Goal: Task Accomplishment & Management: Use online tool/utility

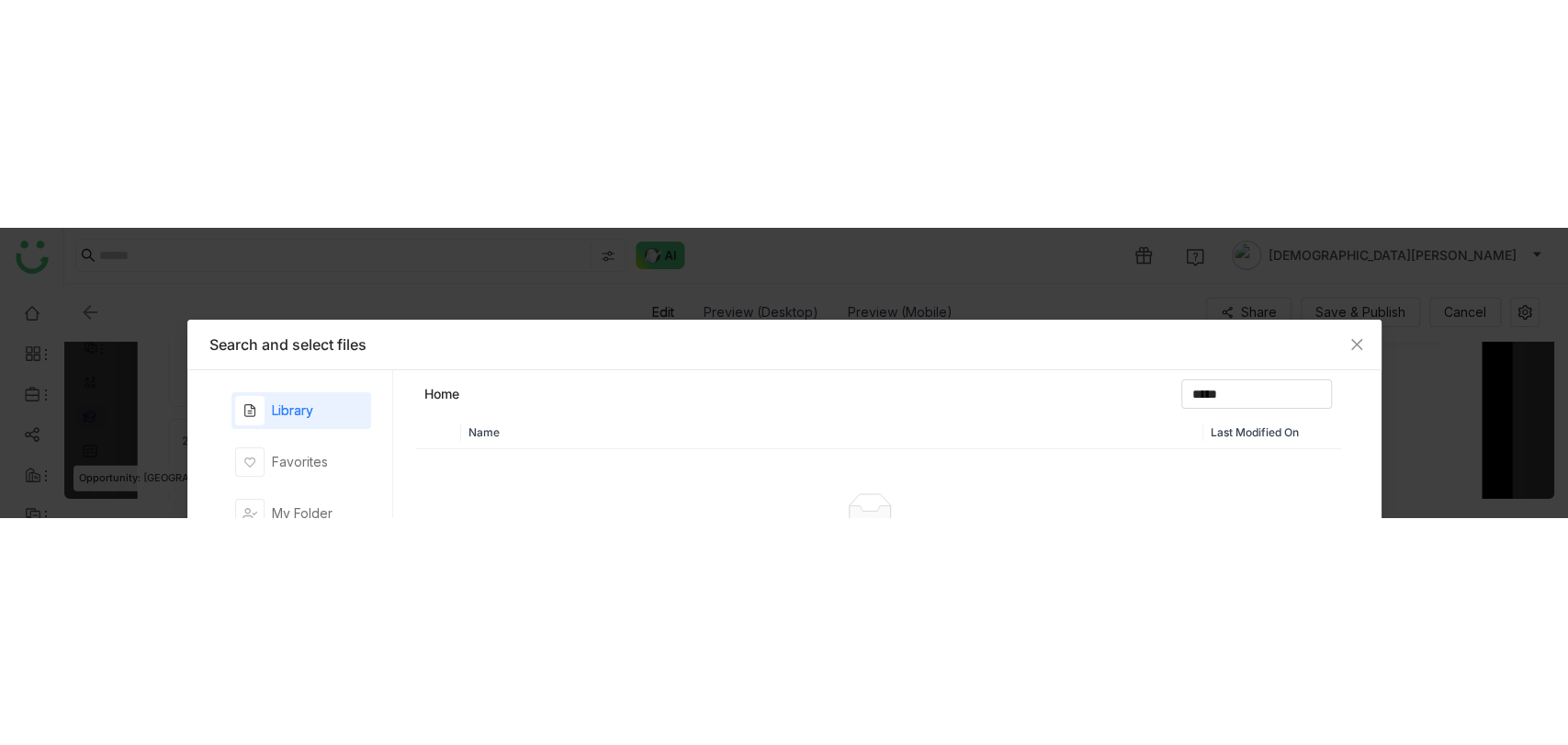
scroll to position [522, 0]
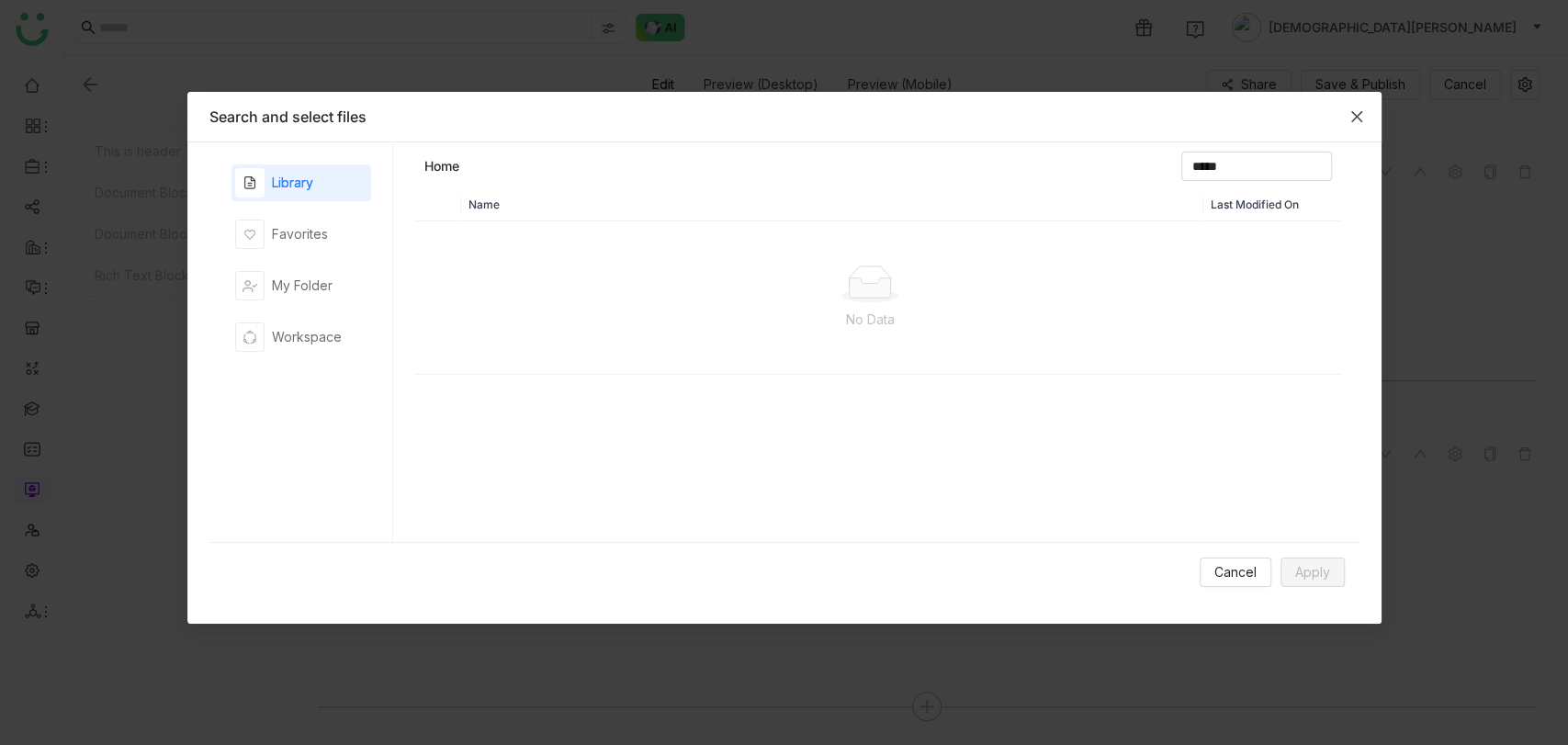
click at [1365, 116] on span "Close" at bounding box center [1356, 116] width 49 height 49
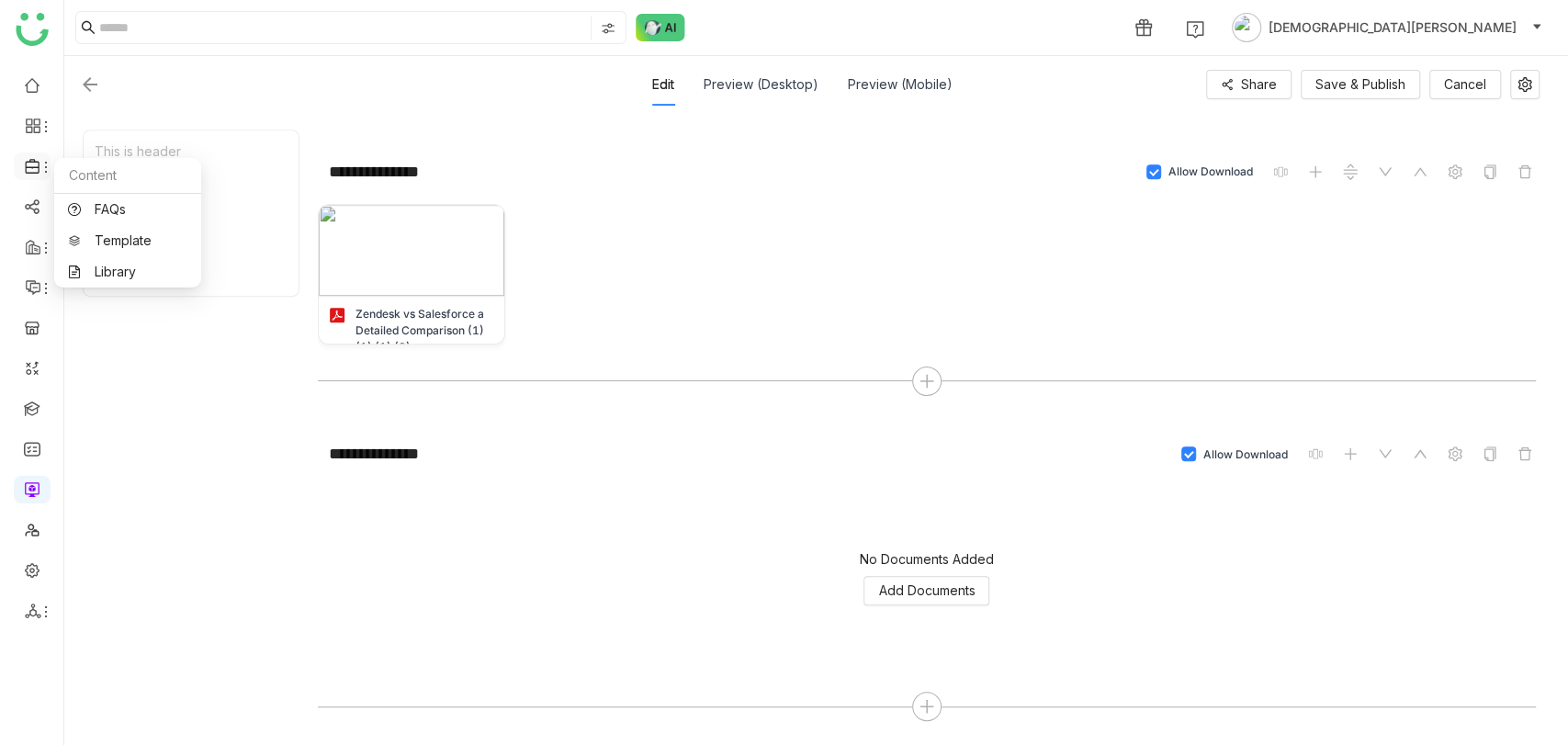
click at [35, 166] on icon at bounding box center [33, 166] width 17 height 17
click at [122, 268] on link "Library" at bounding box center [127, 272] width 119 height 13
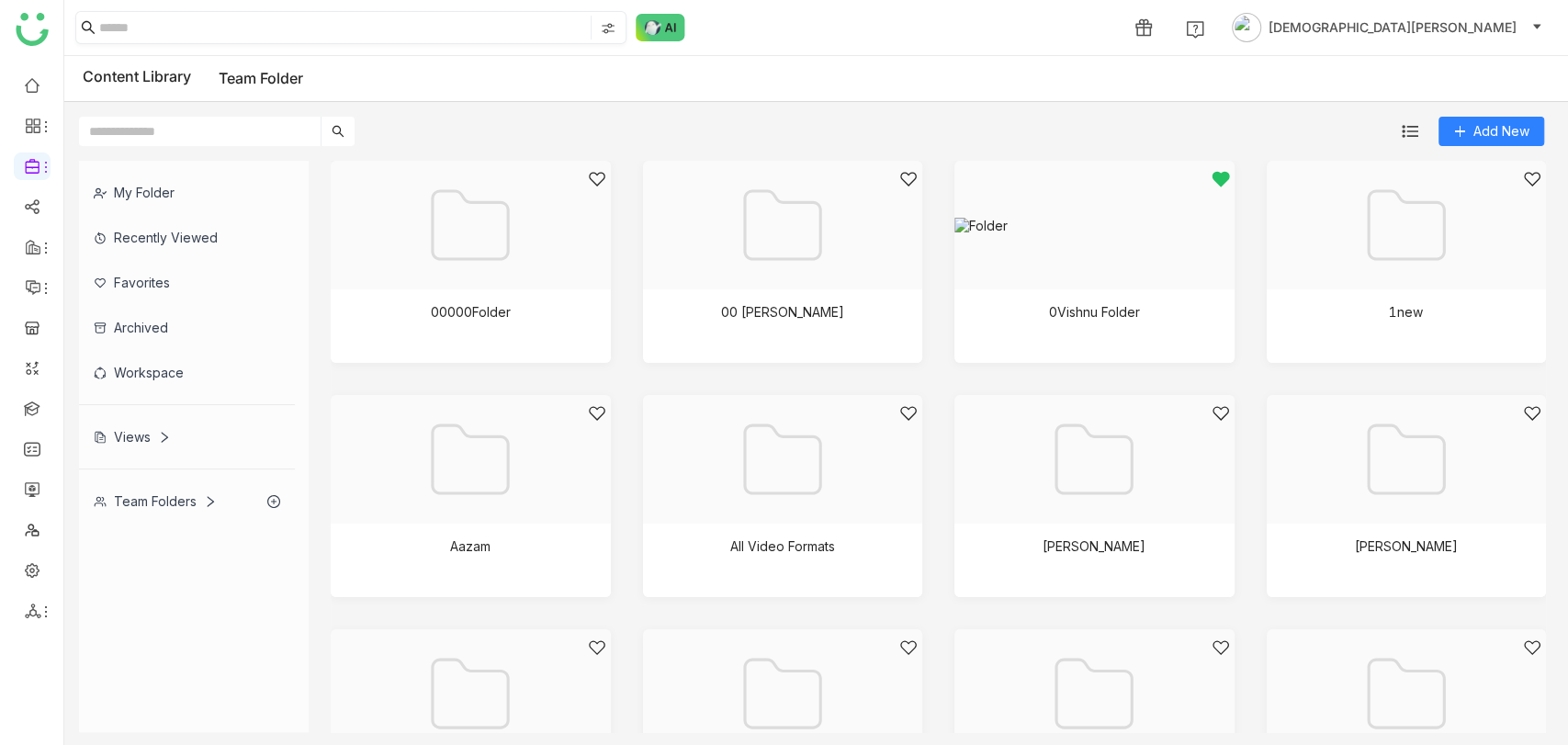
click at [187, 19] on input at bounding box center [343, 28] width 487 height 24
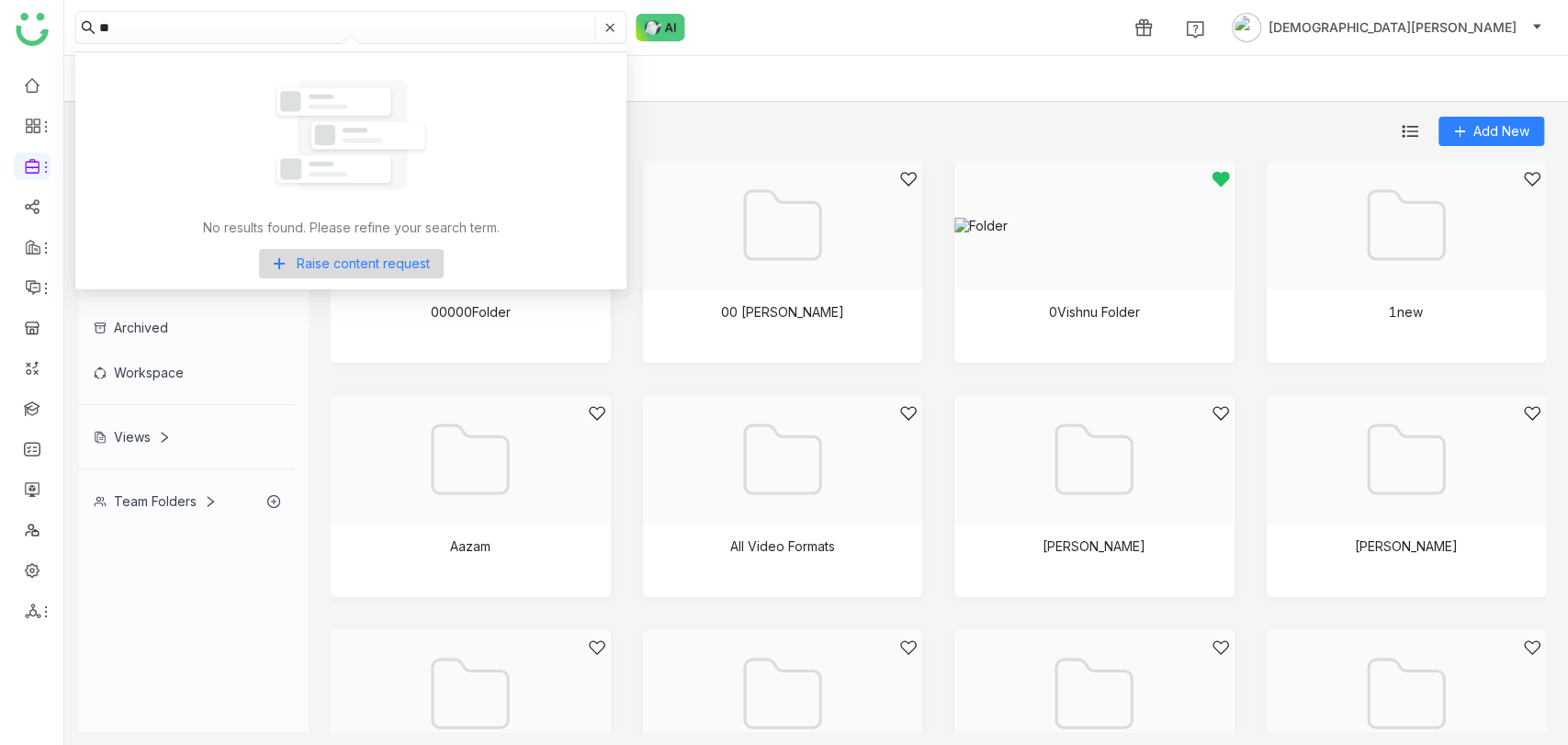
type input "*"
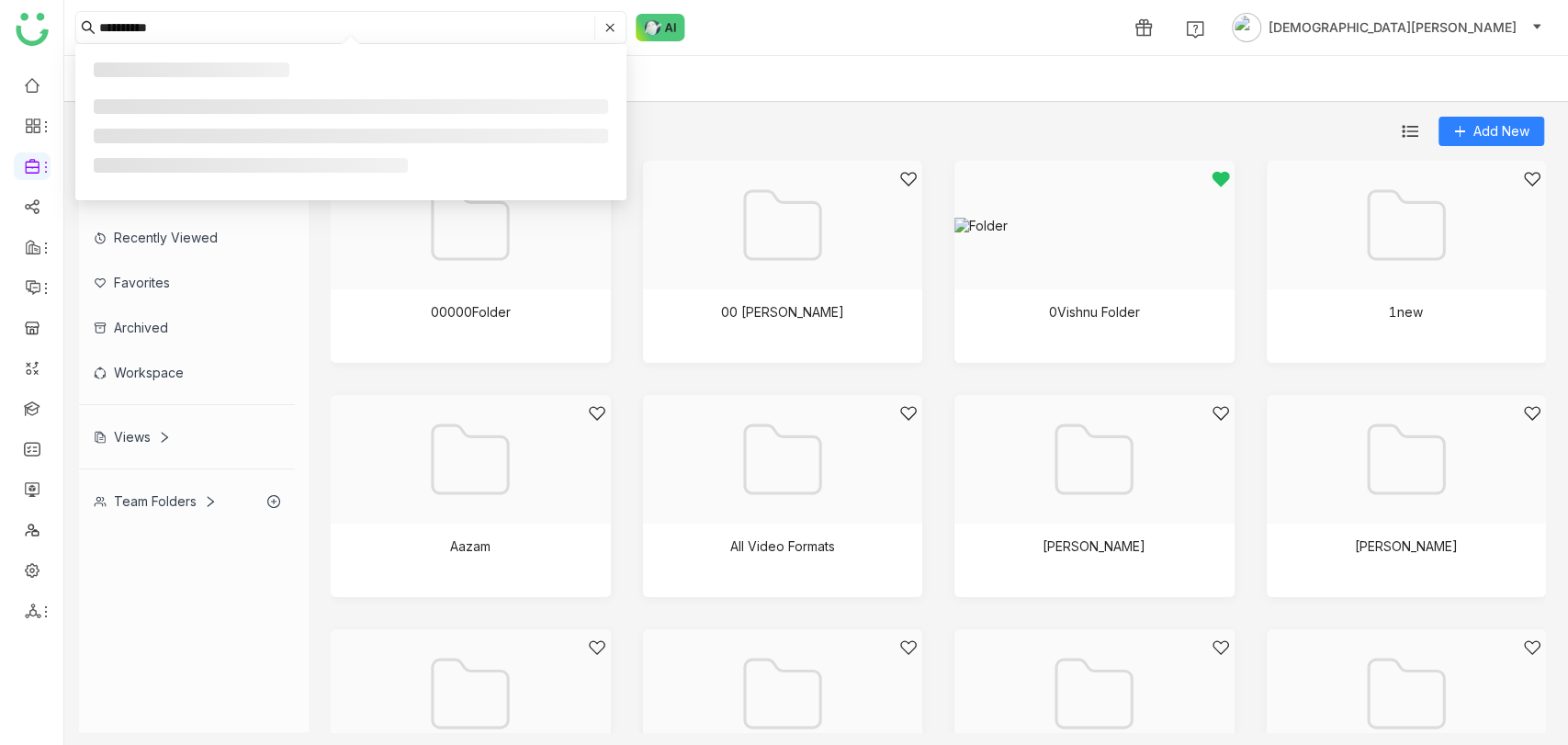
type input "**********"
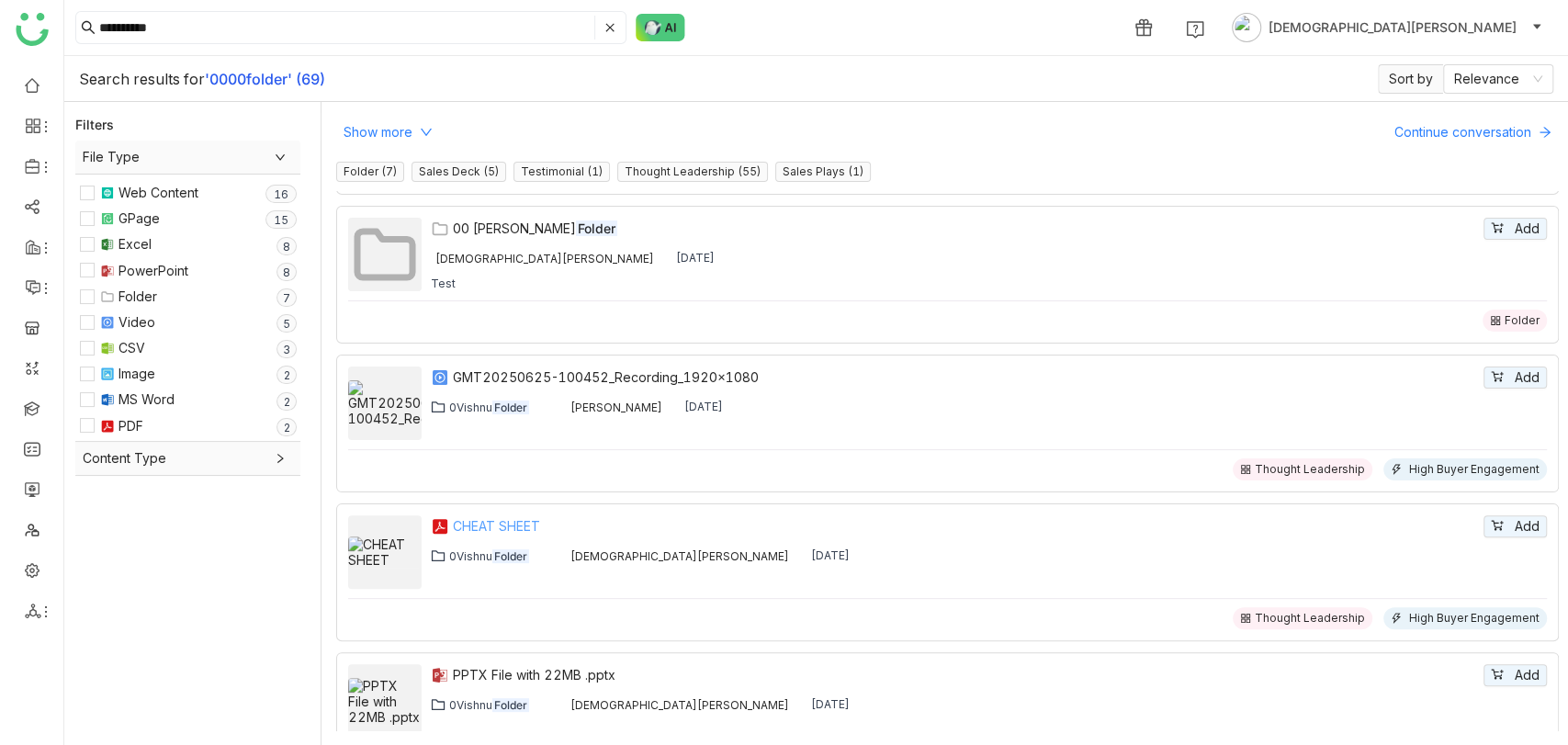
scroll to position [407, 0]
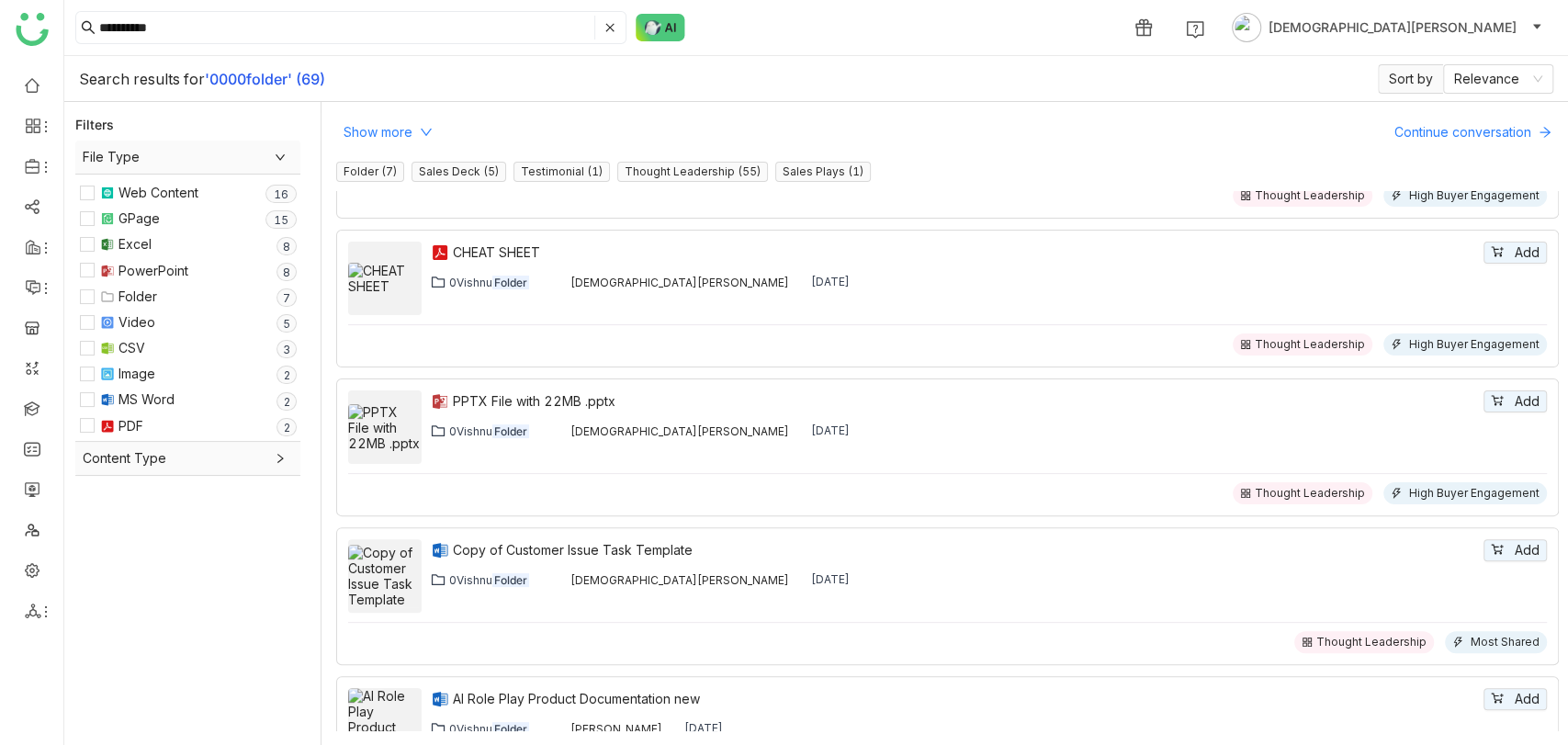
click at [117, 289] on div "Folder" at bounding box center [128, 297] width 57 height 20
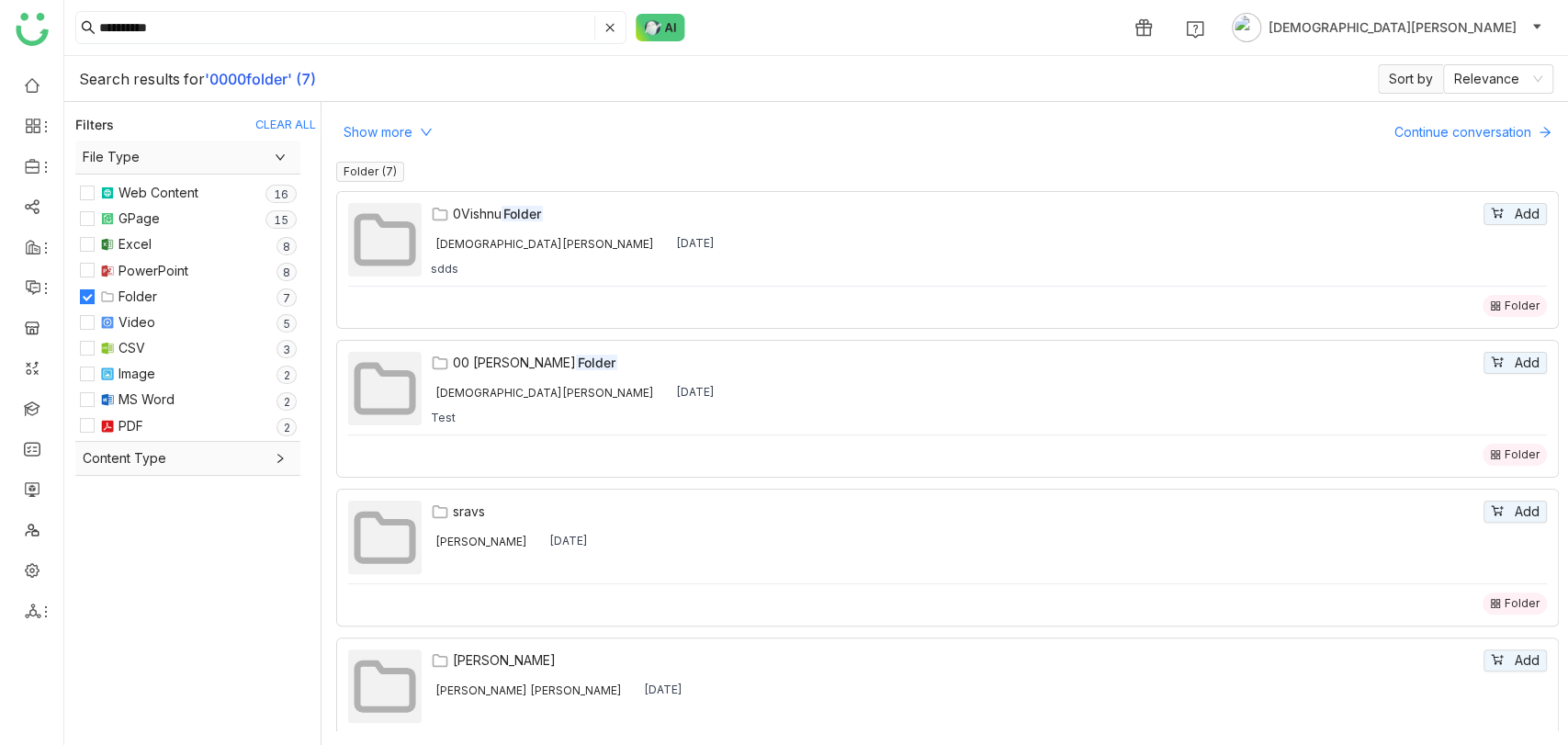
scroll to position [0, 0]
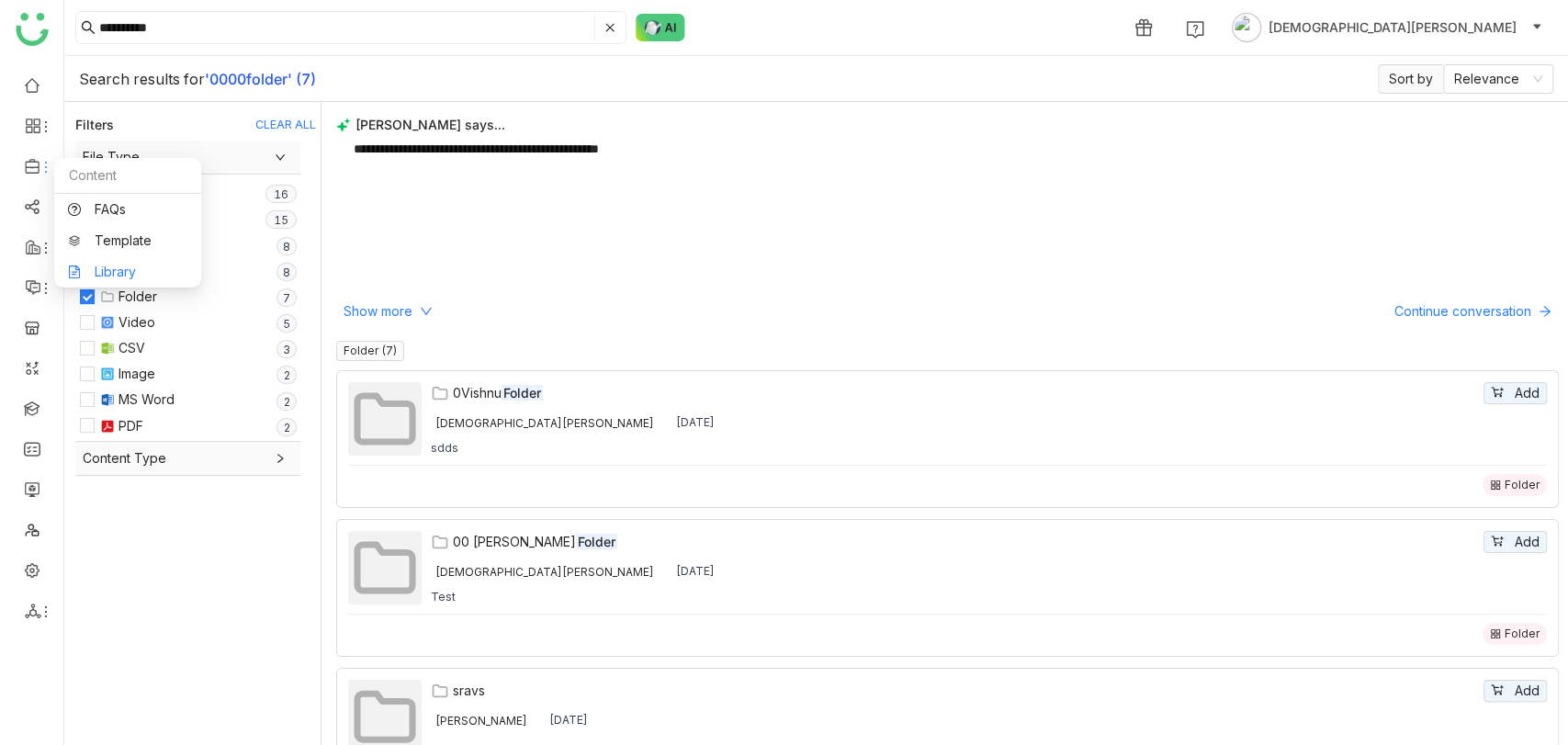
click at [126, 272] on link "Library" at bounding box center [127, 272] width 119 height 13
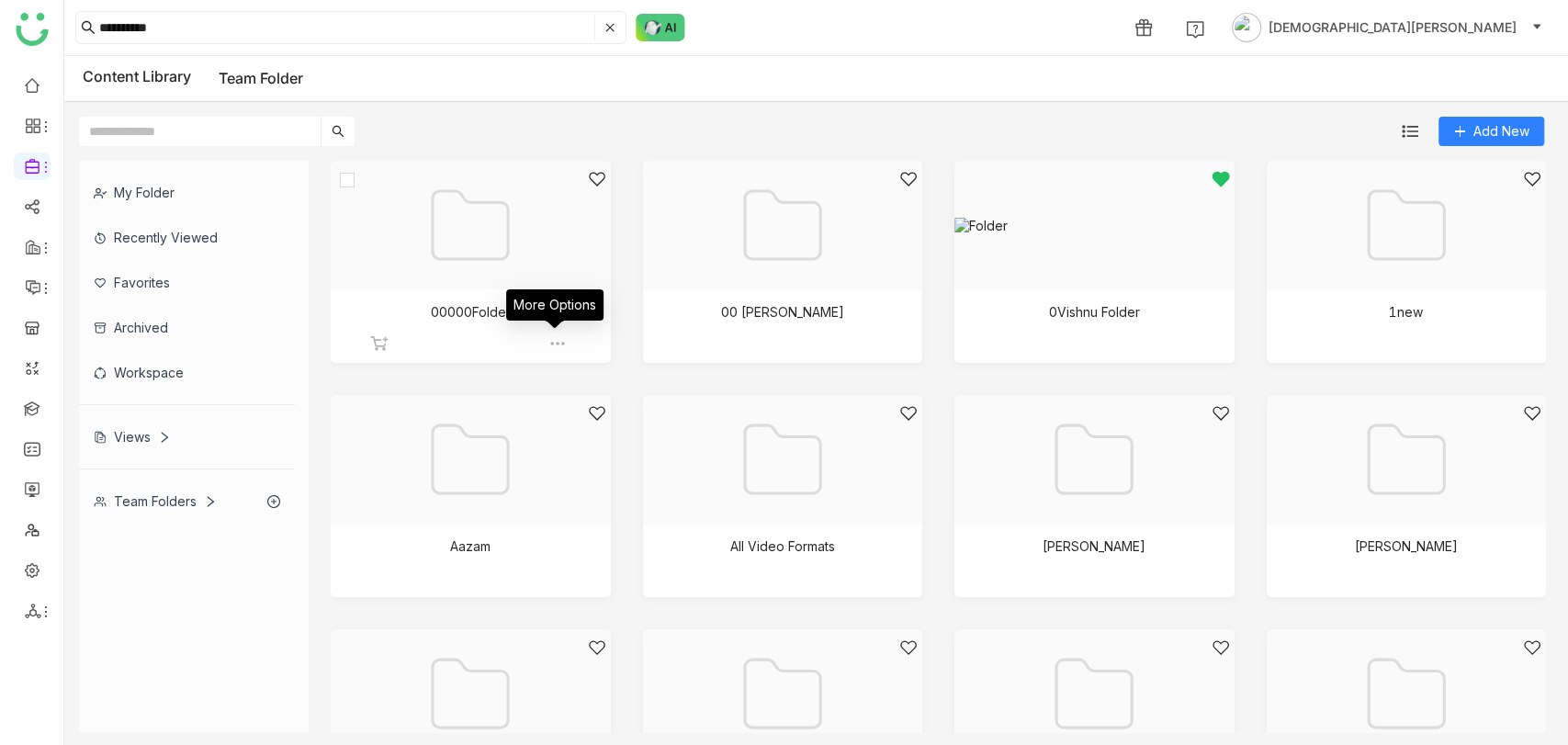
click at [551, 289] on img at bounding box center [558, 343] width 19 height 19
click at [580, 289] on button "Edit" at bounding box center [585, 452] width 47 height 22
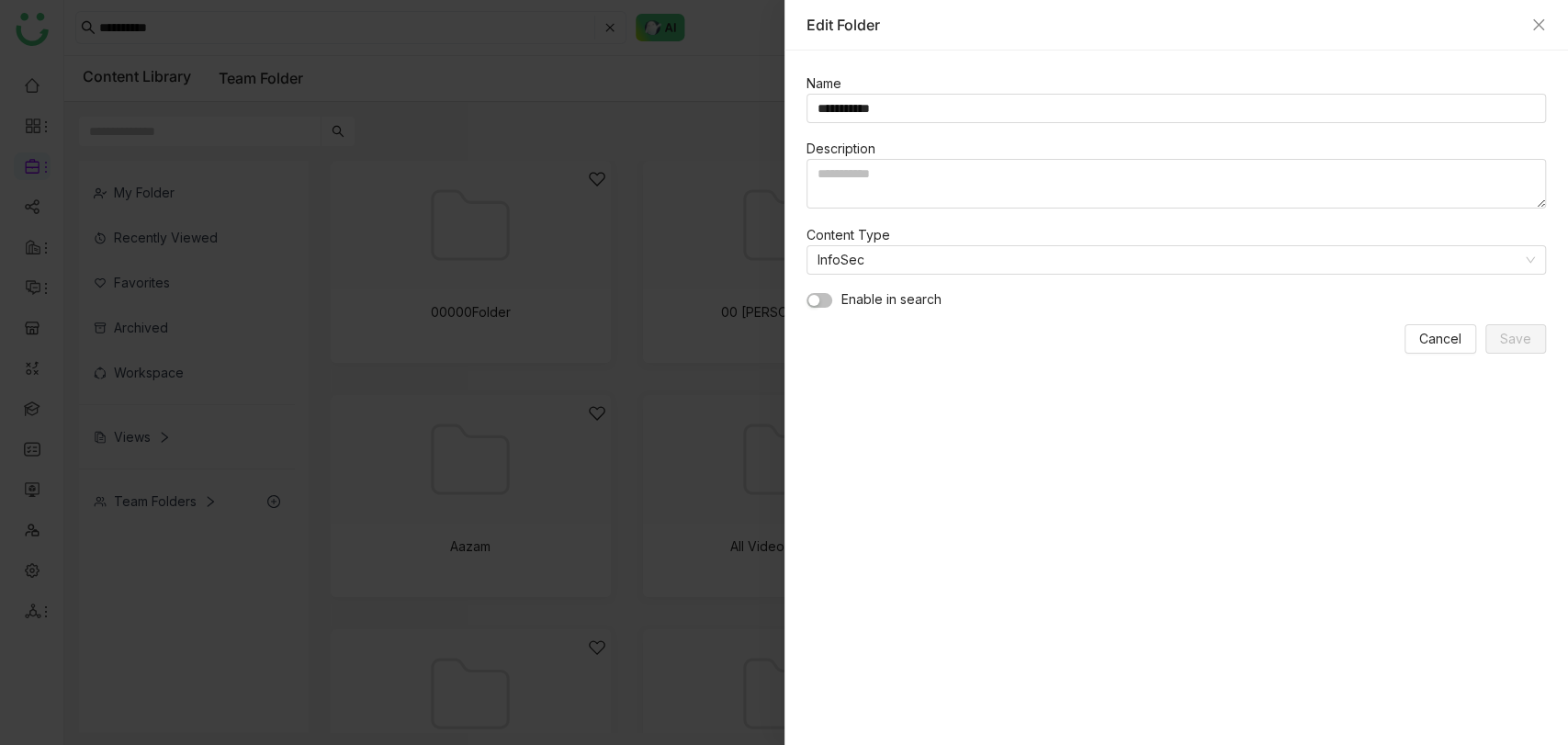
click at [816, 289] on span "button" at bounding box center [814, 300] width 11 height 11
click at [1502, 289] on button "Save" at bounding box center [1515, 339] width 60 height 30
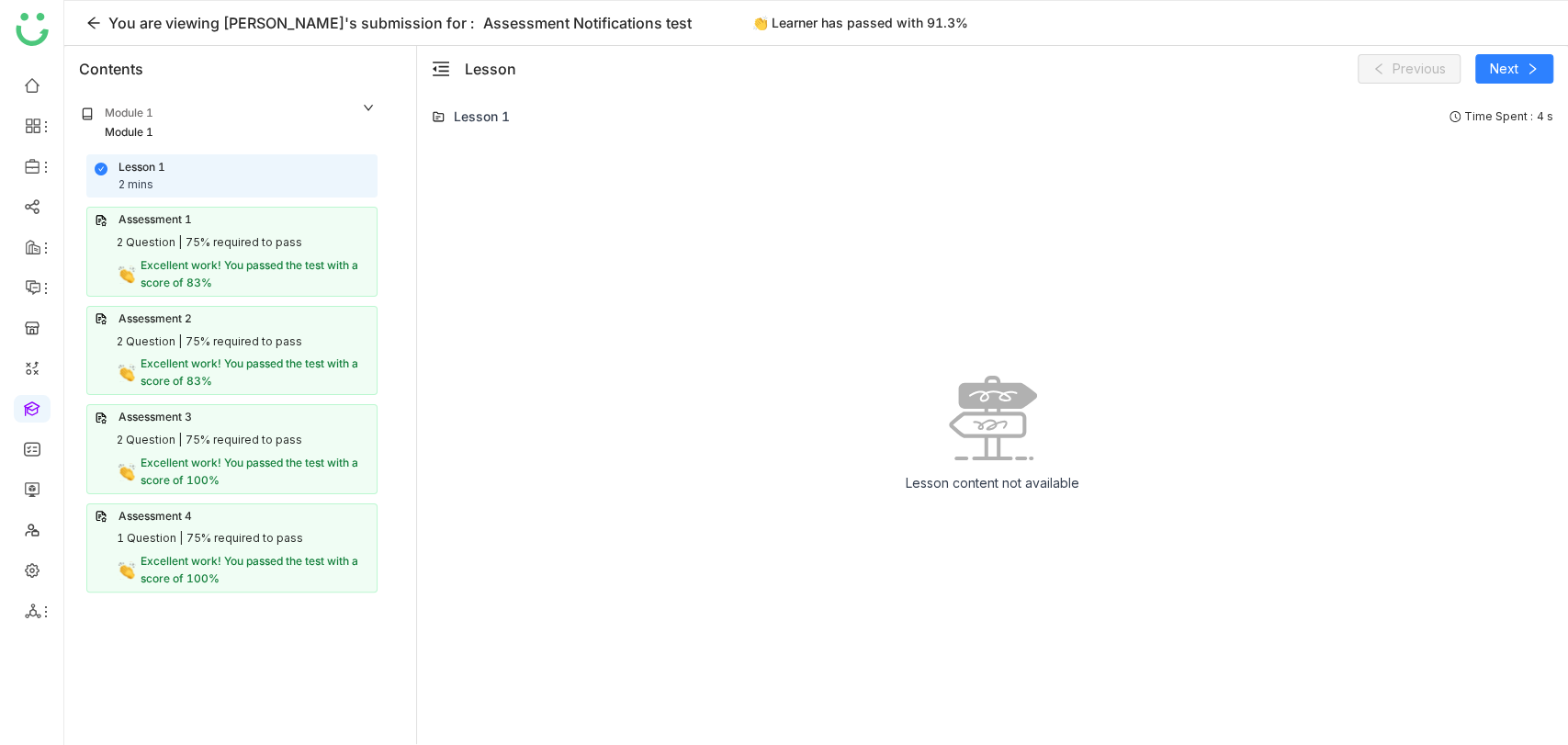
click at [265, 270] on span "Excellent work! You passed the test with a score of 83%" at bounding box center [249, 274] width 218 height 32
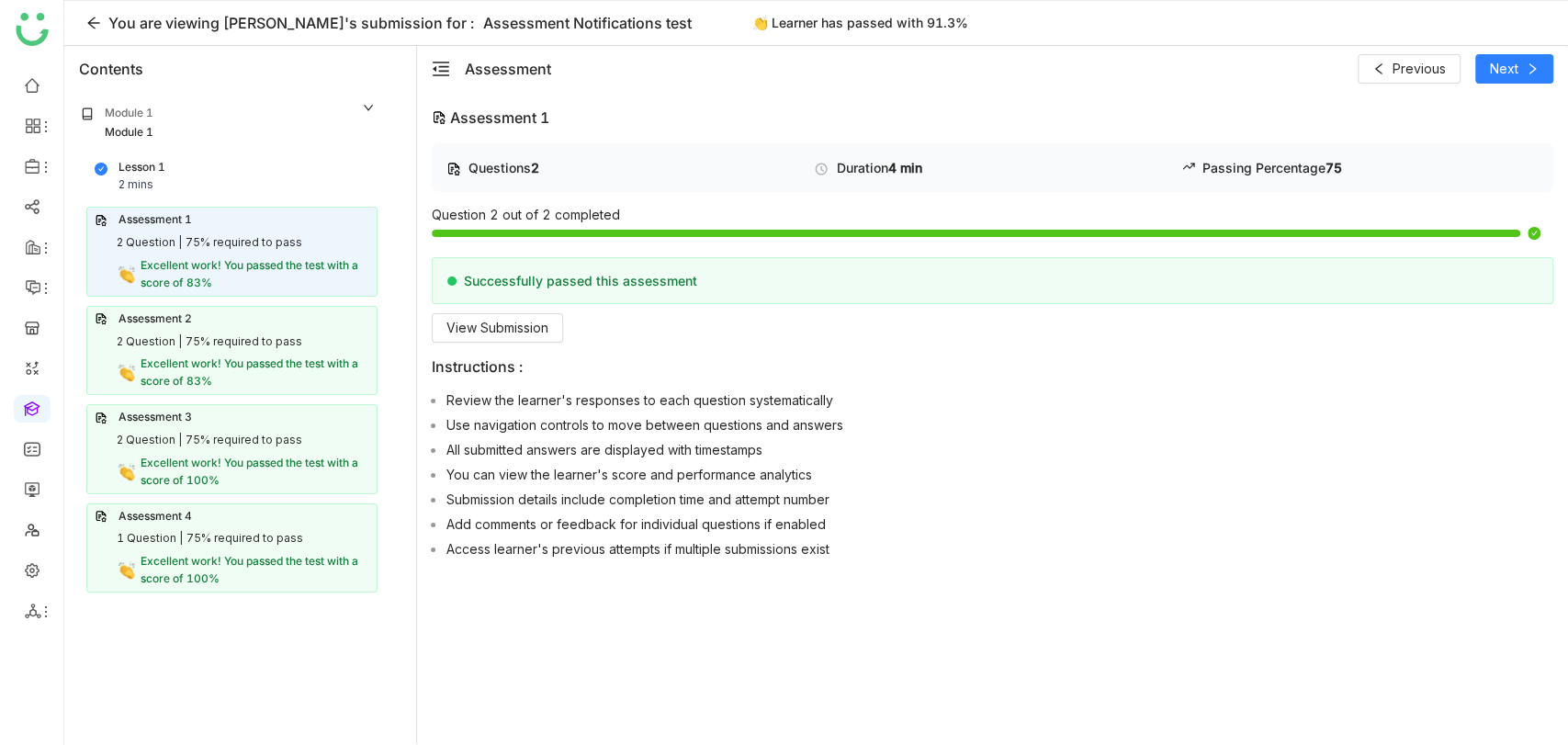
click at [328, 346] on div "2 Question | 75% required to pass" at bounding box center [232, 341] width 274 height 18
click at [301, 413] on div "Assessment 3" at bounding box center [232, 417] width 274 height 18
click at [202, 516] on div "Assessment 4" at bounding box center [232, 516] width 274 height 18
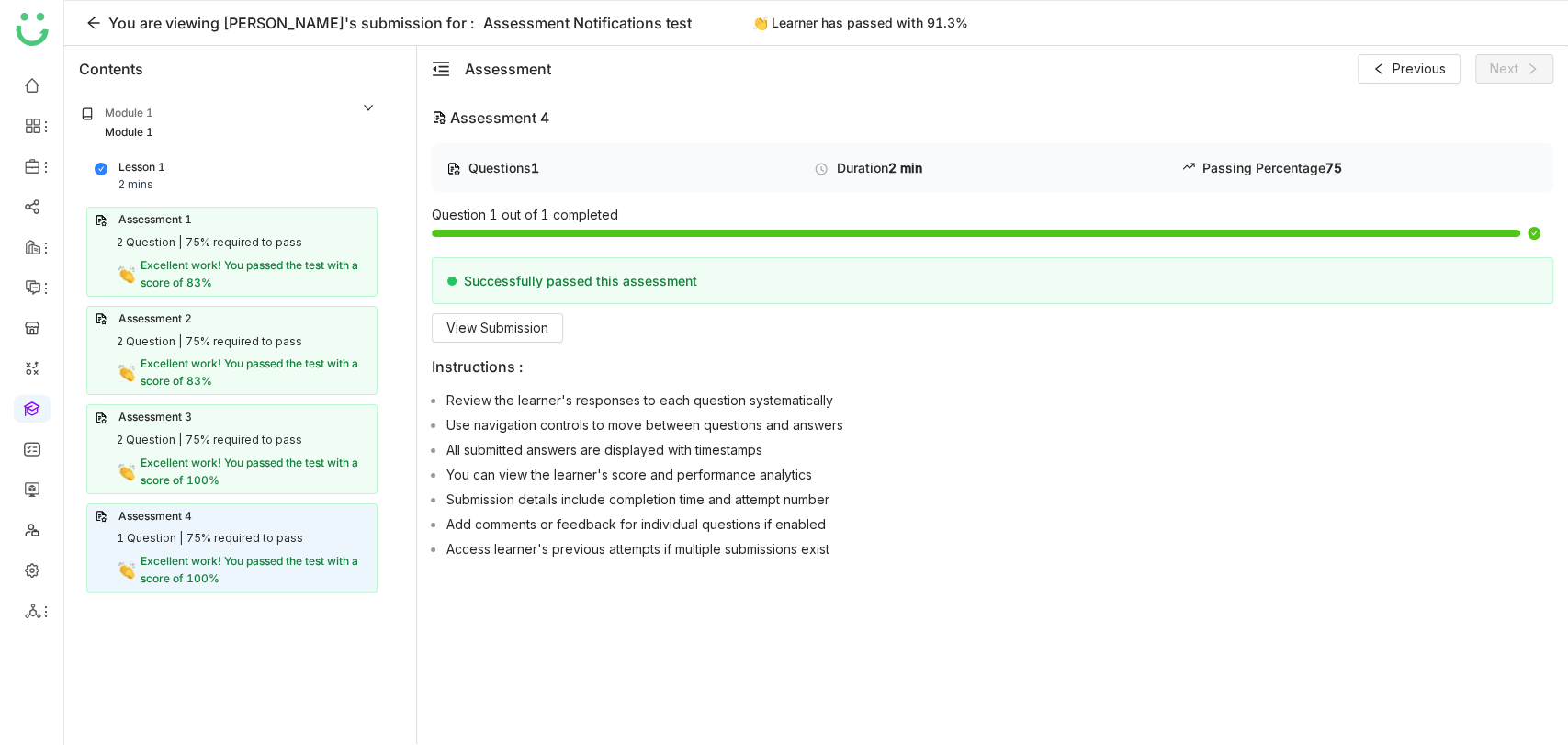
click at [222, 538] on div "75% required to pass" at bounding box center [244, 539] width 116 height 18
click at [249, 237] on div "75% required to pass" at bounding box center [243, 243] width 116 height 18
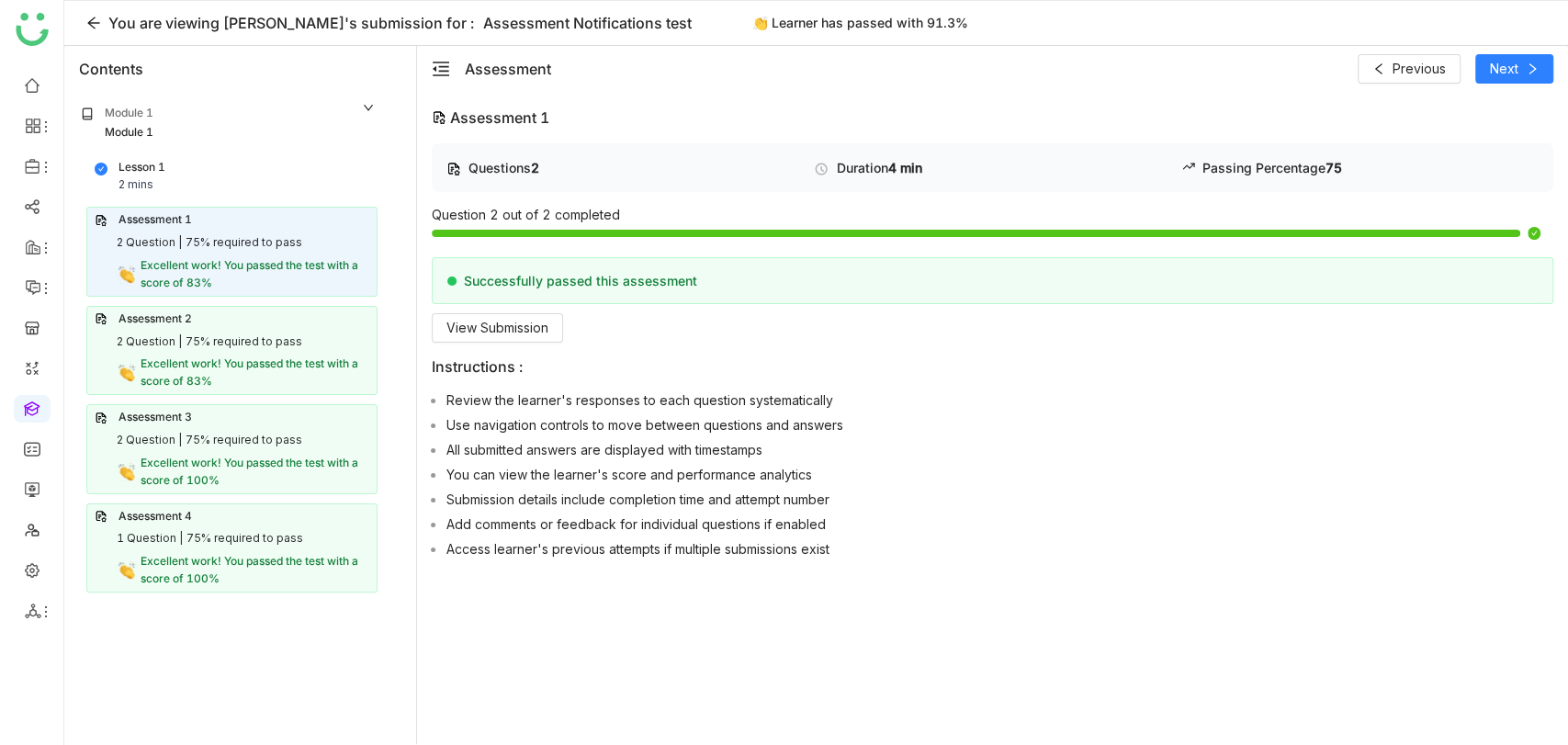
click at [258, 314] on div "Assessment 2" at bounding box center [232, 319] width 274 height 18
click at [245, 422] on div "Assessment 3" at bounding box center [232, 417] width 274 height 18
click at [174, 516] on div "Assessment 4" at bounding box center [154, 516] width 73 height 18
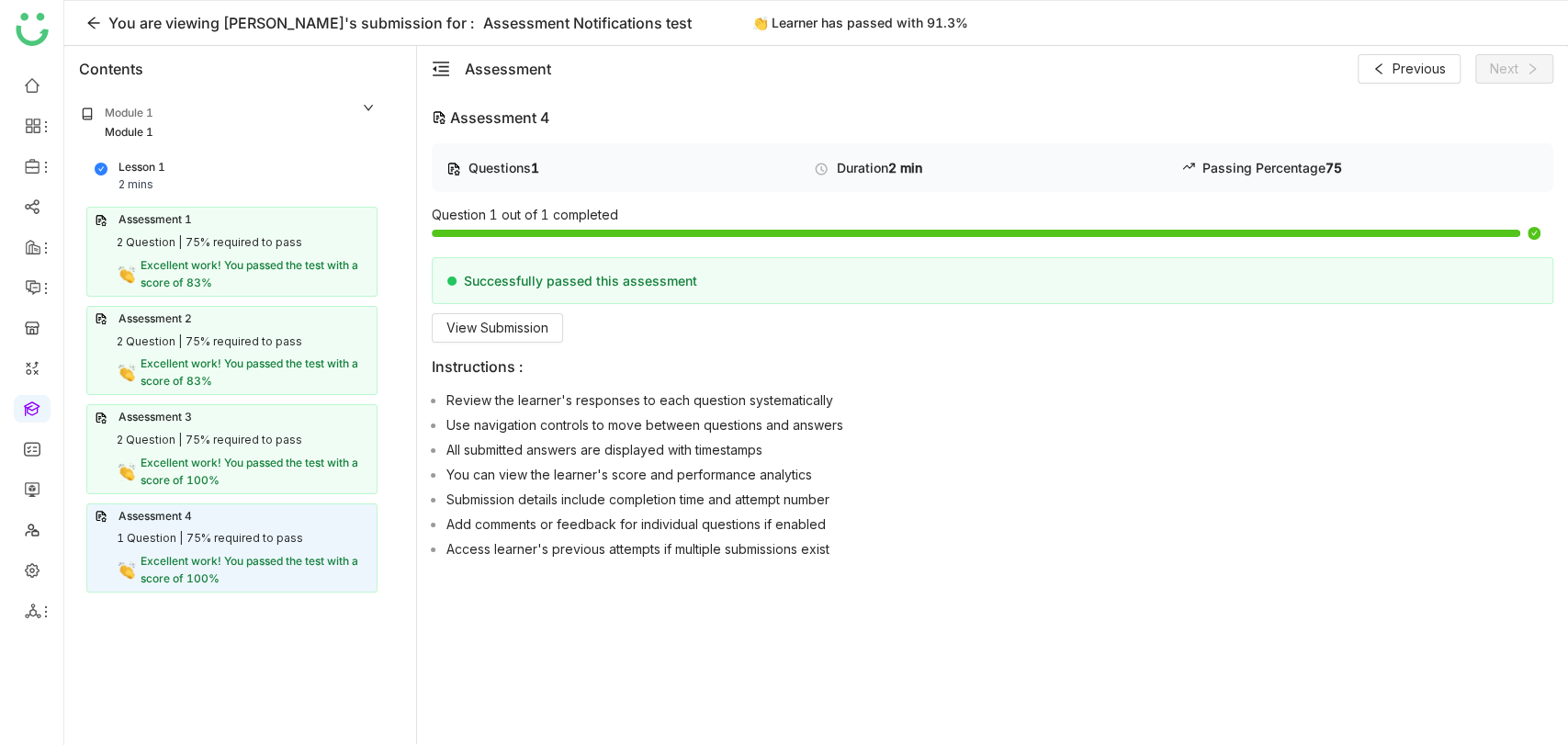
click at [247, 441] on div "75% required to pass" at bounding box center [243, 440] width 116 height 18
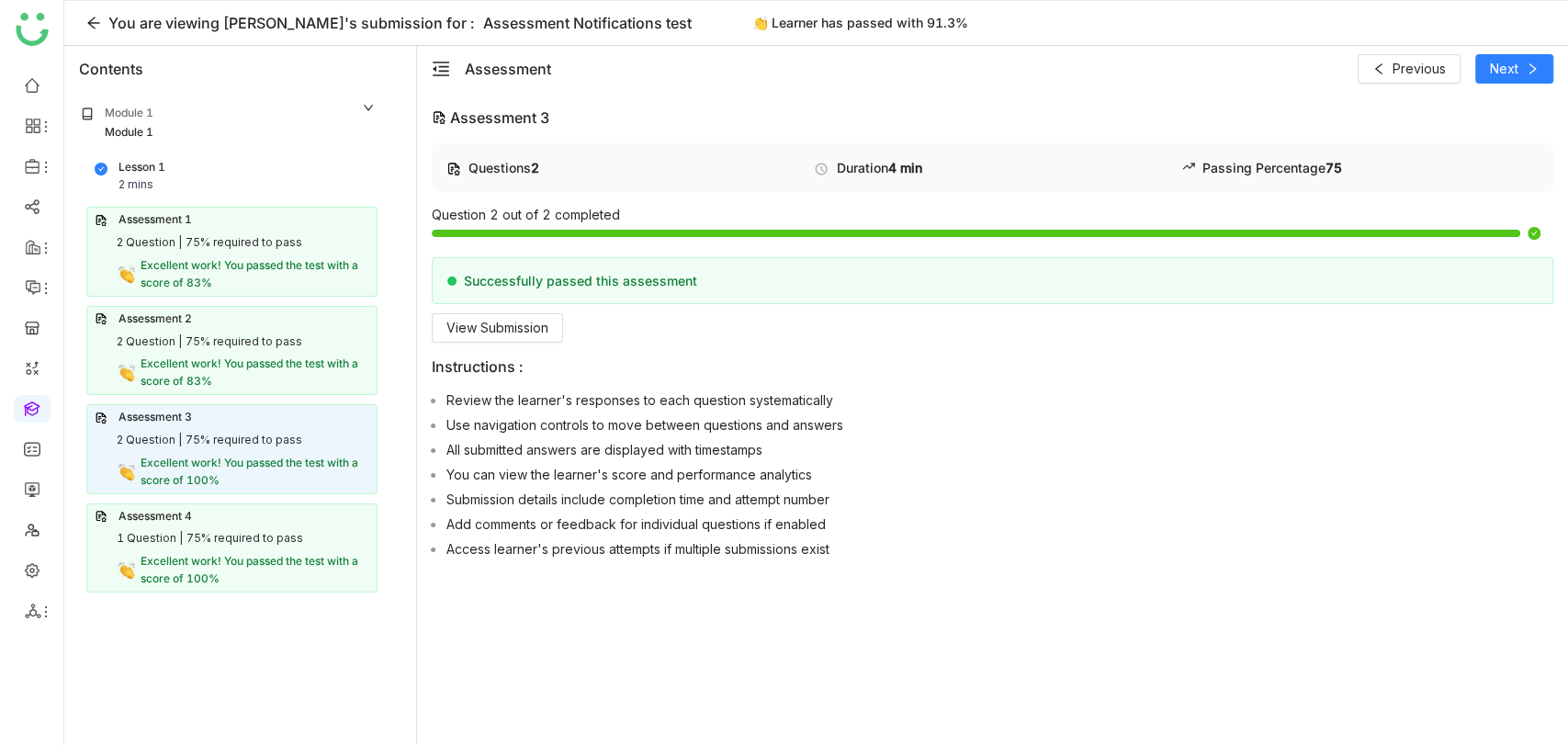
click at [316, 339] on div "2 Question | 75% required to pass" at bounding box center [232, 341] width 274 height 18
click at [285, 341] on div "75% required to pass" at bounding box center [243, 341] width 116 height 18
drag, startPoint x: 283, startPoint y: 442, endPoint x: 283, endPoint y: 459, distance: 17.0
click at [283, 444] on div "75% required to pass" at bounding box center [243, 440] width 116 height 18
click at [257, 556] on span "Excellent work! You passed the test with a score of 100%" at bounding box center [249, 570] width 218 height 32
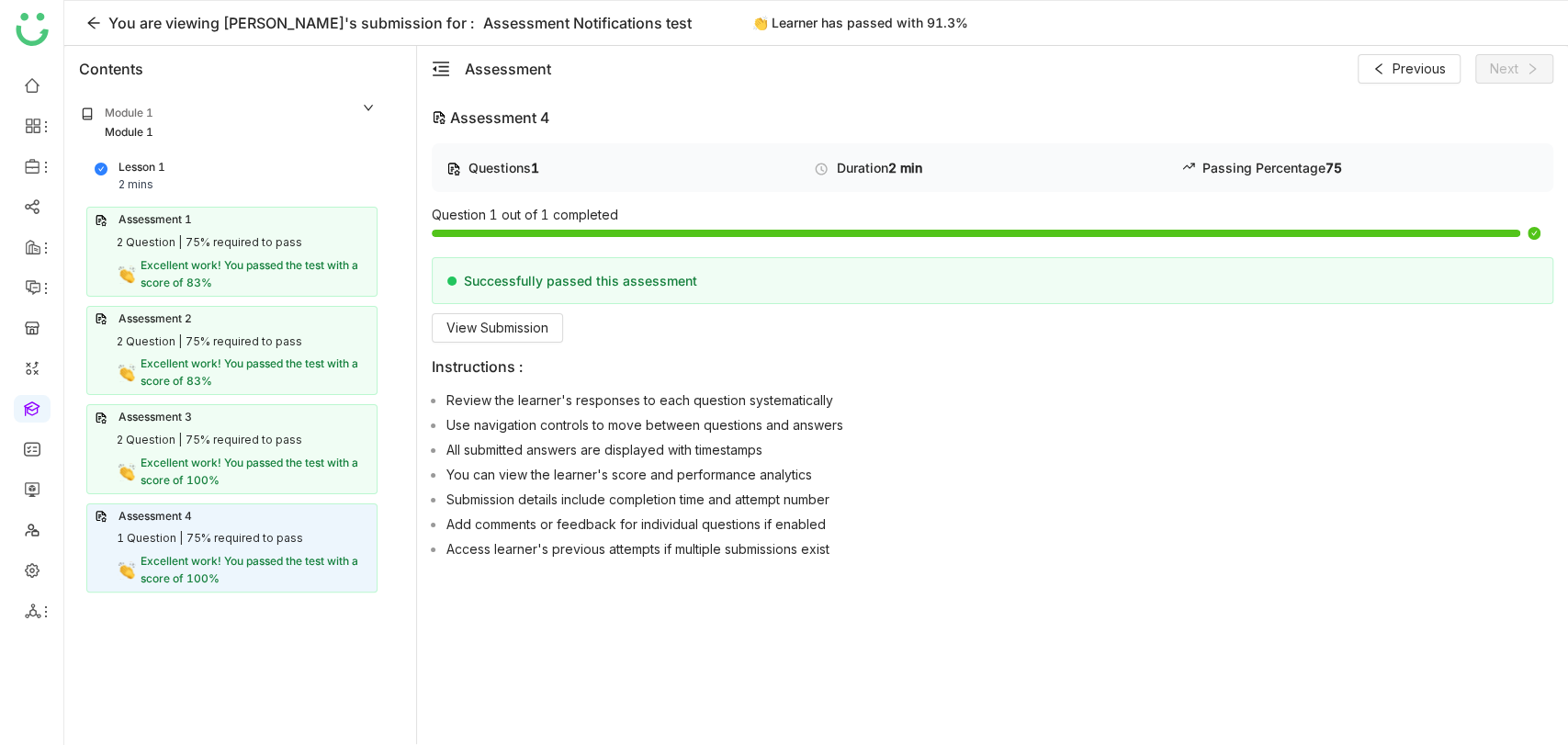
click at [281, 460] on span "Excellent work! You passed the test with a score of 100%" at bounding box center [249, 472] width 218 height 32
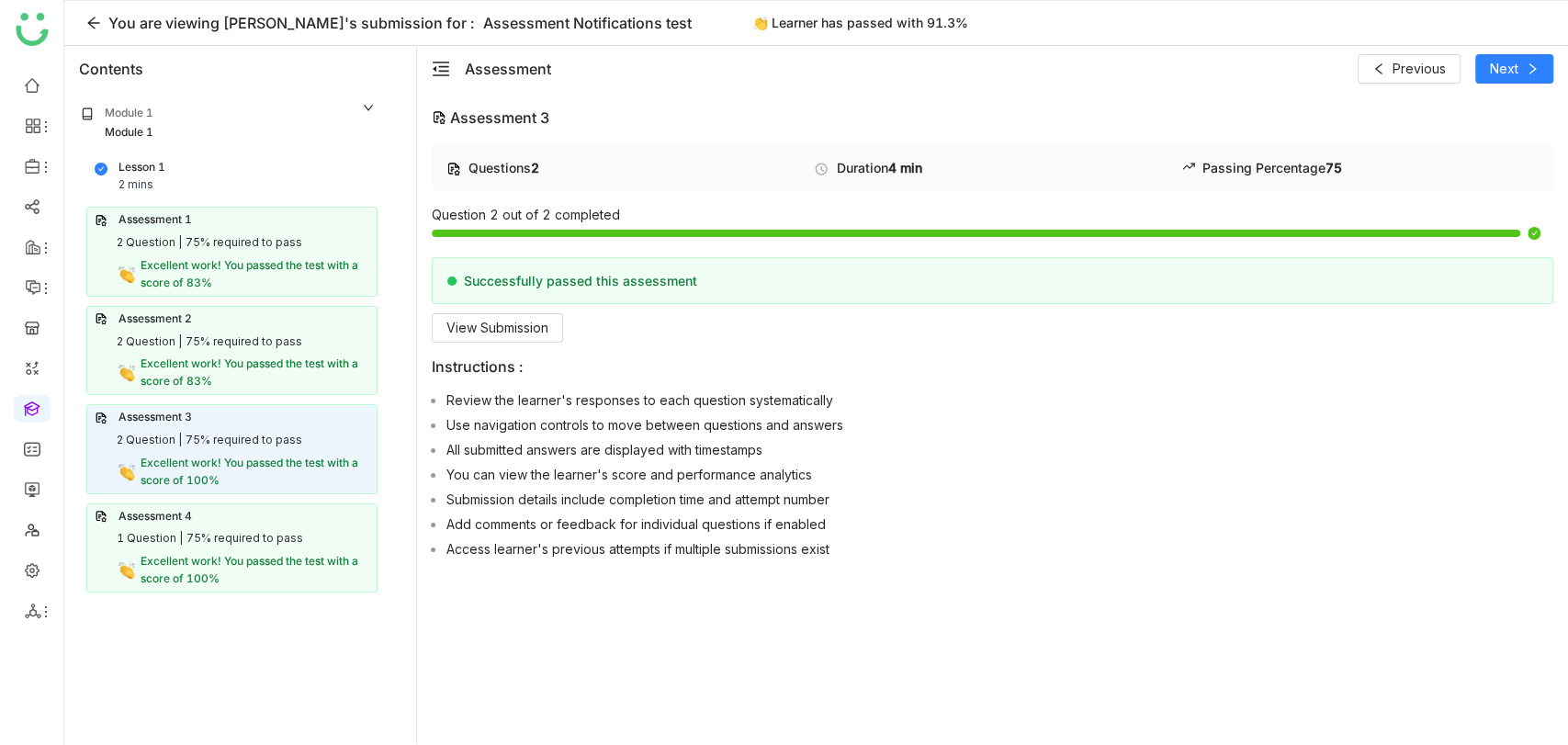
click at [297, 333] on div "2 Question | 75% required to pass" at bounding box center [232, 341] width 274 height 18
click at [298, 259] on span "Excellent work! You passed the test with a score of 83%" at bounding box center [249, 274] width 218 height 32
click at [238, 242] on div "75% required to pass" at bounding box center [243, 243] width 116 height 18
click at [286, 339] on div "75% required to pass" at bounding box center [243, 341] width 116 height 18
click at [256, 440] on div "75% required to pass" at bounding box center [243, 440] width 116 height 18
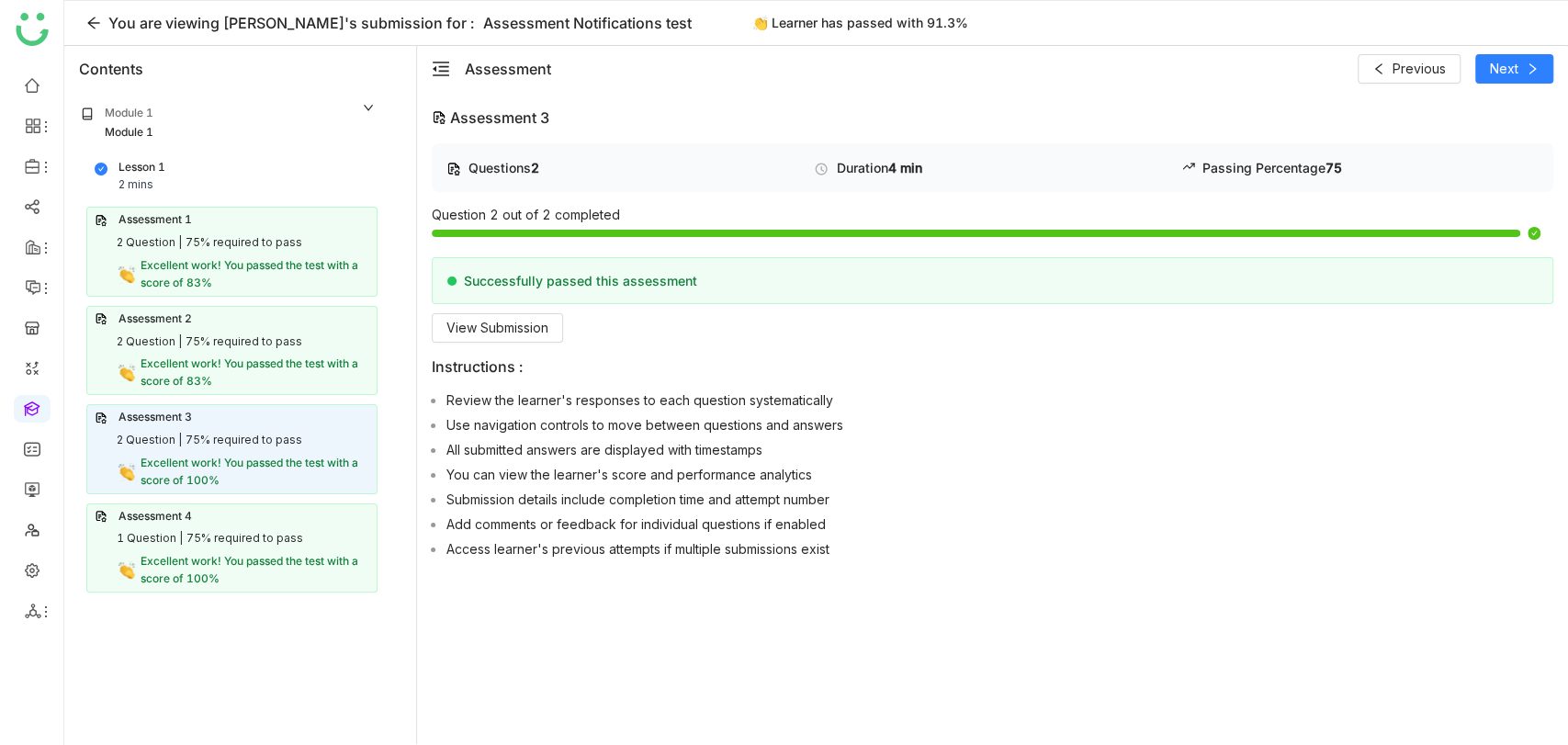
click at [271, 530] on div "75% required to pass" at bounding box center [244, 539] width 116 height 18
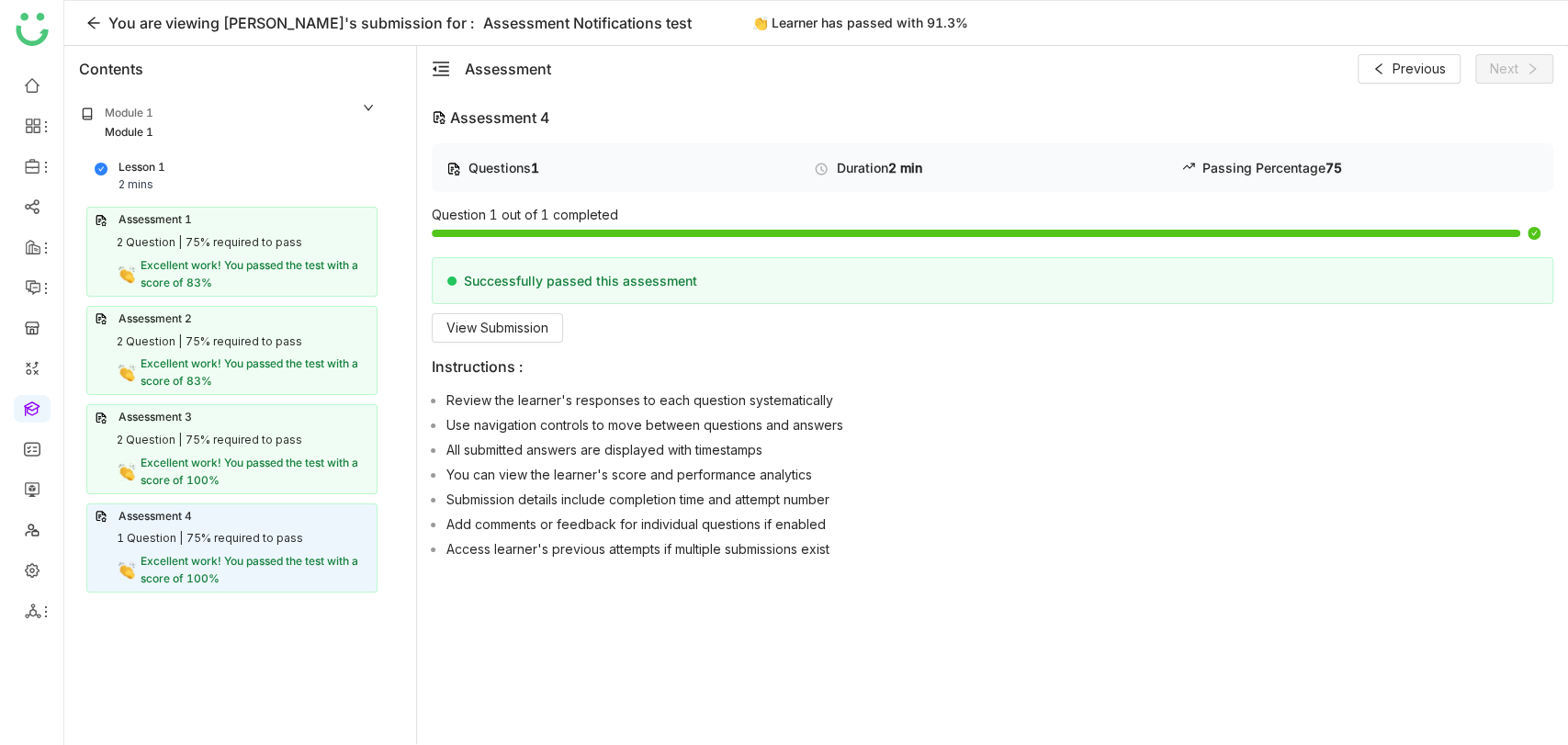
click at [286, 413] on div "Assessment 3" at bounding box center [232, 417] width 274 height 18
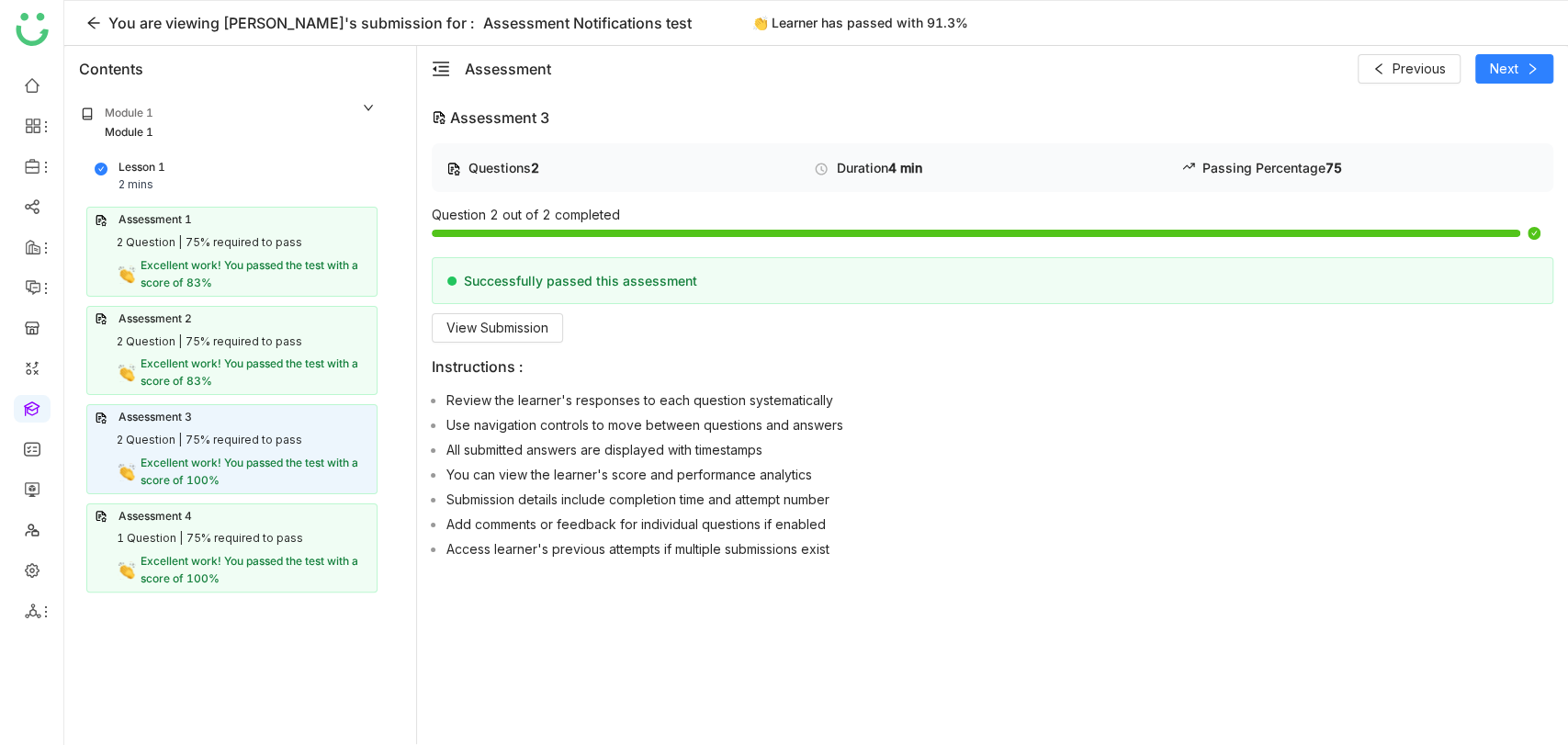
click at [302, 356] on span "Excellent work! You passed the test with a score of 83%" at bounding box center [249, 372] width 218 height 32
click at [309, 295] on div "Assessment 1 2 Question | 75% required to pass Excellent work! You passed the t…" at bounding box center [232, 251] width 291 height 89
click at [312, 264] on span "Excellent work! You passed the test with a score of 83%" at bounding box center [249, 274] width 218 height 32
click at [304, 322] on div "Assessment 2" at bounding box center [232, 319] width 274 height 18
click at [283, 368] on span "Excellent work! You passed the test with a score of 83%" at bounding box center [249, 372] width 218 height 32
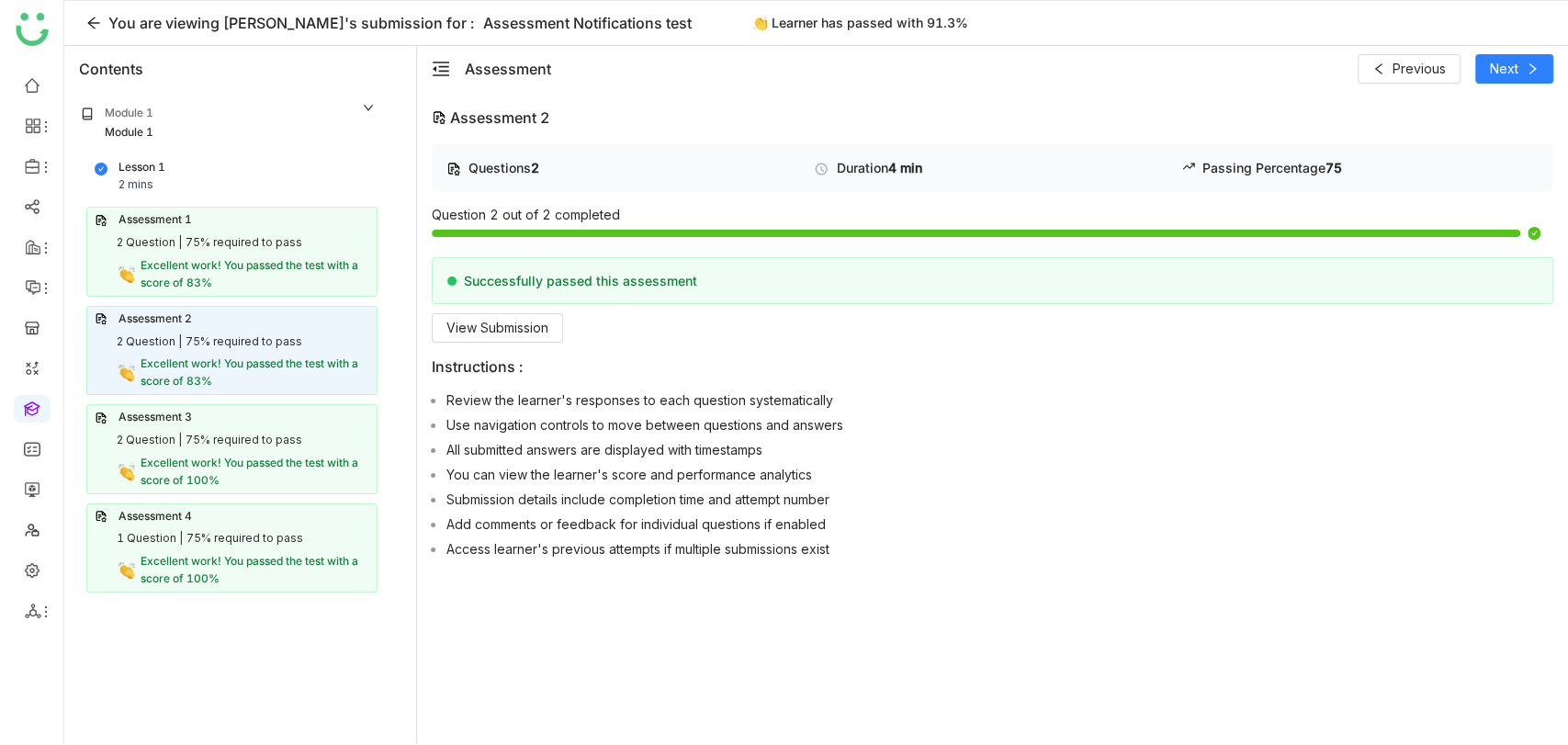
click at [282, 414] on div "Assessment 3" at bounding box center [232, 417] width 274 height 18
click at [231, 525] on div "Assessment 4 1 Question | 75% required to pass Excellent work! You passed the t…" at bounding box center [232, 548] width 291 height 89
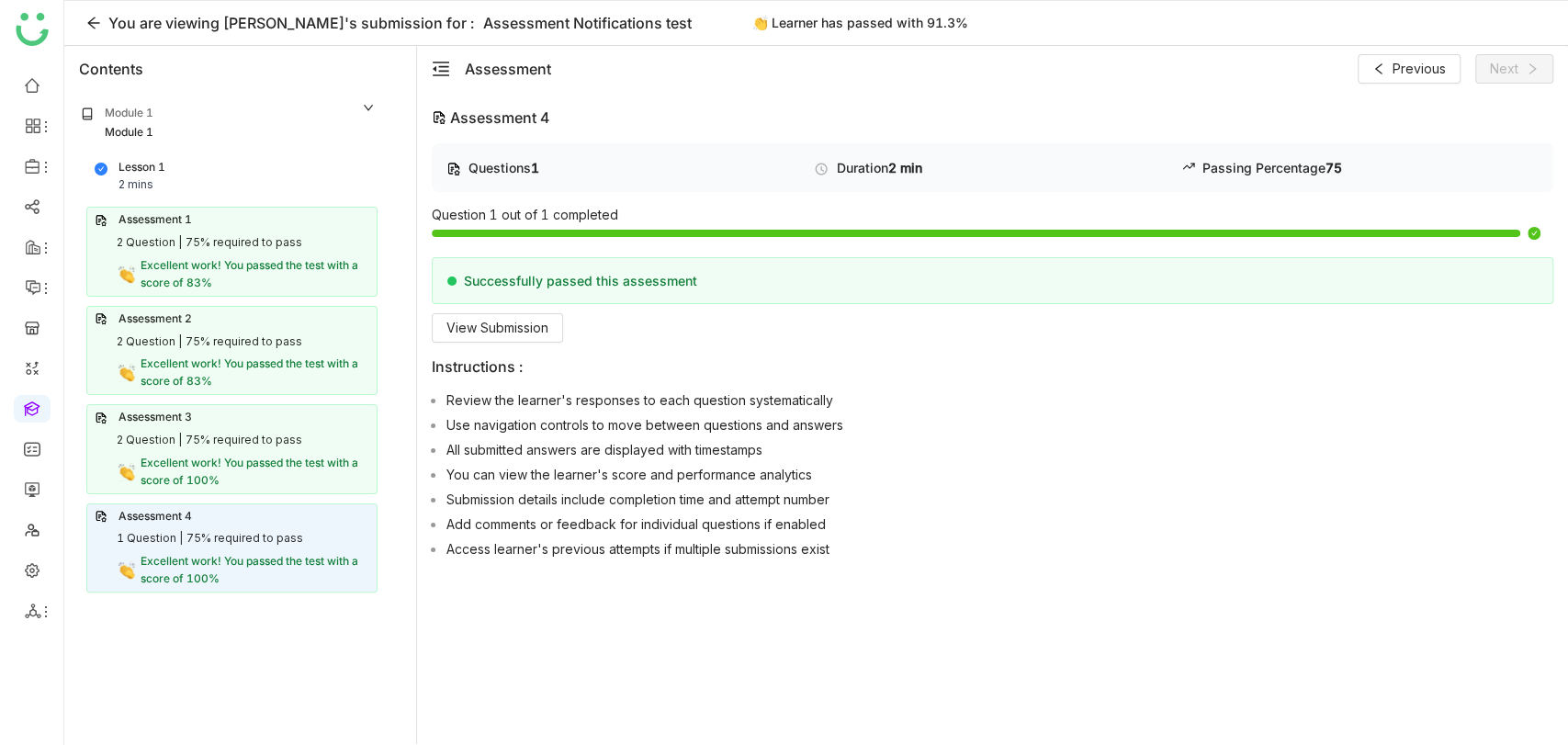
click at [257, 426] on div "Assessment 3 2 Question | 75% required to pass Excellent work! You passed the t…" at bounding box center [232, 449] width 291 height 89
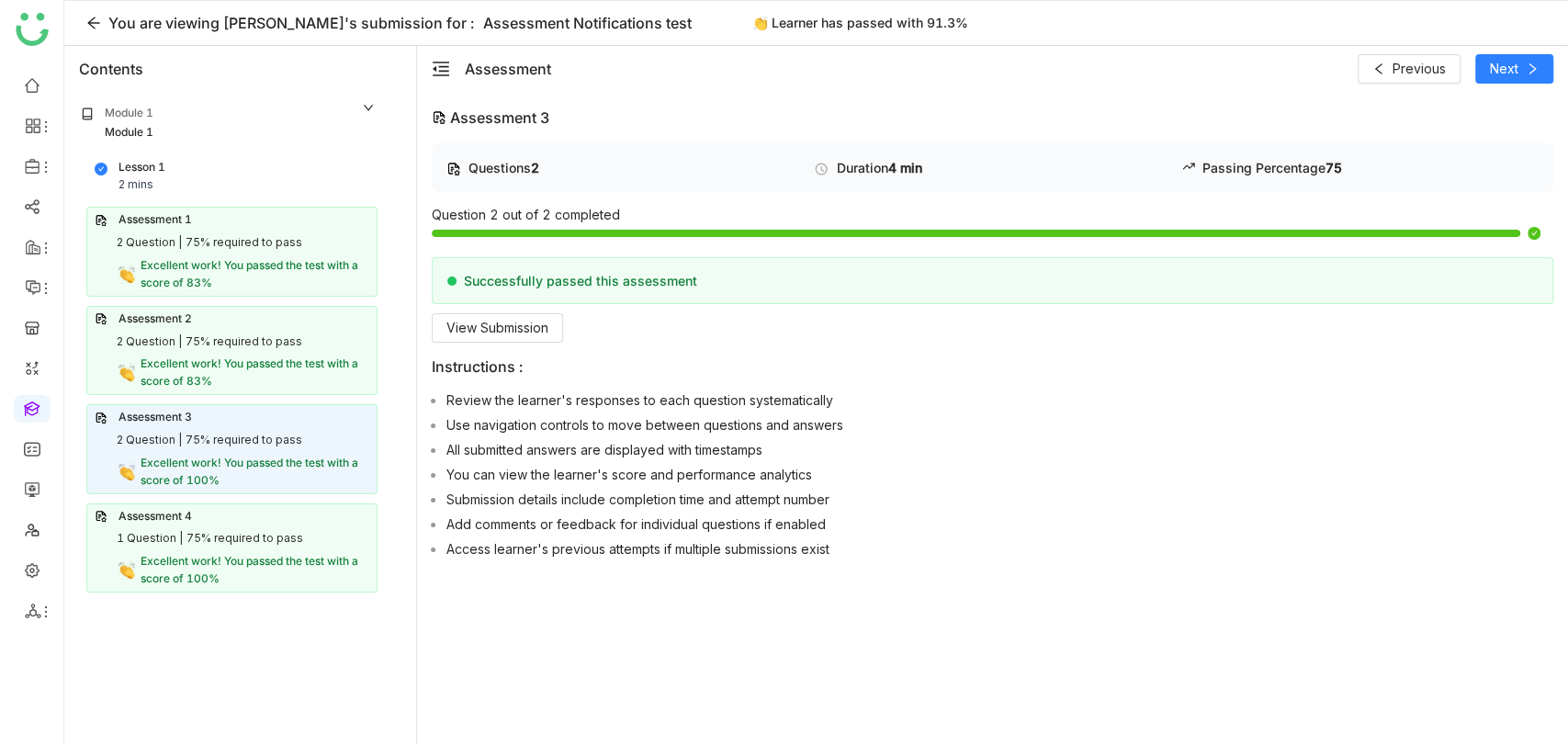
click at [268, 359] on span "Excellent work! You passed the test with a score of 83%" at bounding box center [249, 372] width 218 height 32
click at [286, 296] on div "Lesson 1 2 mins Assessment 1 2 Question | 75% required to pass Excellent work! …" at bounding box center [228, 373] width 321 height 438
click at [292, 246] on div "75% required to pass" at bounding box center [243, 243] width 116 height 18
click at [96, 16] on icon at bounding box center [94, 23] width 15 height 15
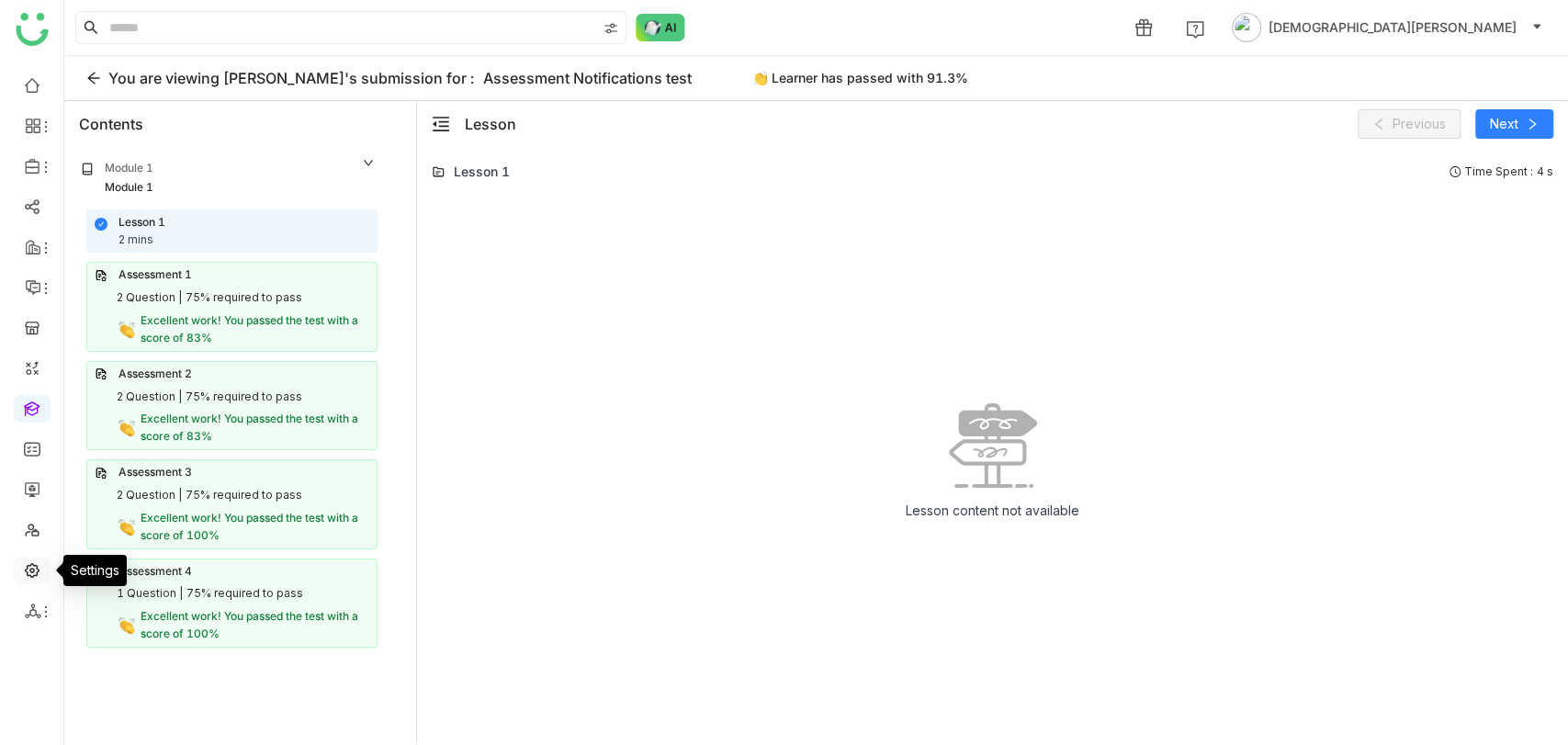
click at [31, 562] on link at bounding box center [33, 568] width 17 height 16
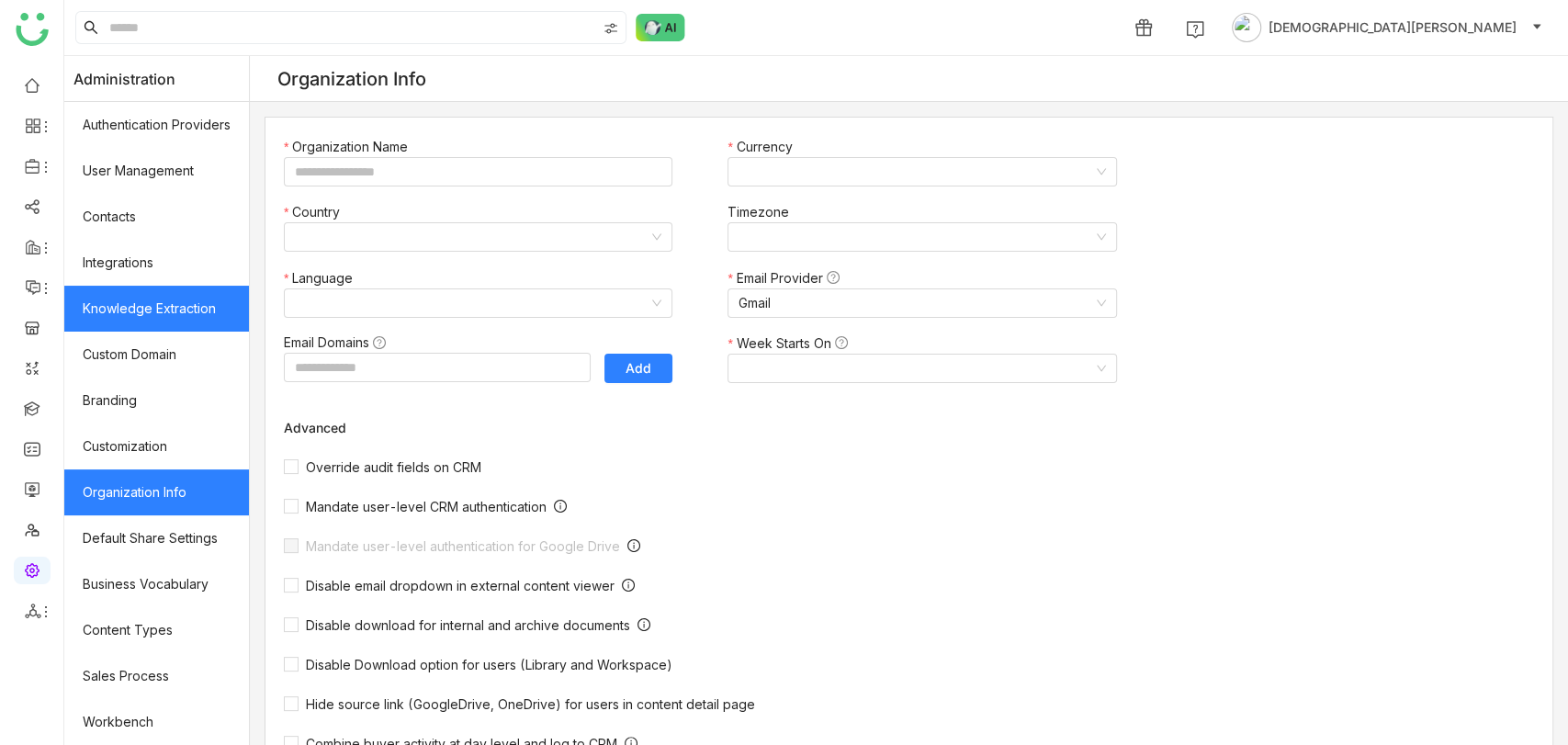
type input "*******"
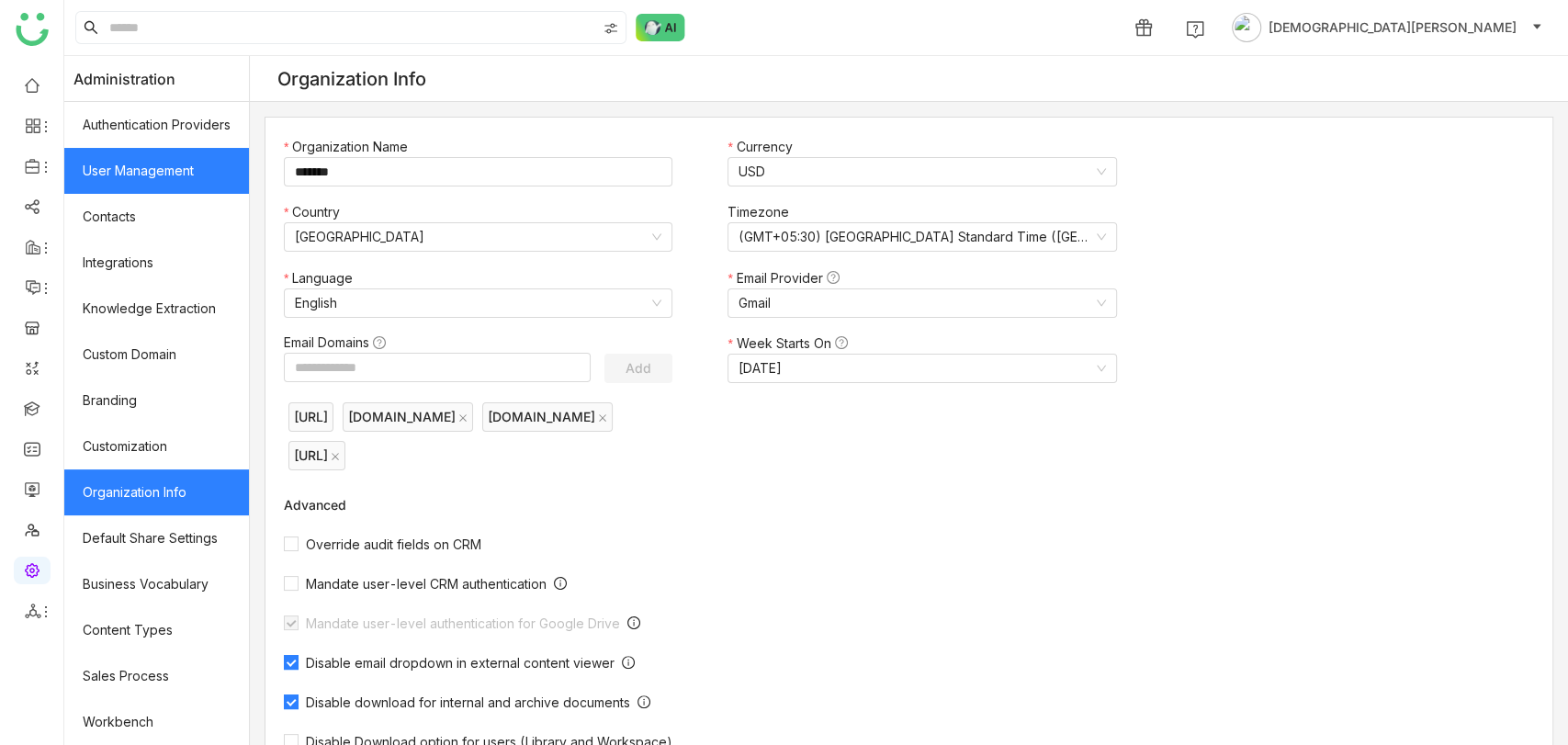
click at [181, 162] on link "User Management" at bounding box center [156, 170] width 185 height 46
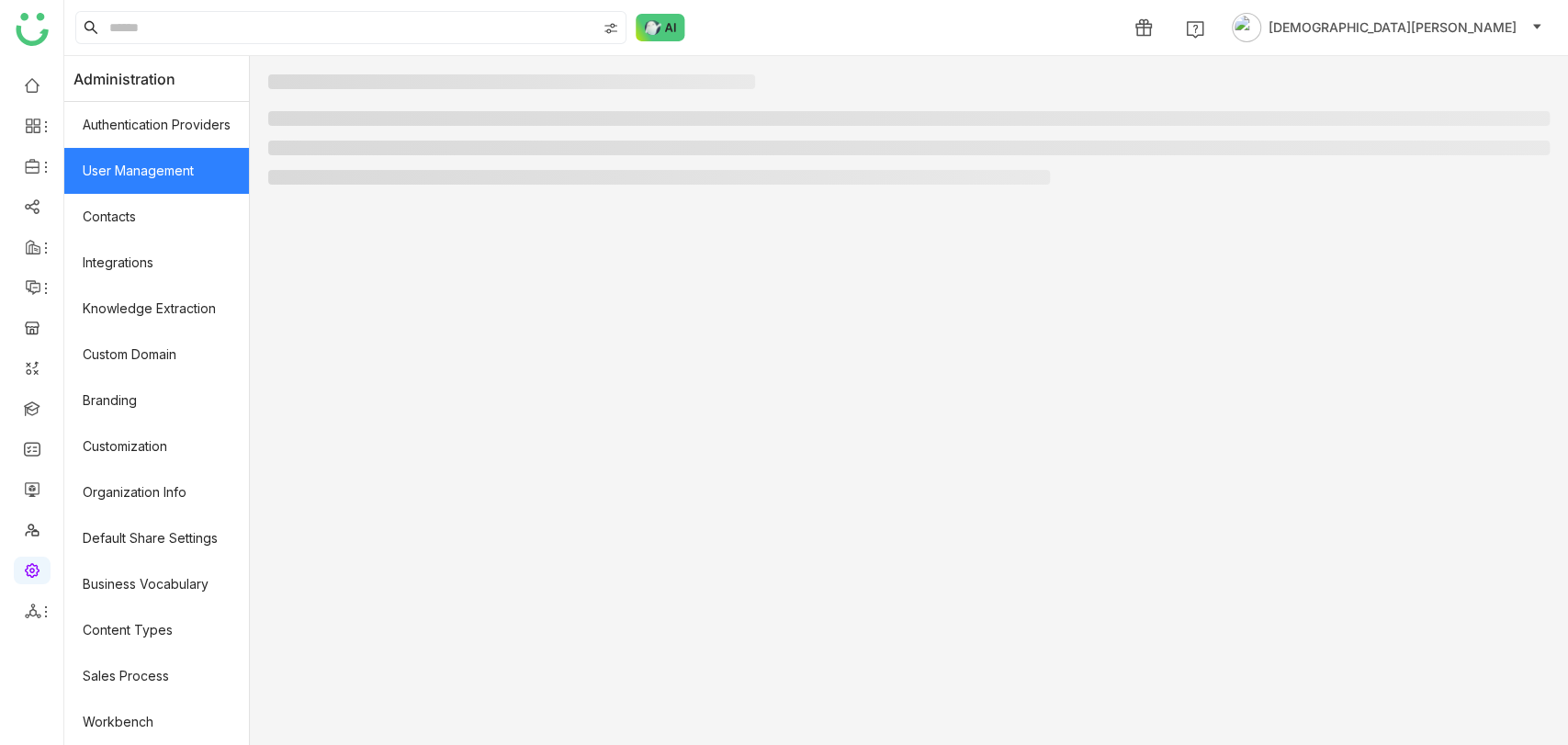
click at [181, 162] on link "User Management" at bounding box center [156, 170] width 185 height 46
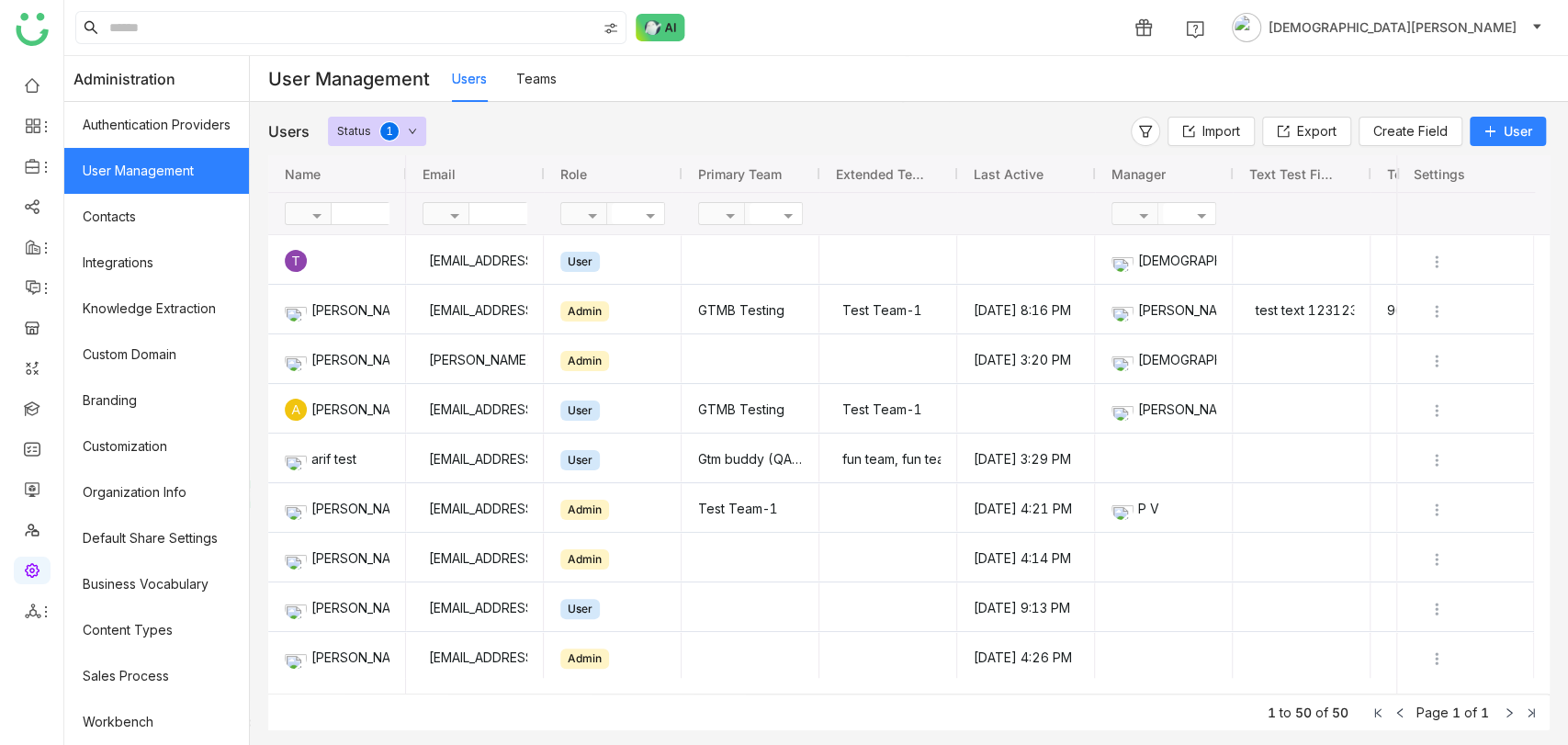
click at [544, 86] on link "Teams" at bounding box center [536, 78] width 40 height 16
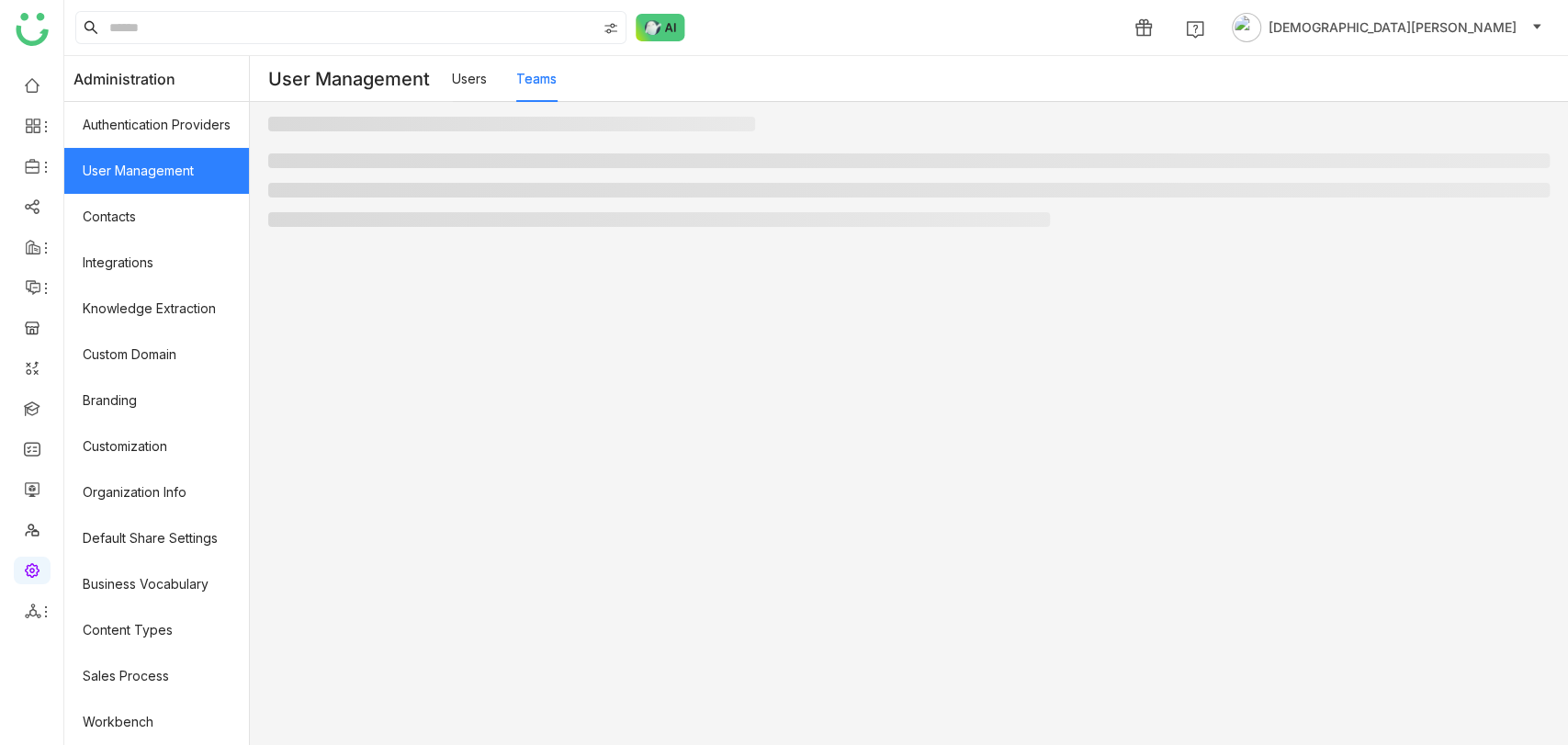
click at [556, 83] on link "Teams" at bounding box center [536, 78] width 40 height 16
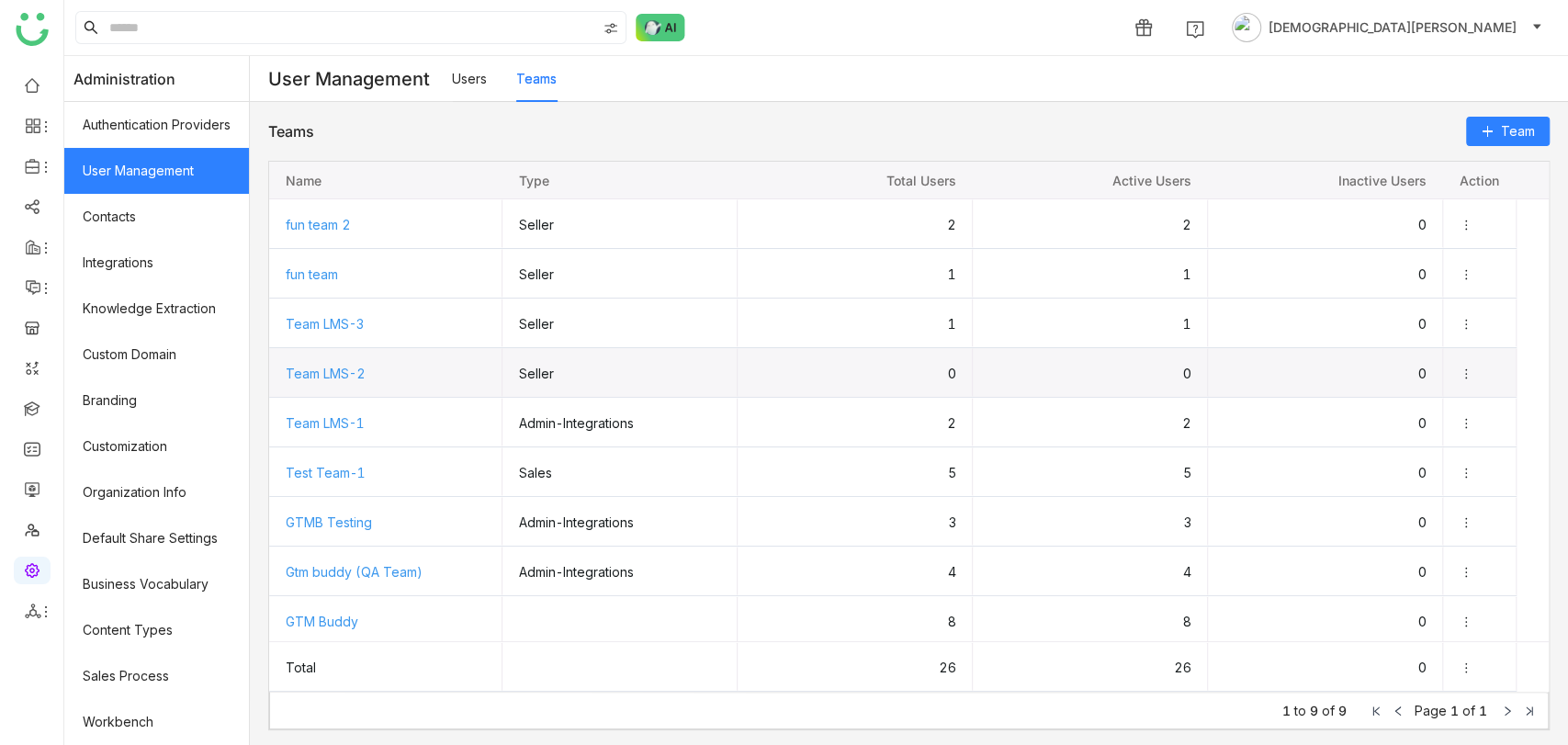
scroll to position [5, 0]
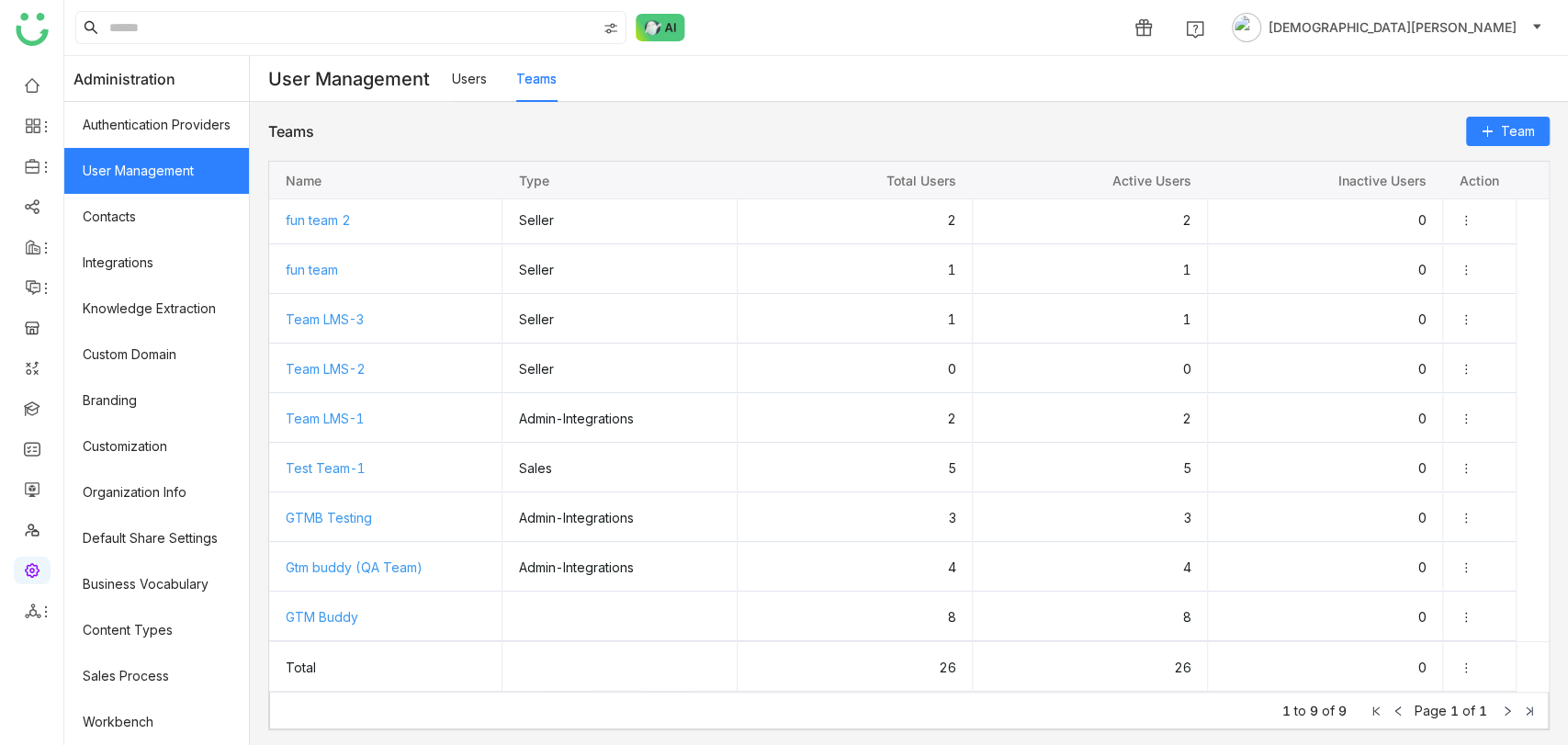
click at [486, 81] on link "Users" at bounding box center [470, 78] width 35 height 16
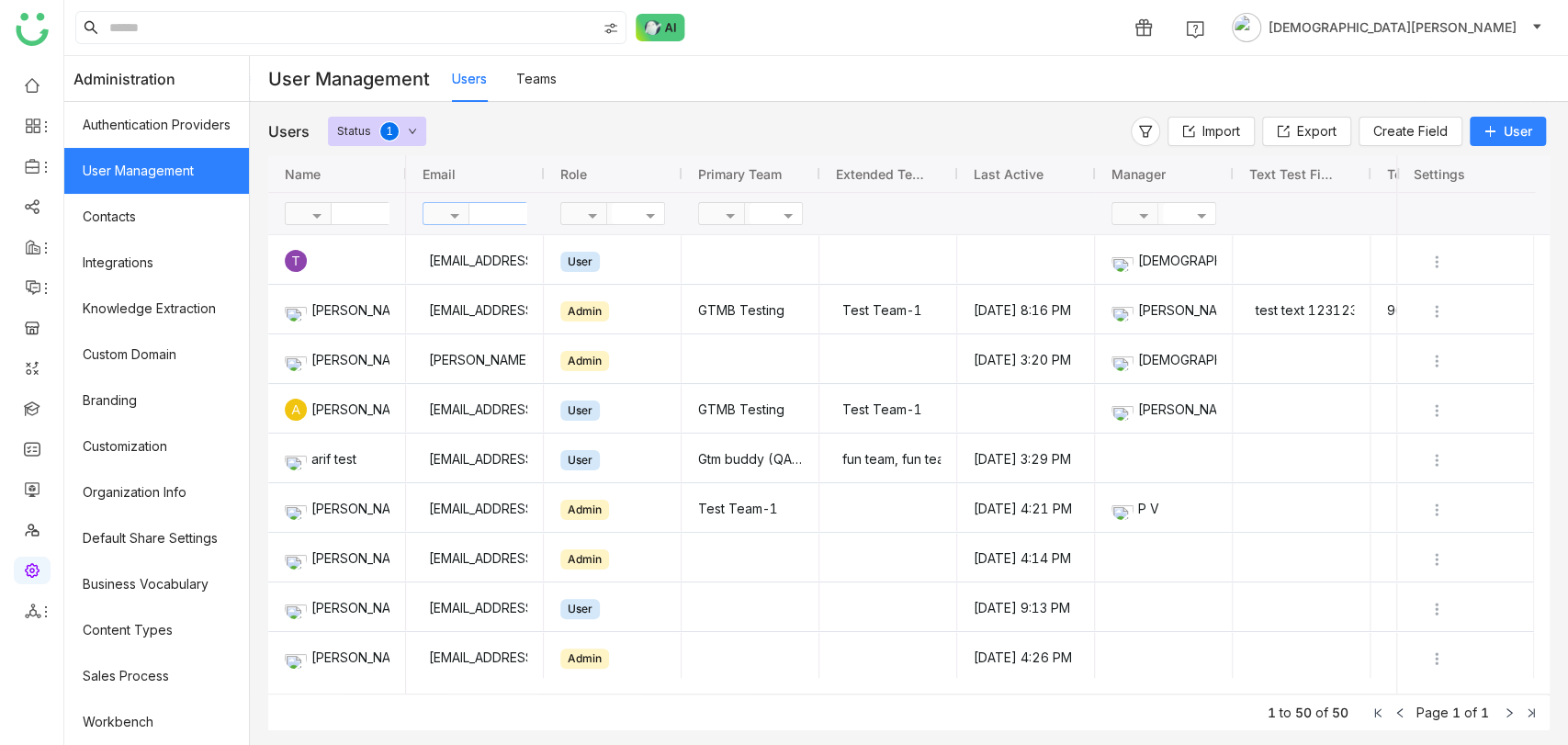
click at [506, 217] on input "text" at bounding box center [536, 213] width 133 height 21
type input "****"
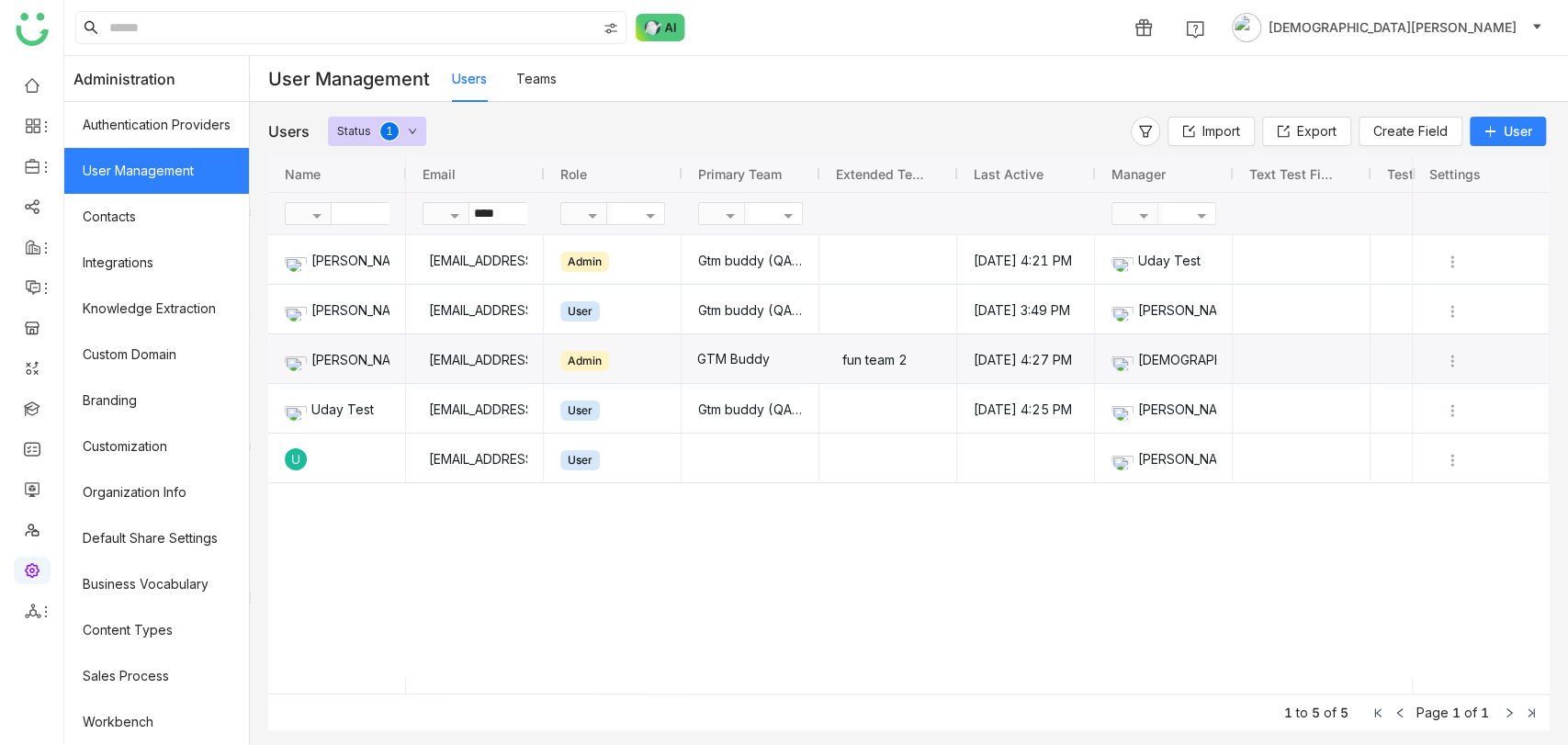
click at [732, 358] on gtmb-cell-renderer "GTM Buddy" at bounding box center [751, 358] width 107 height 48
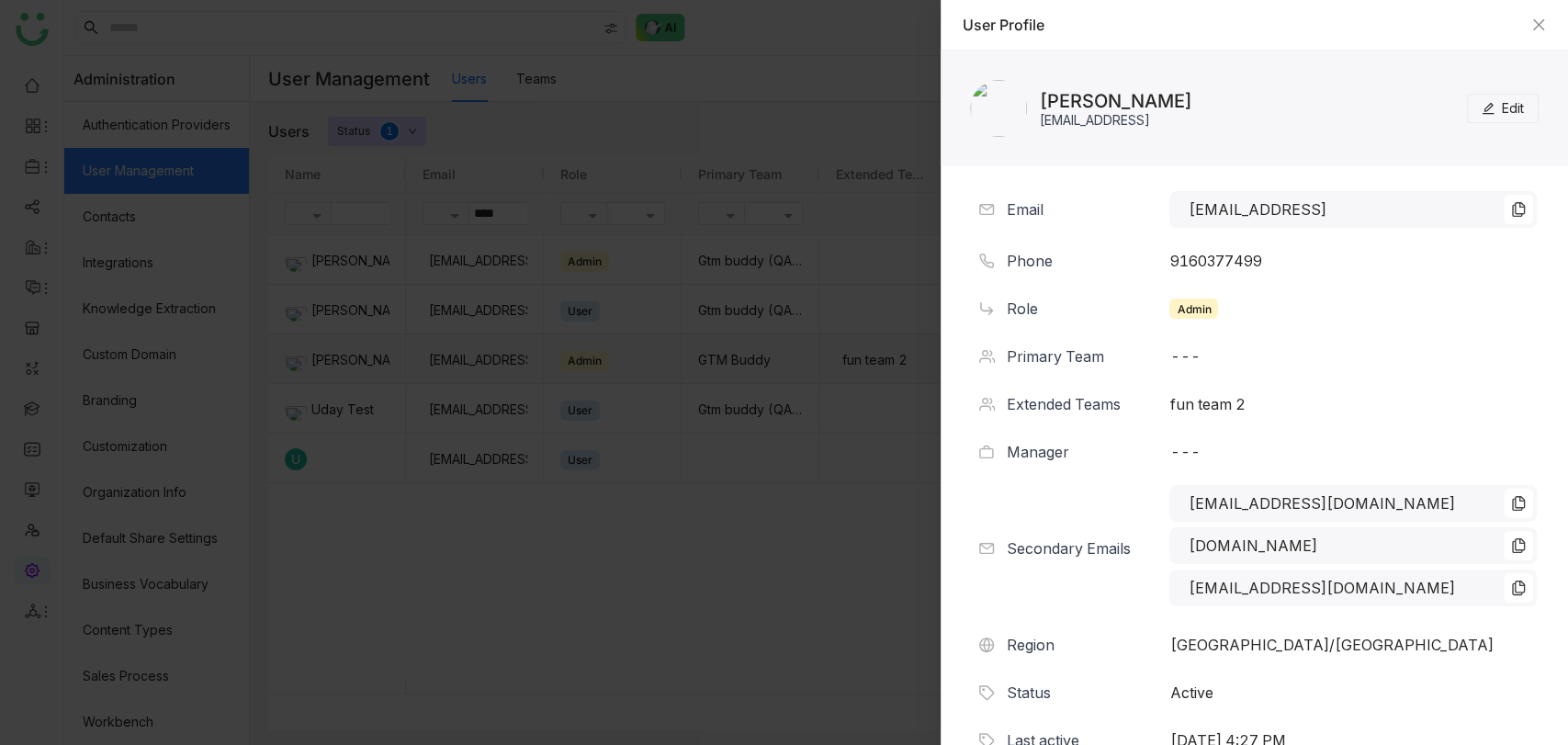
click at [1502, 116] on span "Edit" at bounding box center [1513, 109] width 22 height 20
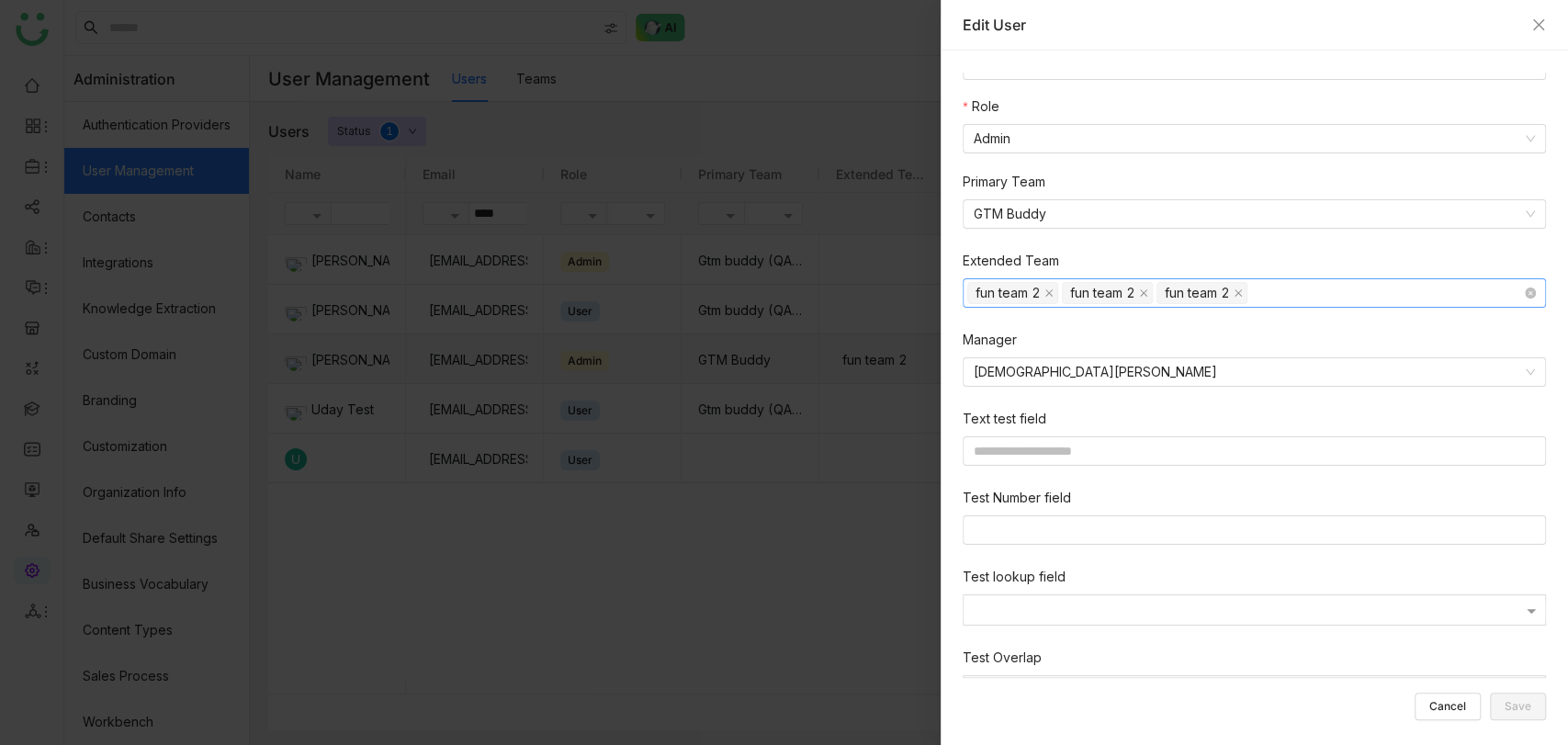
scroll to position [276, 0]
click at [1524, 212] on icon at bounding box center [1530, 215] width 11 height 11
click at [1525, 706] on span "Save" at bounding box center [1518, 706] width 27 height 0
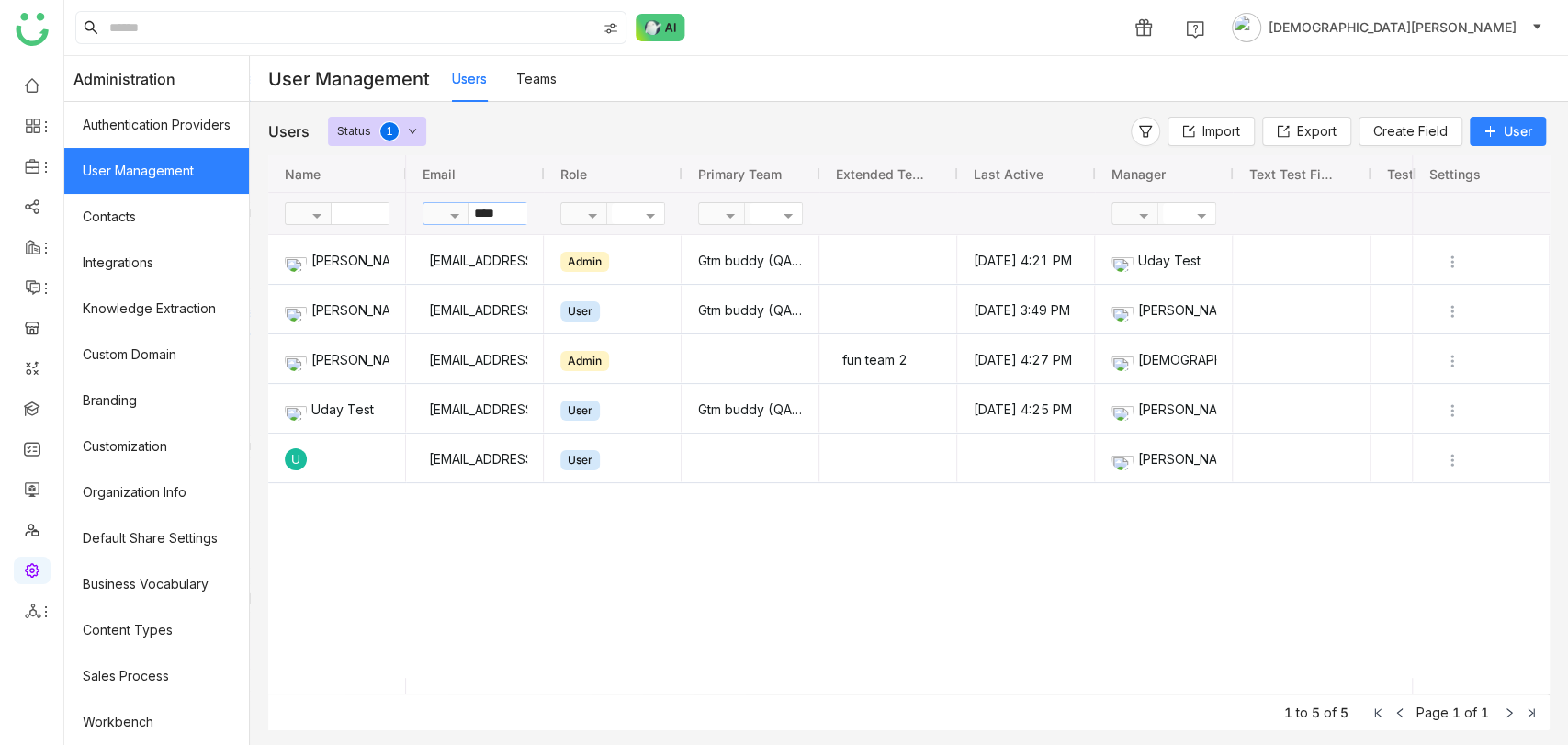
click at [512, 220] on input "****" at bounding box center [536, 213] width 133 height 21
type input "*****"
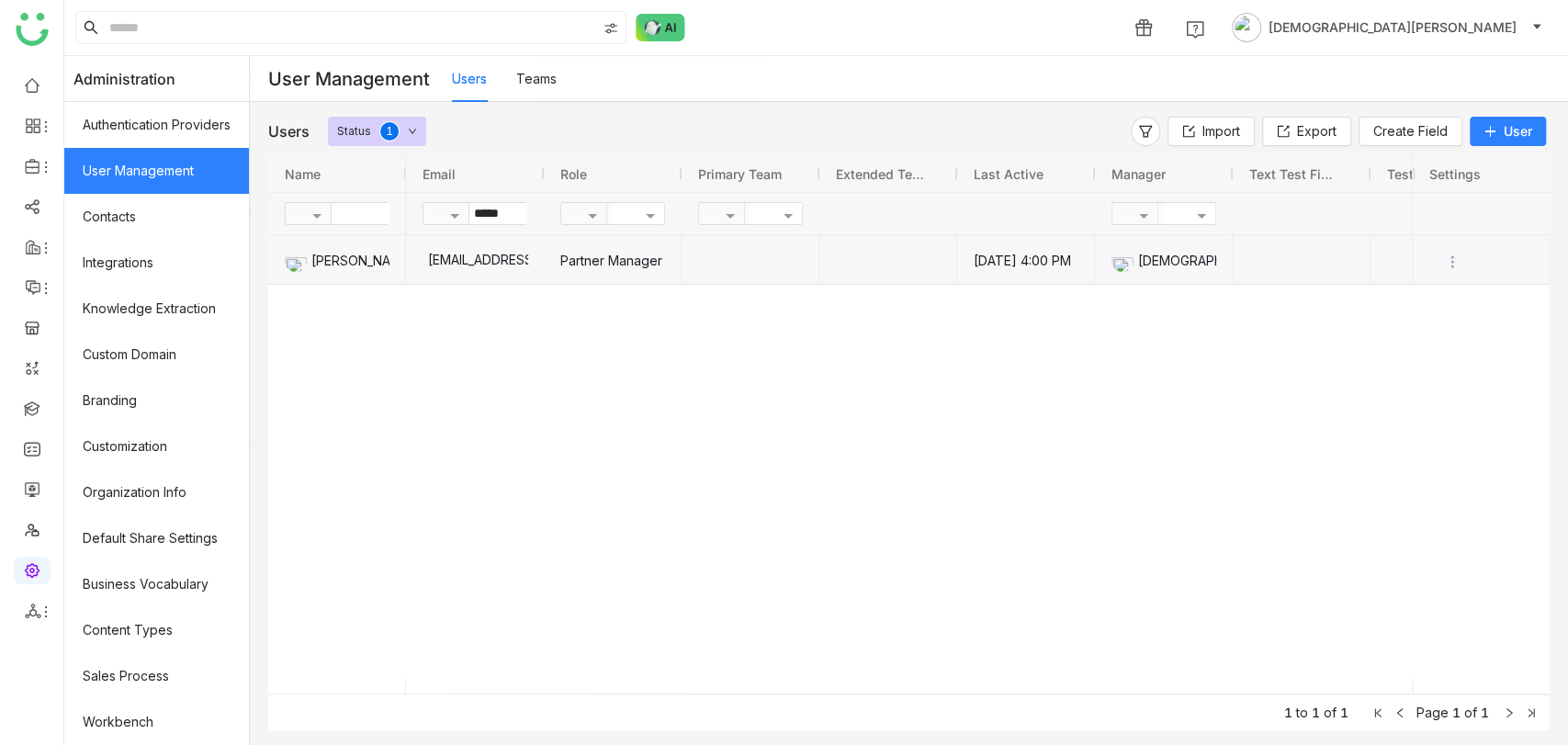
click at [544, 249] on div "chirubalaya216@gmail.com" at bounding box center [475, 259] width 138 height 48
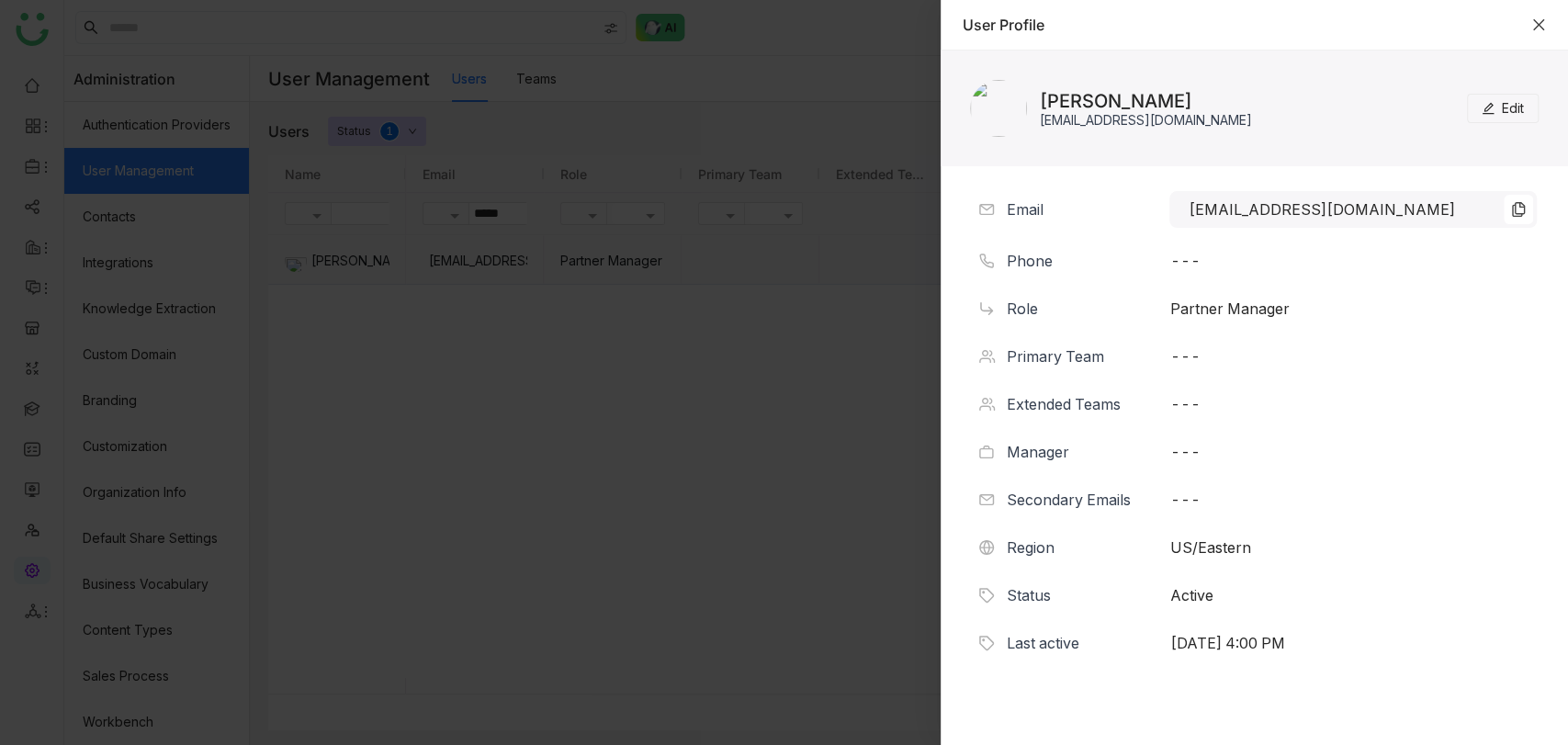
click at [1538, 28] on icon "Close" at bounding box center [1538, 25] width 15 height 15
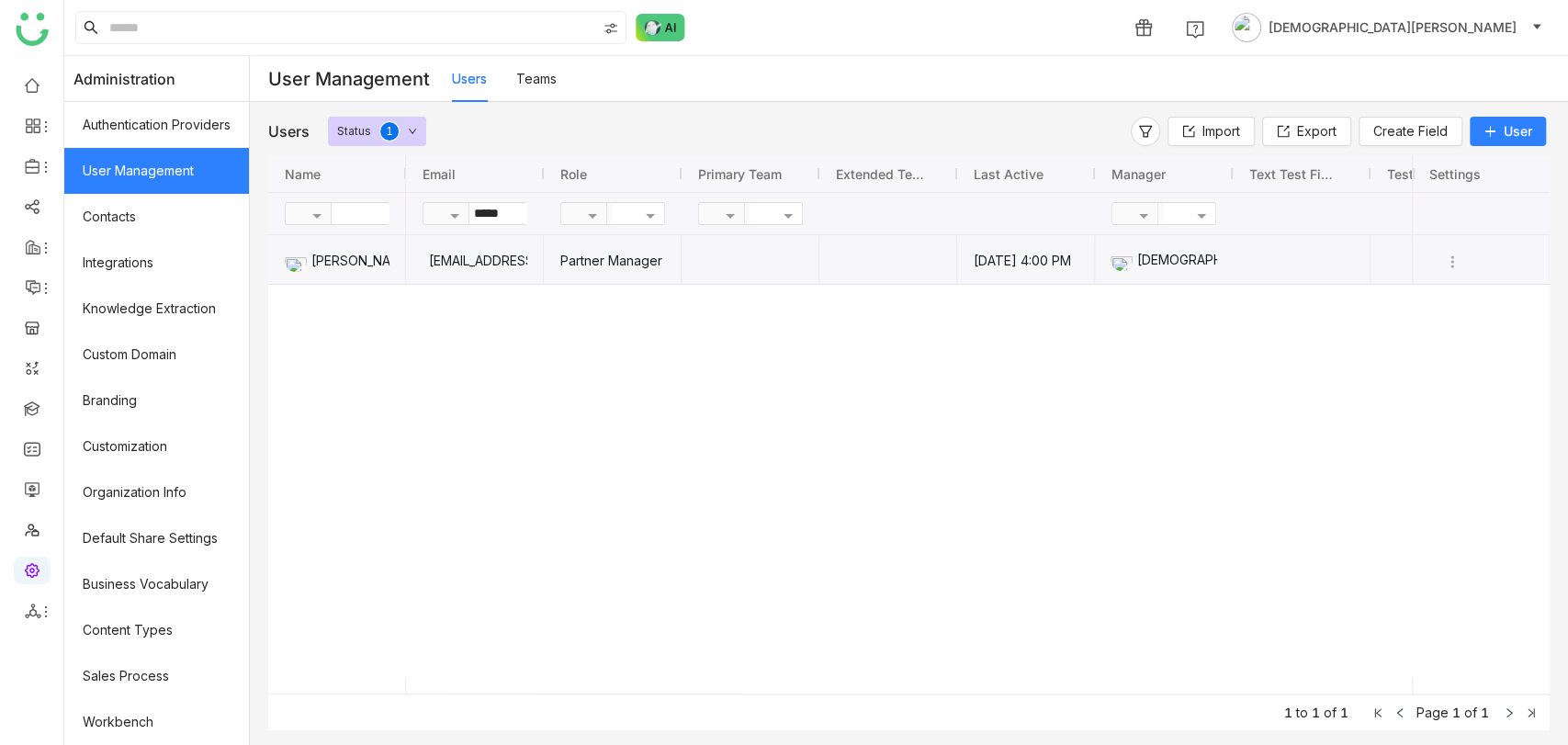
click at [1183, 262] on div "[DEMOGRAPHIC_DATA][PERSON_NAME]" at bounding box center [1163, 259] width 107 height 48
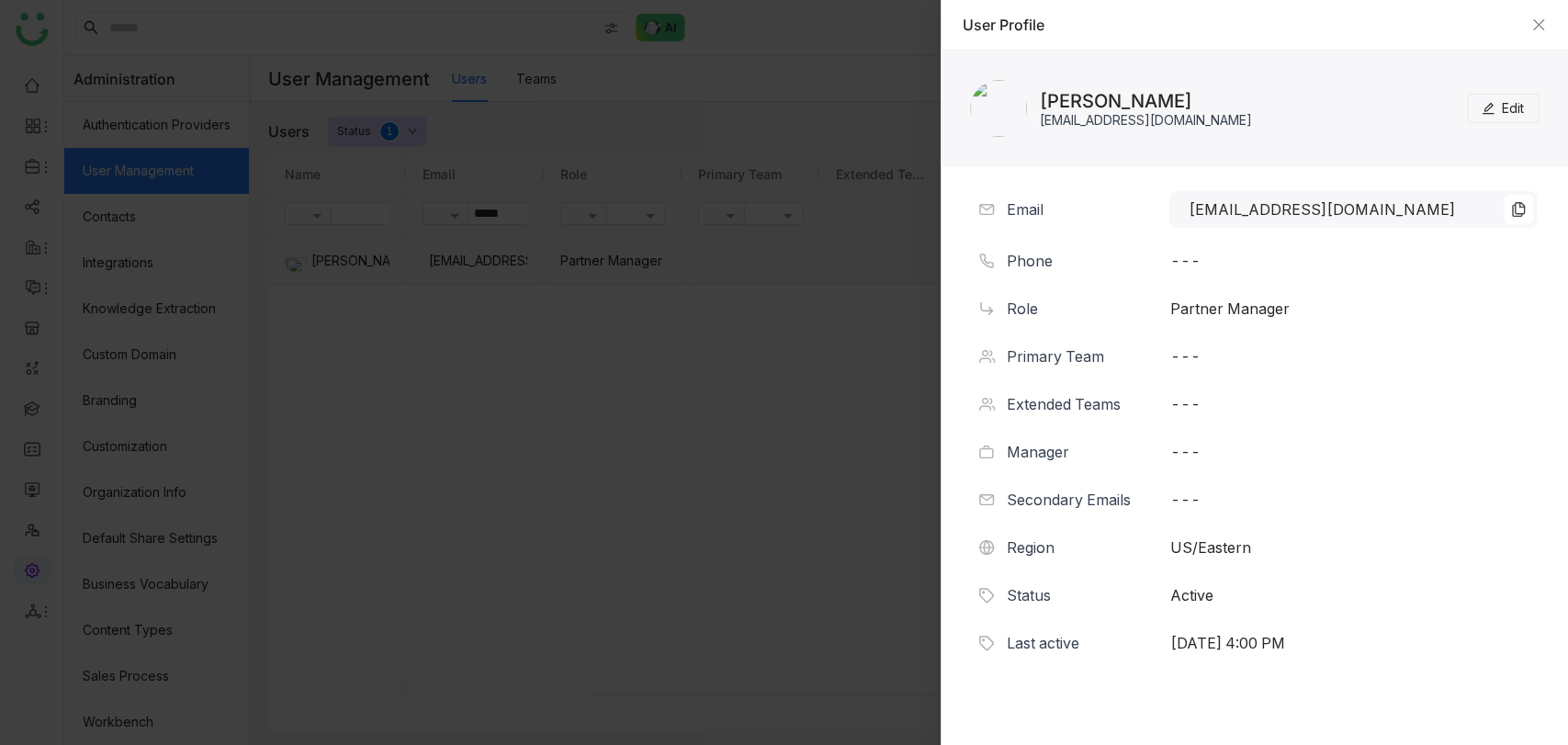
click at [1523, 96] on button "Edit" at bounding box center [1502, 109] width 72 height 30
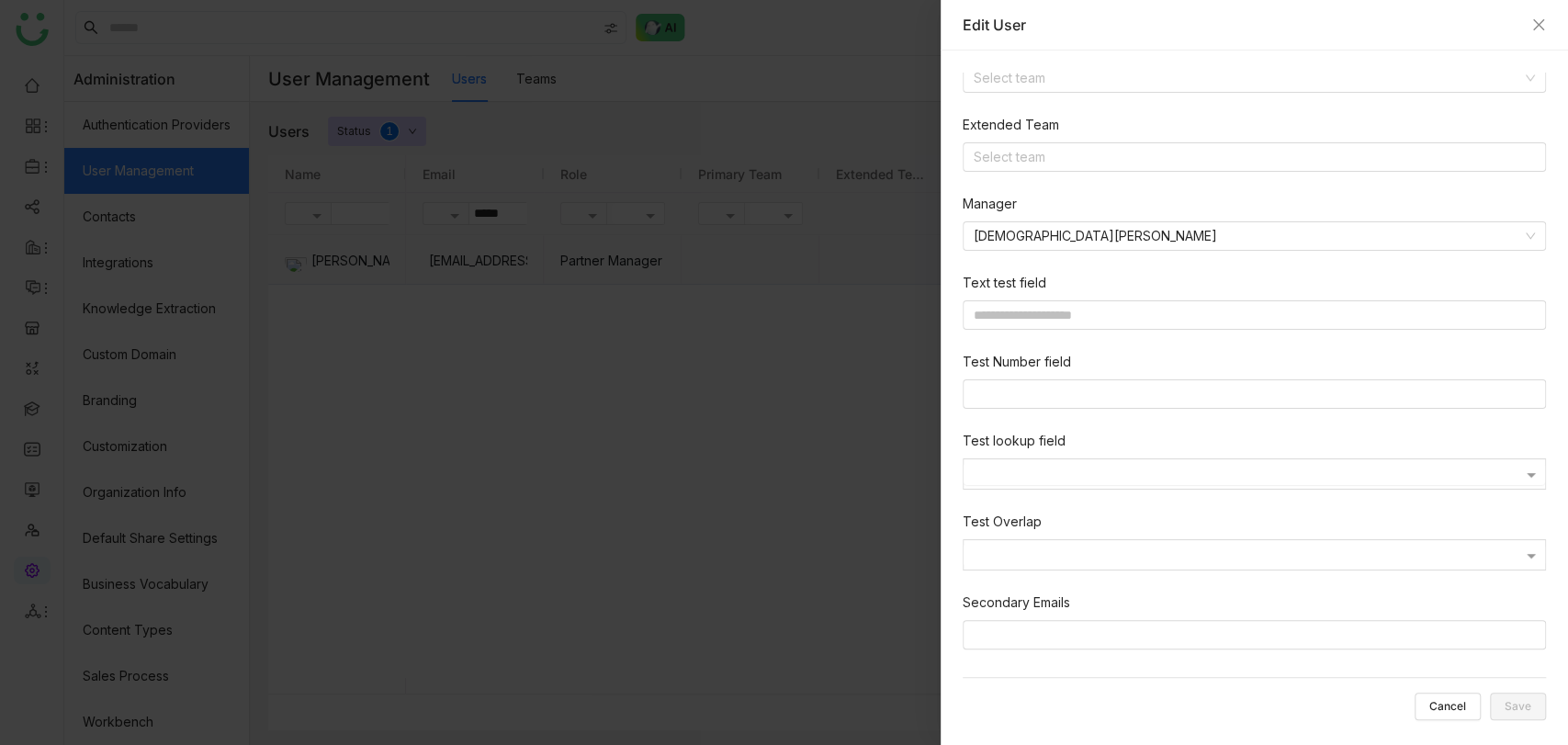
scroll to position [237, 0]
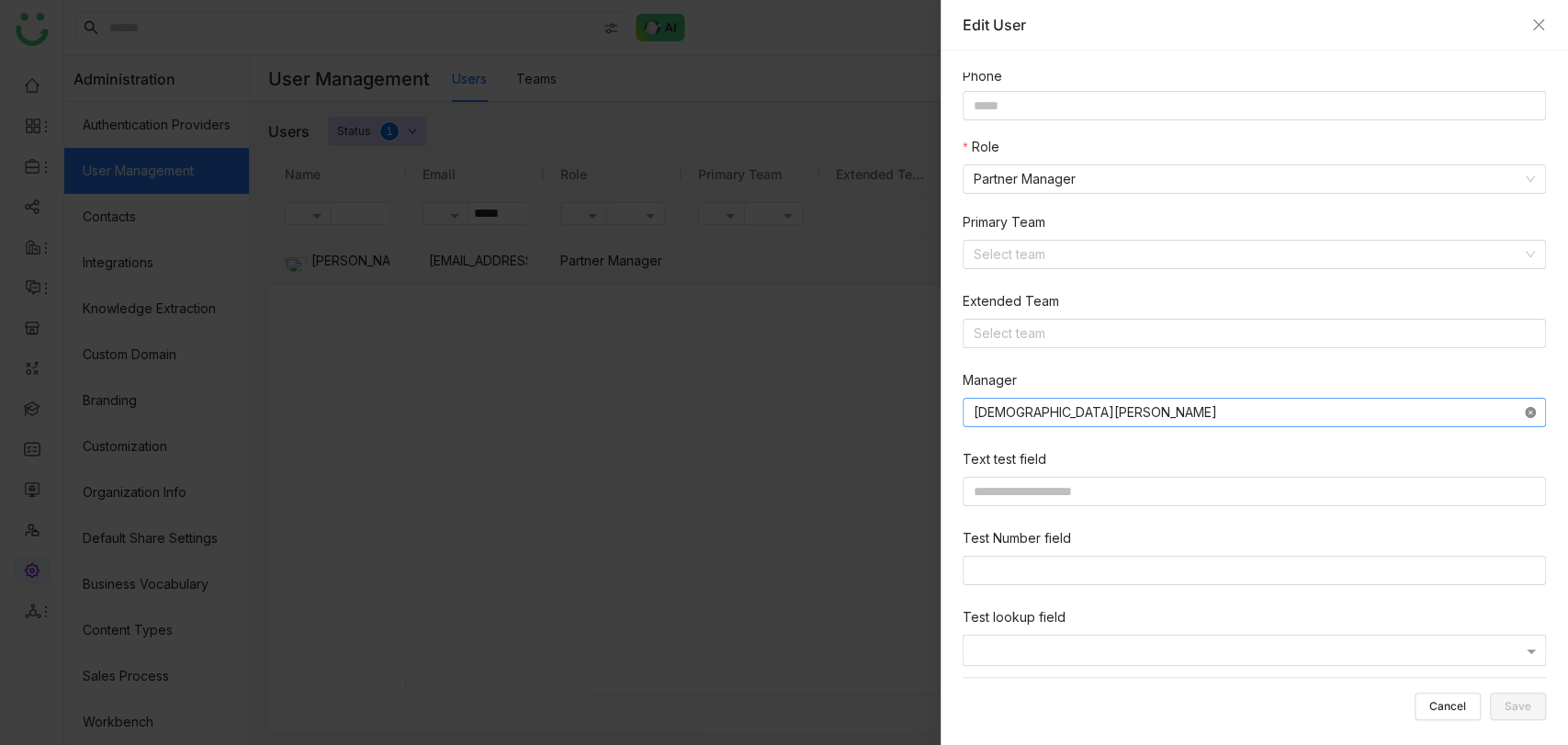
click at [1524, 412] on icon at bounding box center [1530, 413] width 11 height 11
click at [1523, 706] on span "Save" at bounding box center [1518, 706] width 27 height 0
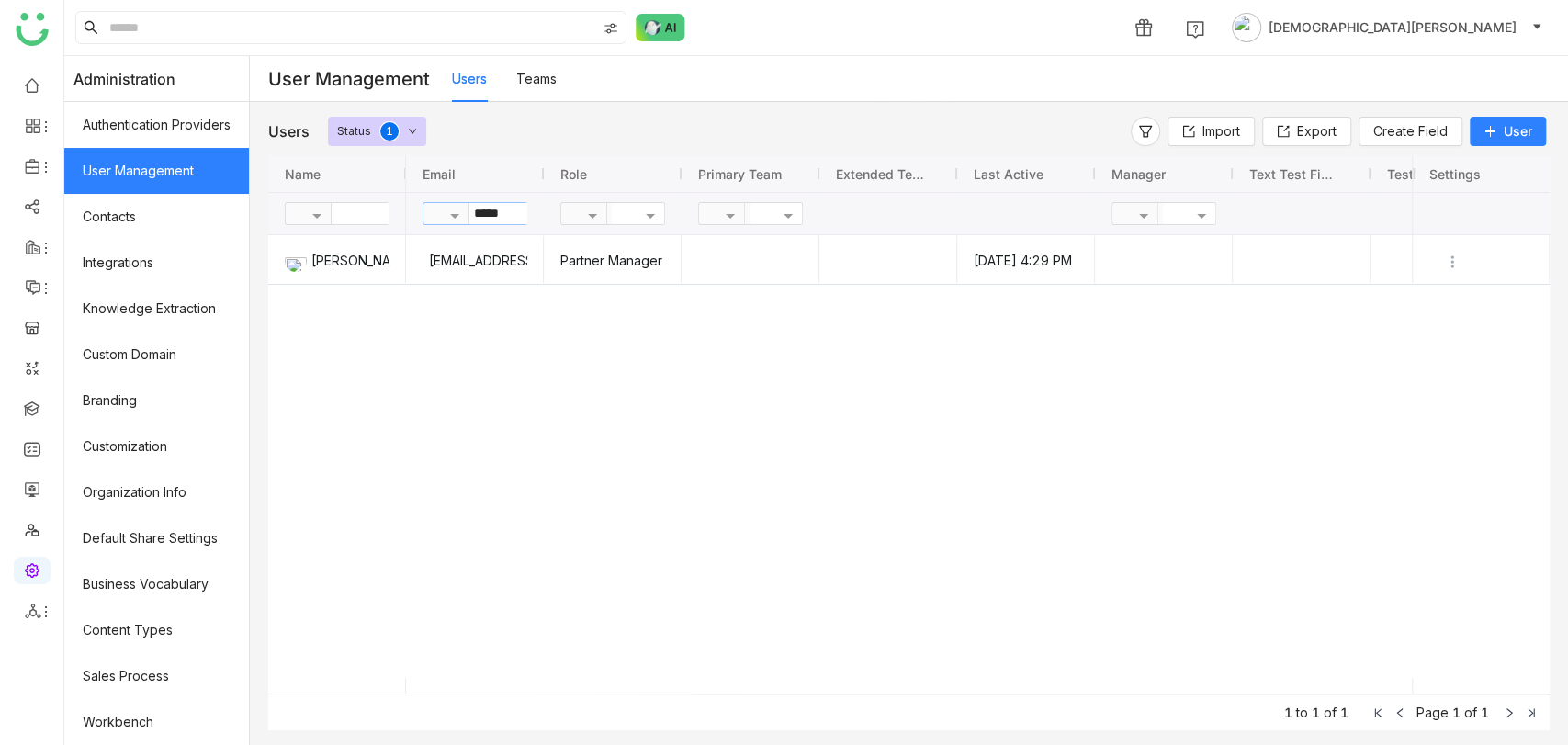
click at [532, 206] on input "*****" at bounding box center [536, 213] width 133 height 21
type input "******"
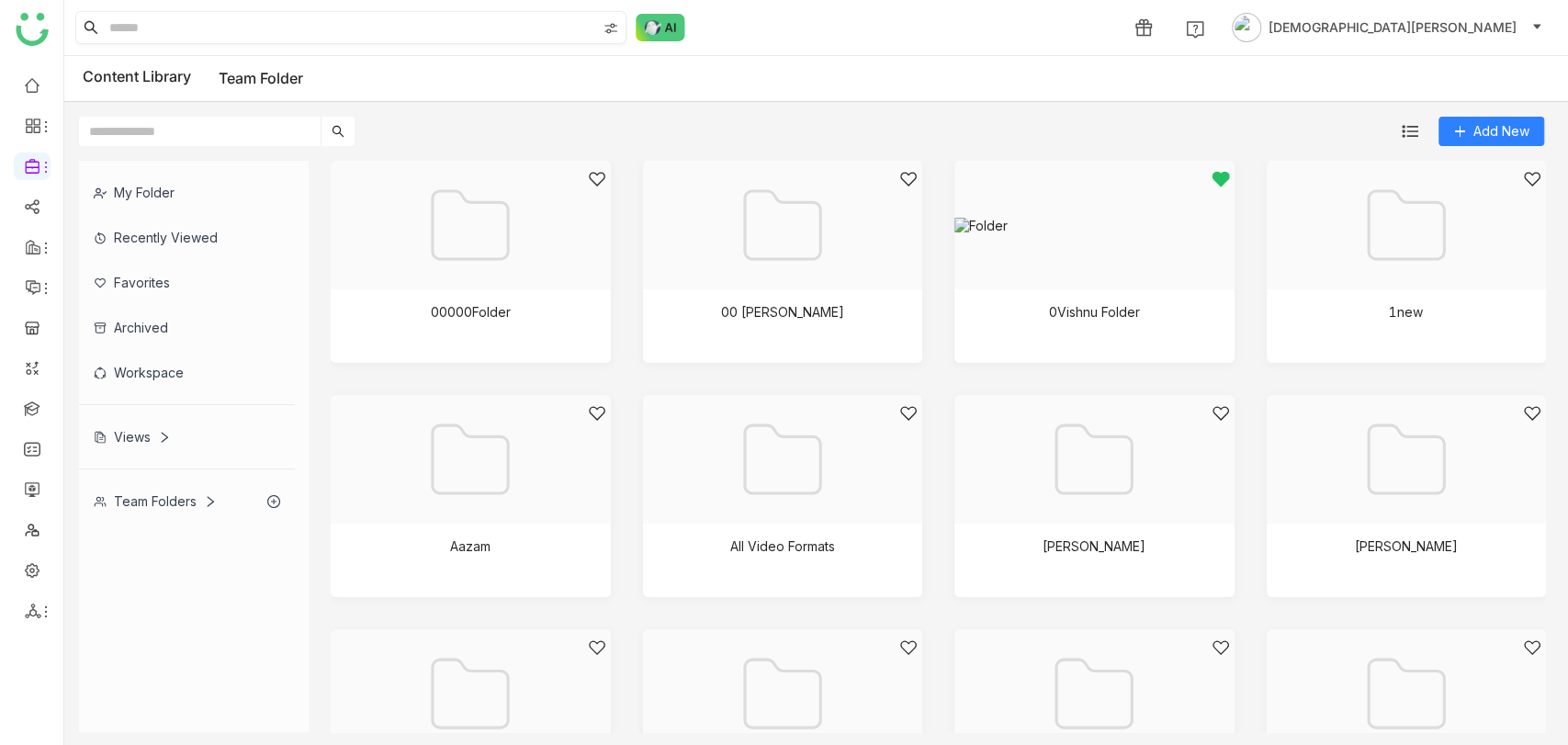
click at [271, 27] on input at bounding box center [351, 28] width 490 height 32
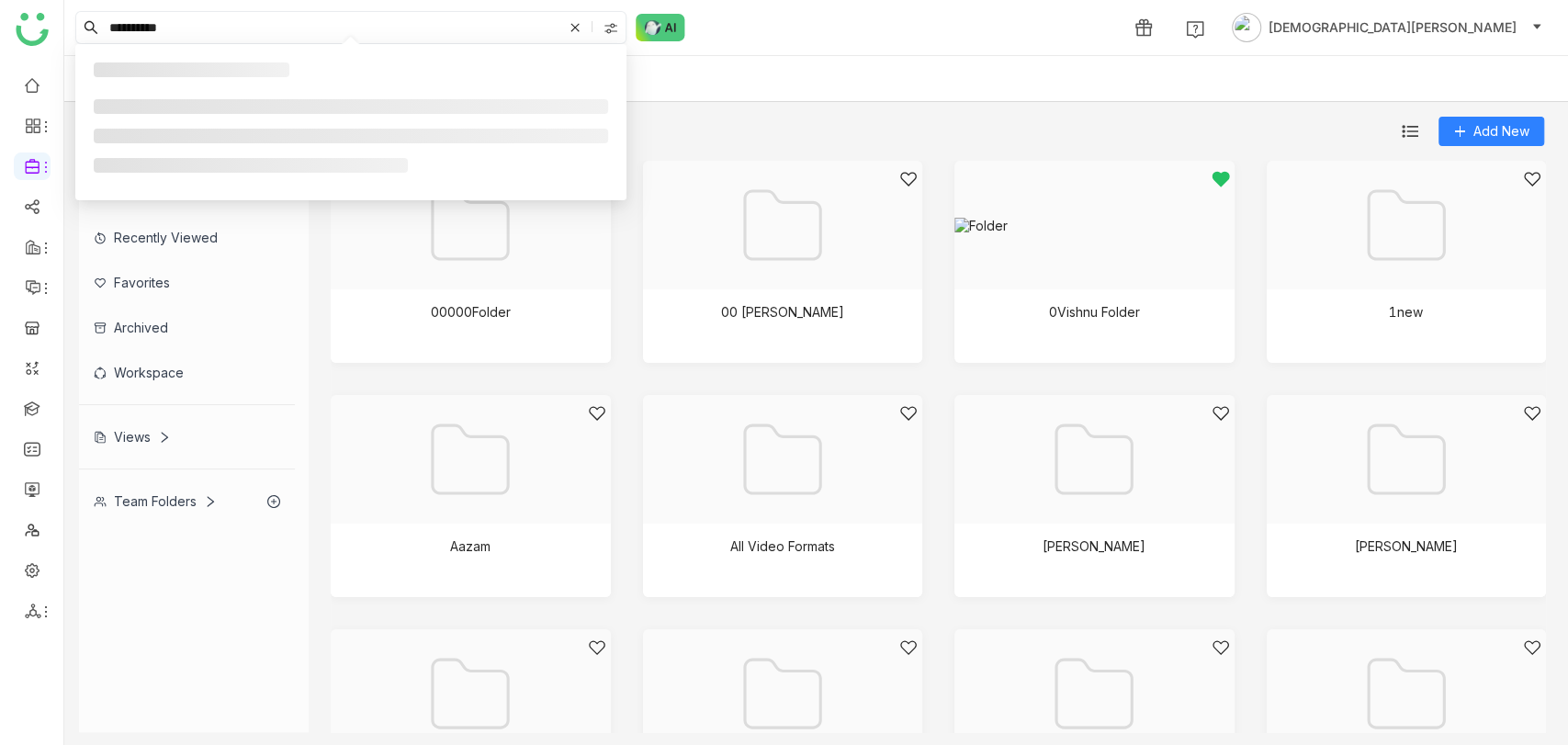
type input "**********"
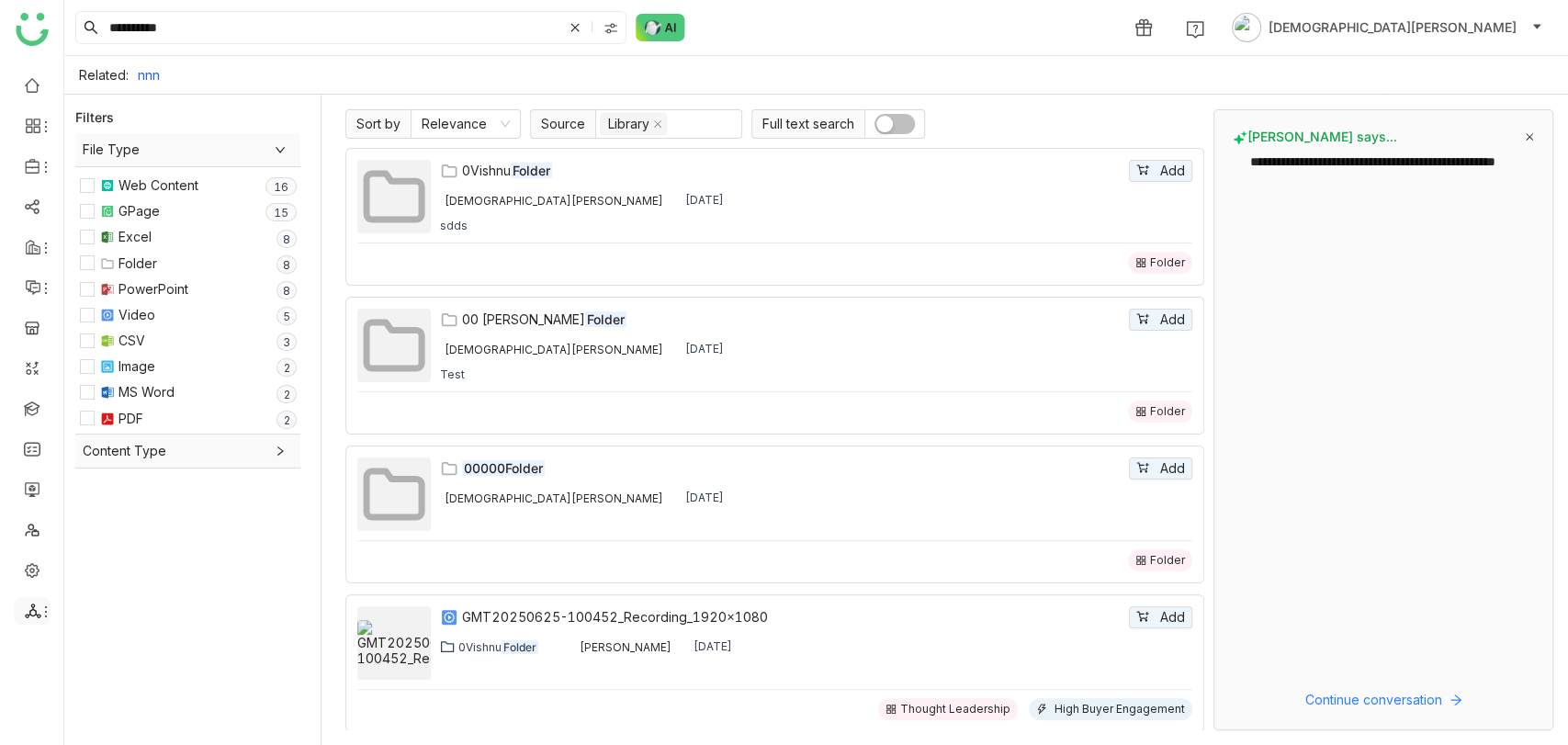
click at [38, 608] on icon at bounding box center [46, 612] width 15 height 15
click at [111, 587] on link "List" at bounding box center [131, 582] width 126 height 13
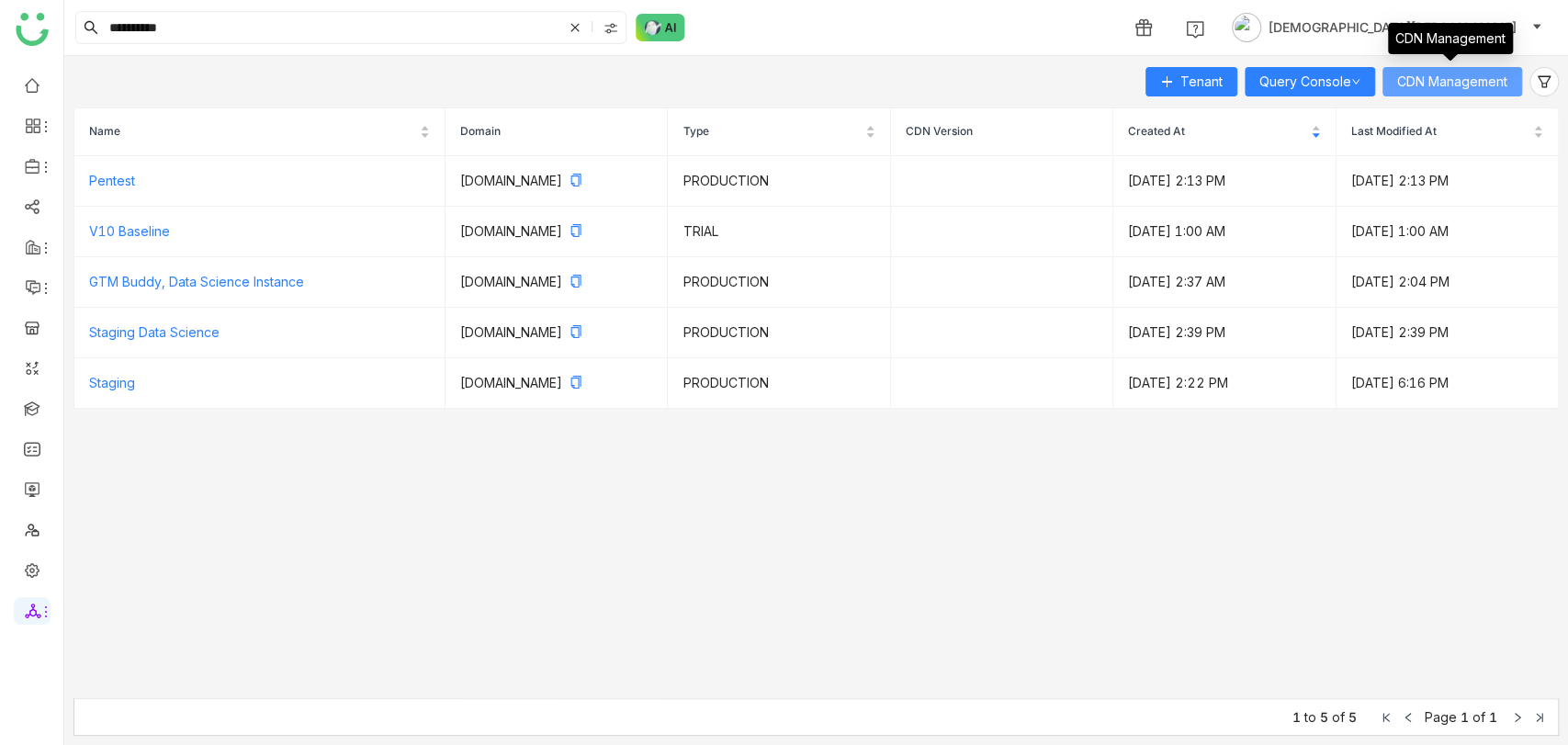
click at [1428, 78] on span "CDN Management" at bounding box center [1452, 82] width 111 height 20
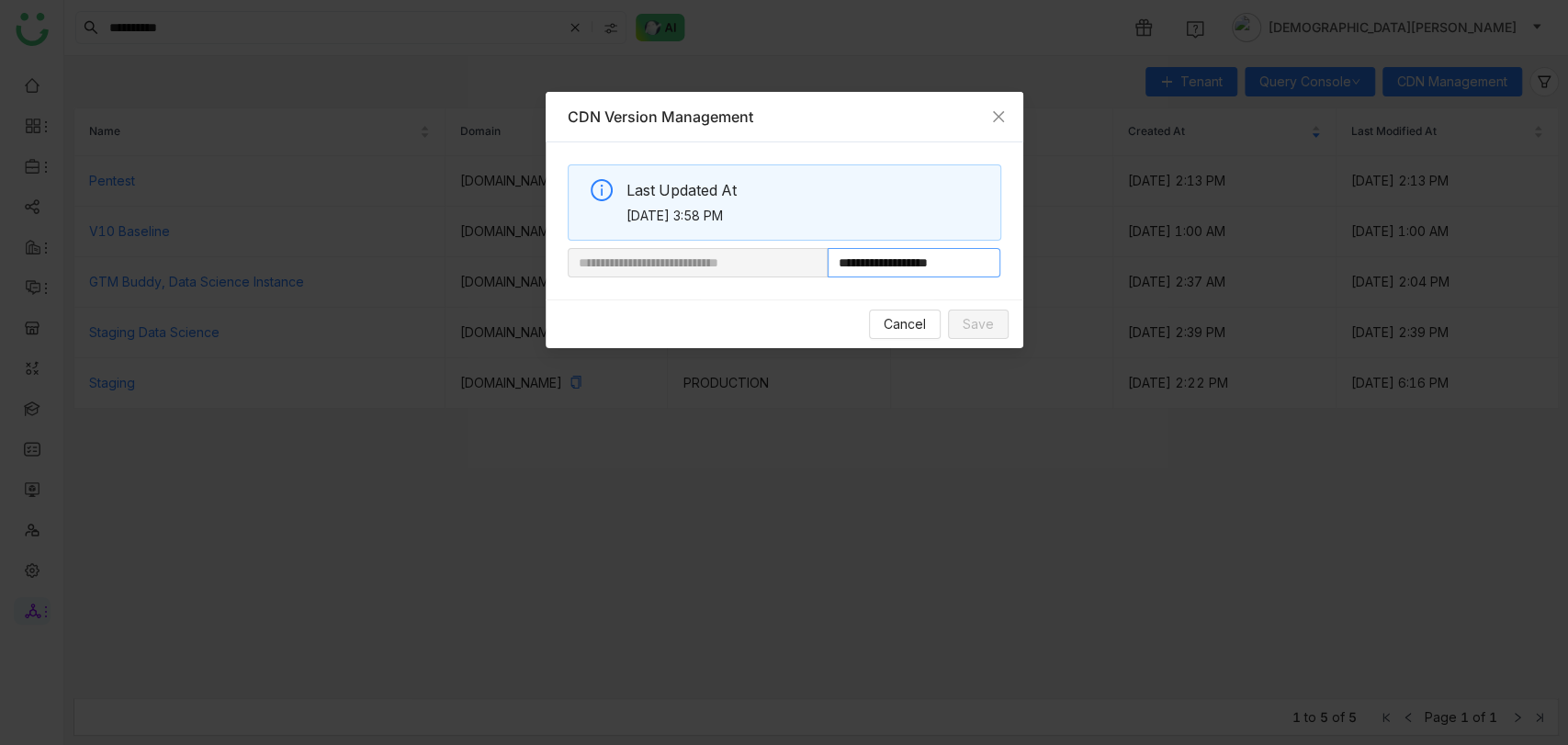
drag, startPoint x: 888, startPoint y: 262, endPoint x: 1098, endPoint y: 262, distance: 210.0
click at [1098, 262] on nz-modal-container "**********" at bounding box center [784, 372] width 1568 height 745
paste input "*********"
type input "**********"
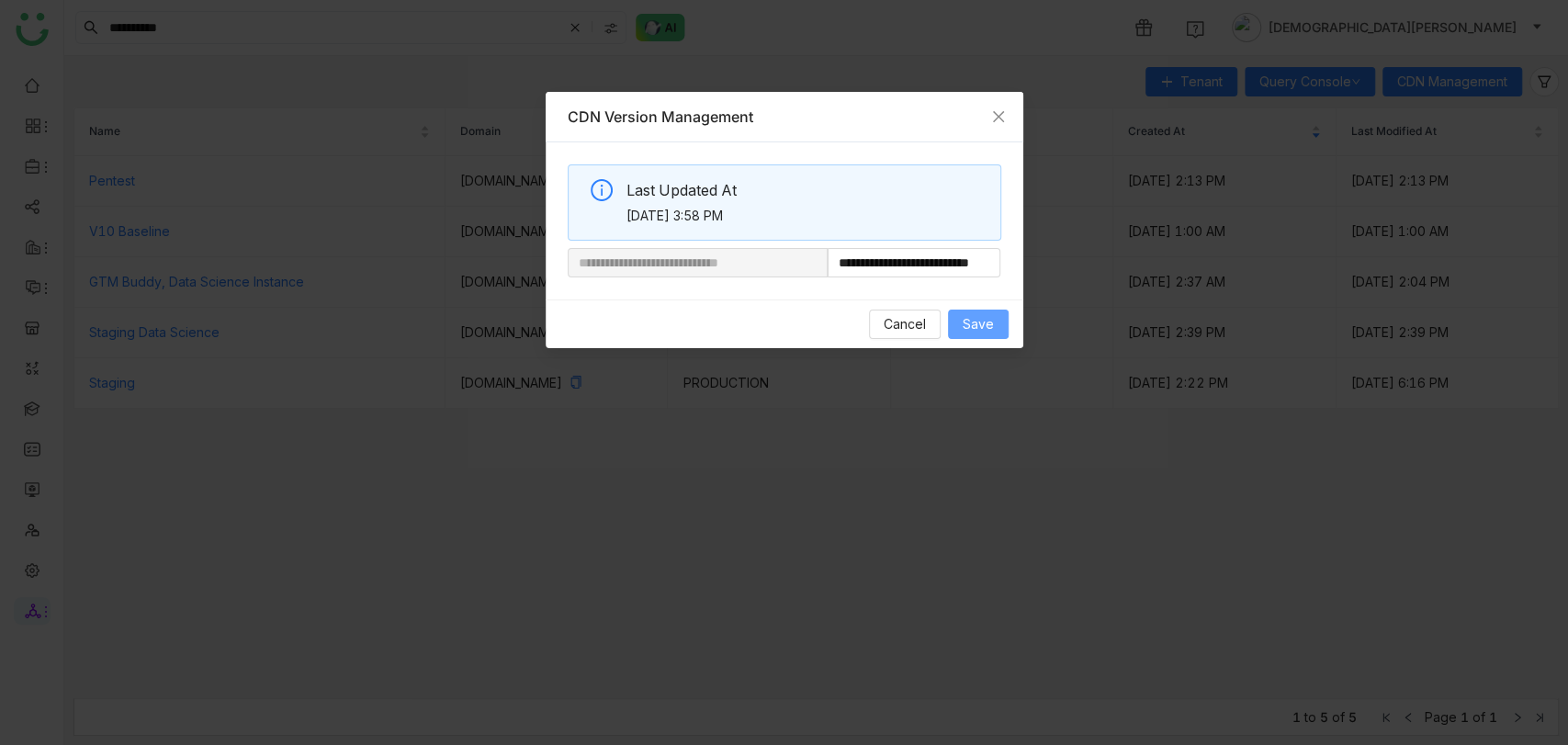
click at [987, 320] on span "Save" at bounding box center [978, 325] width 32 height 20
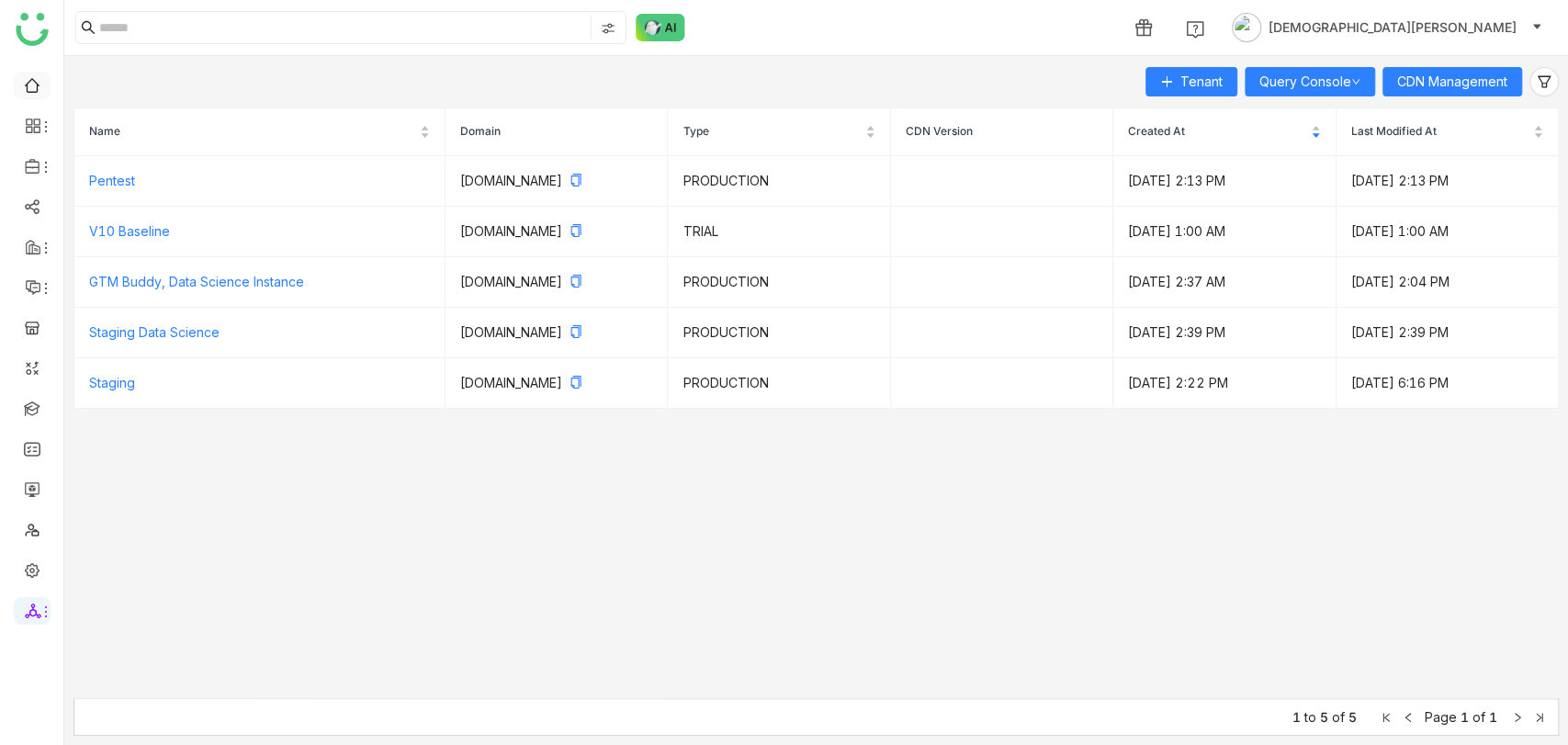
click at [25, 82] on link at bounding box center [33, 84] width 17 height 16
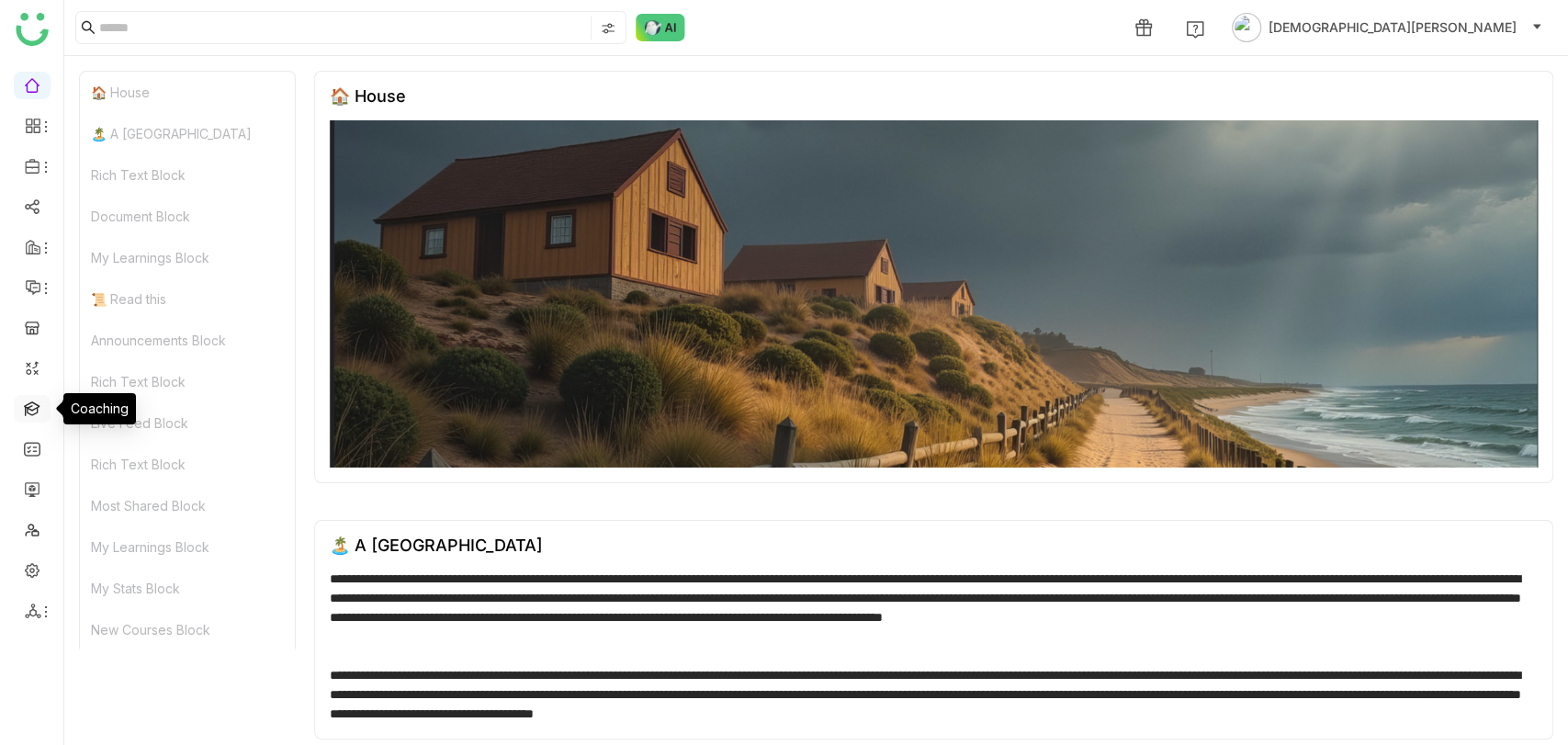
click at [34, 406] on link at bounding box center [33, 407] width 17 height 16
click at [30, 400] on link at bounding box center [33, 407] width 17 height 16
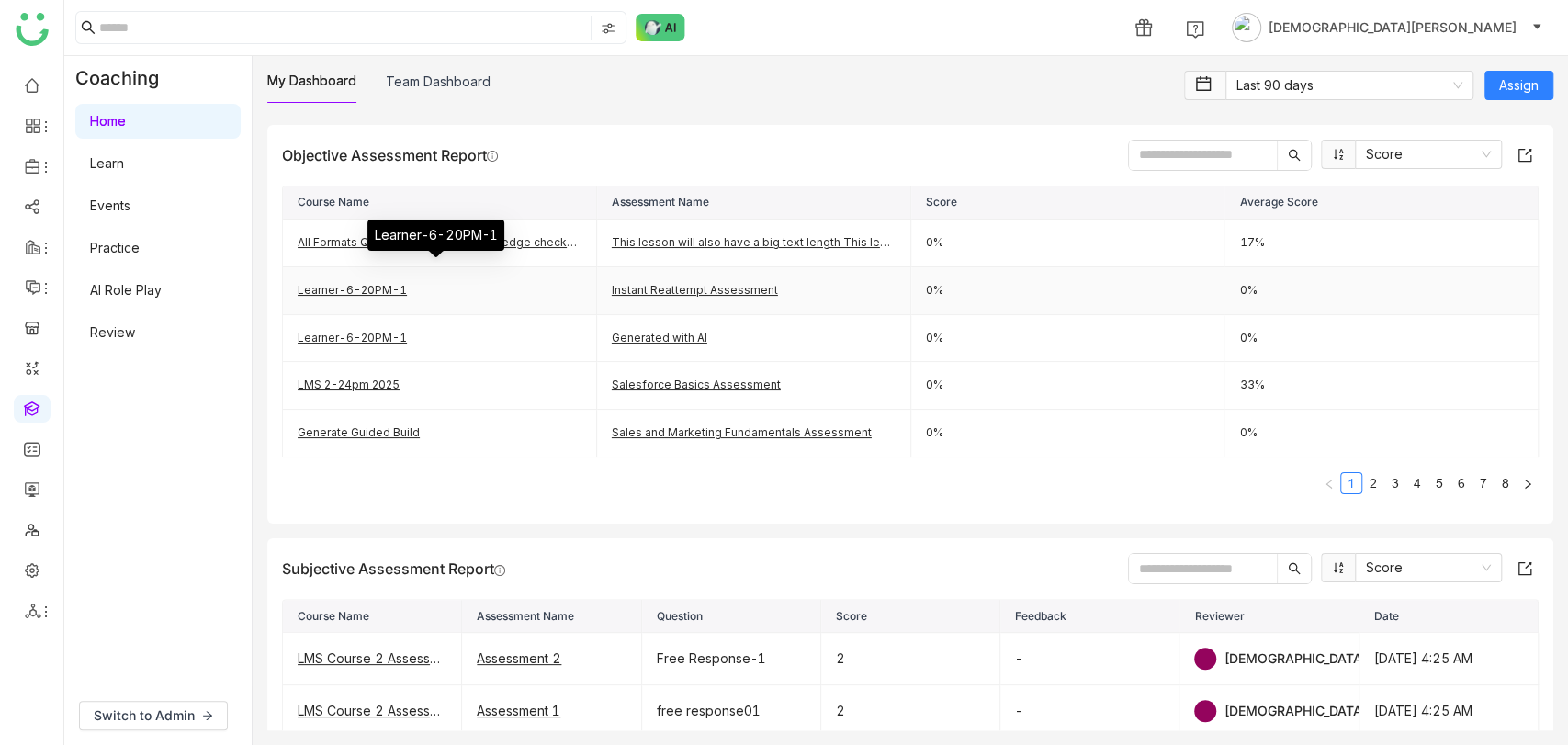
scroll to position [612, 0]
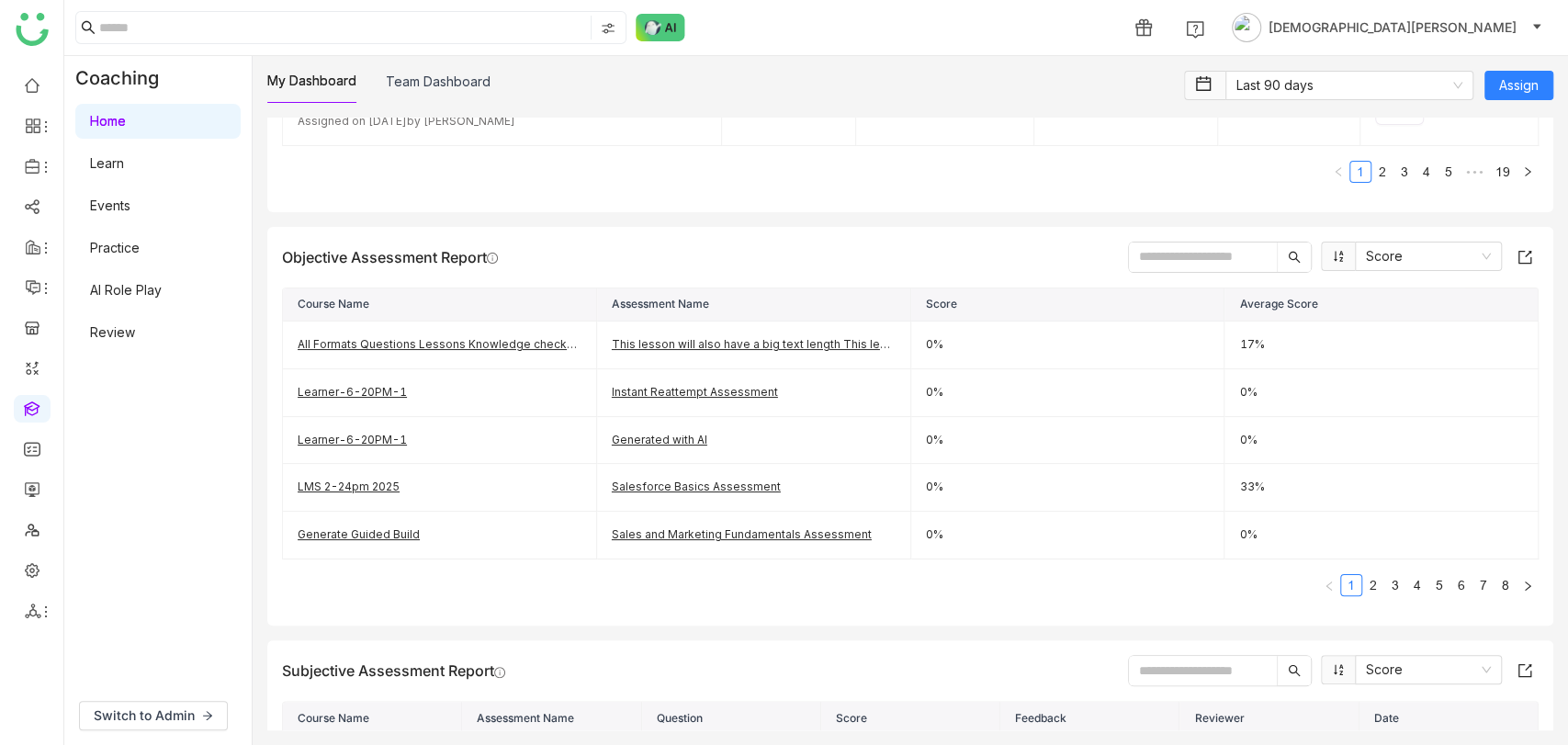
click at [1176, 243] on input "text" at bounding box center [1203, 258] width 148 height 30
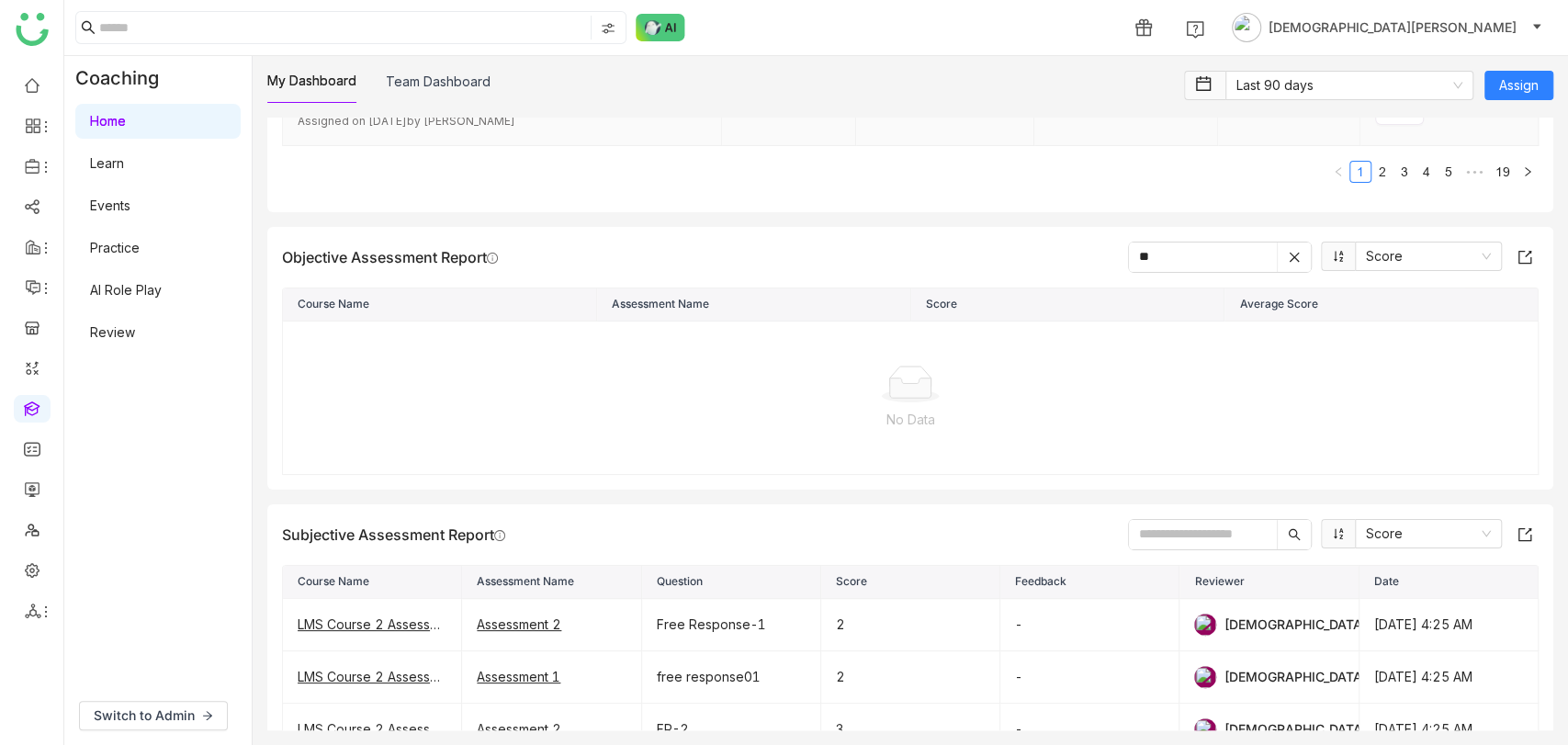
type input "*"
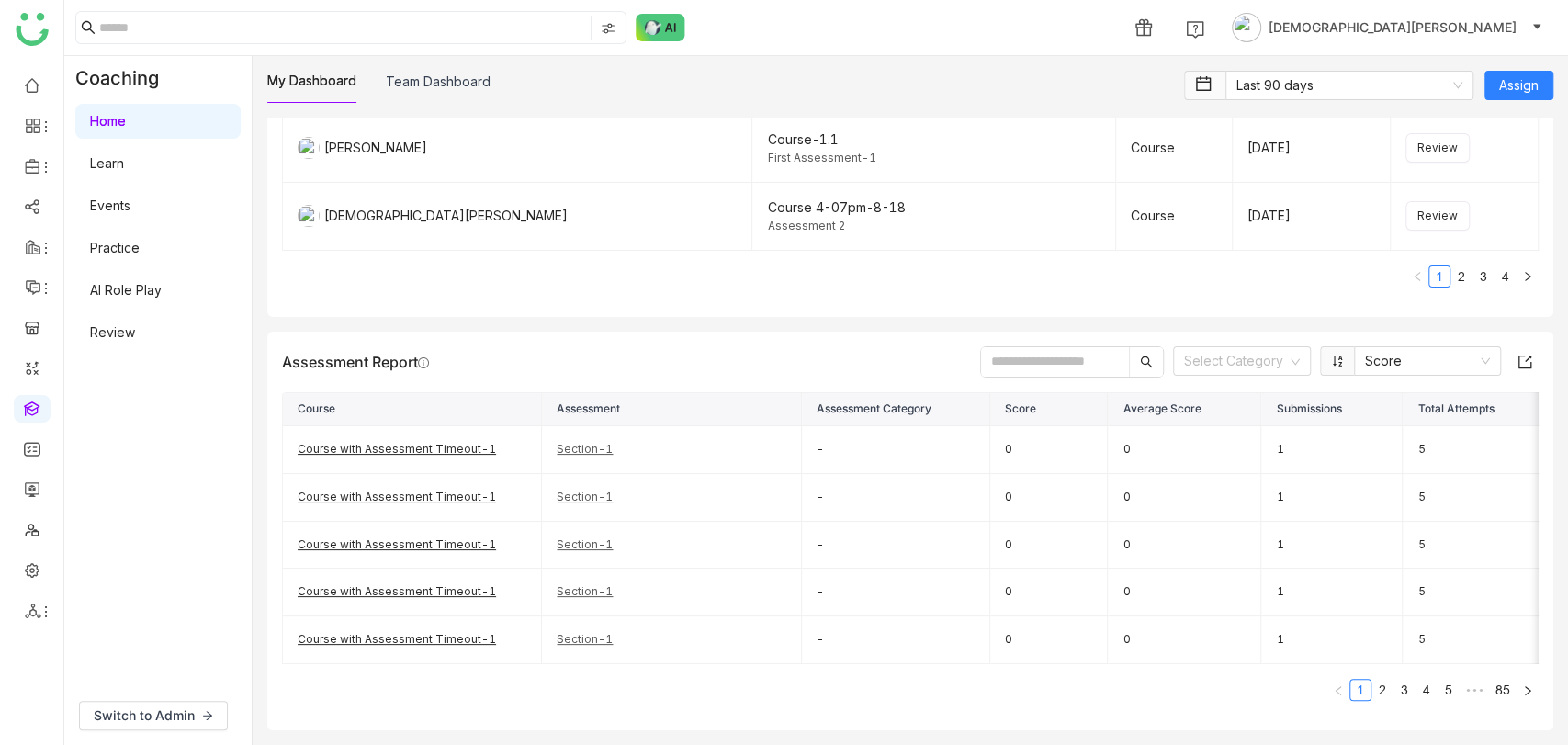
scroll to position [2269, 0]
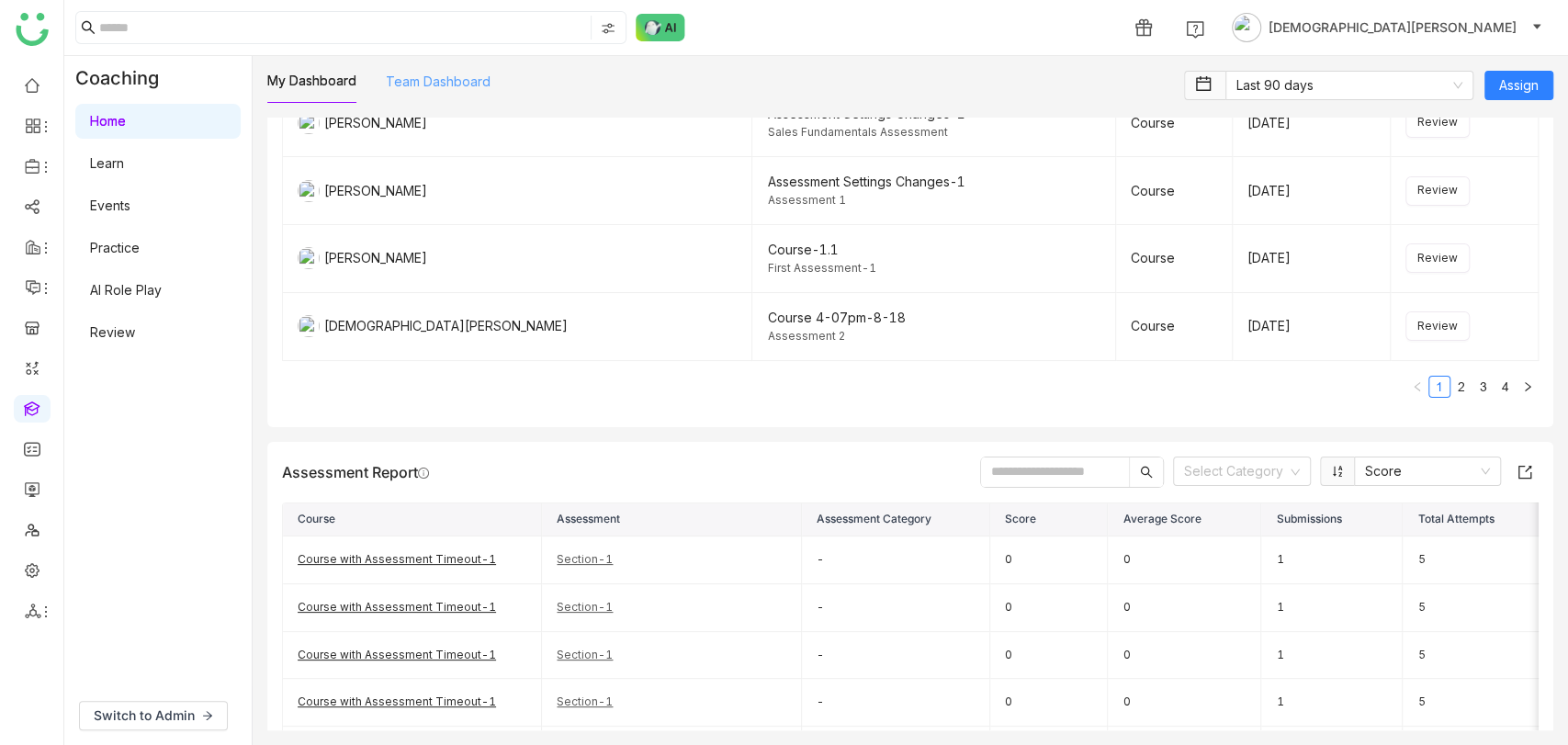
click at [441, 86] on link "Team Dashboard" at bounding box center [438, 81] width 105 height 16
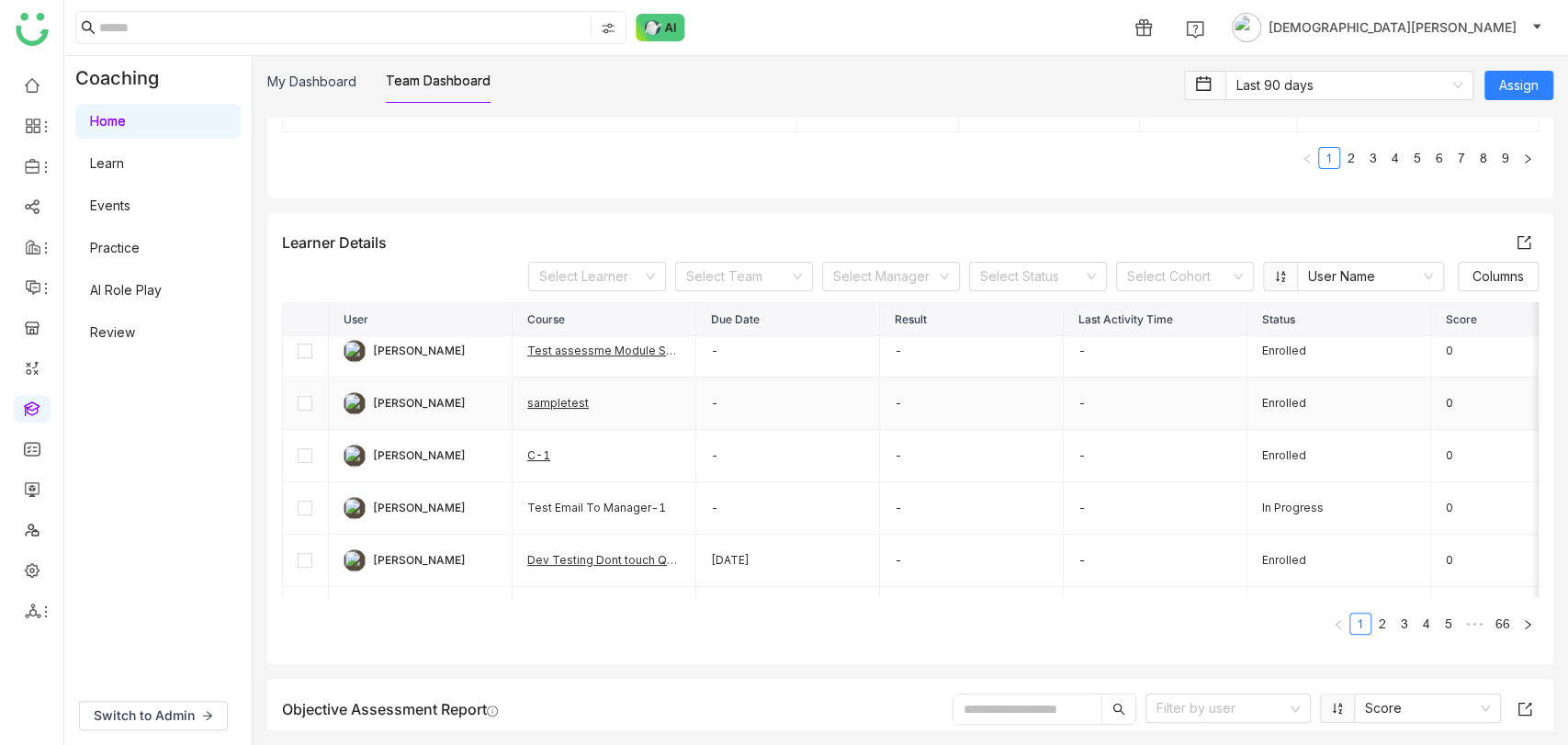
scroll to position [798, 0]
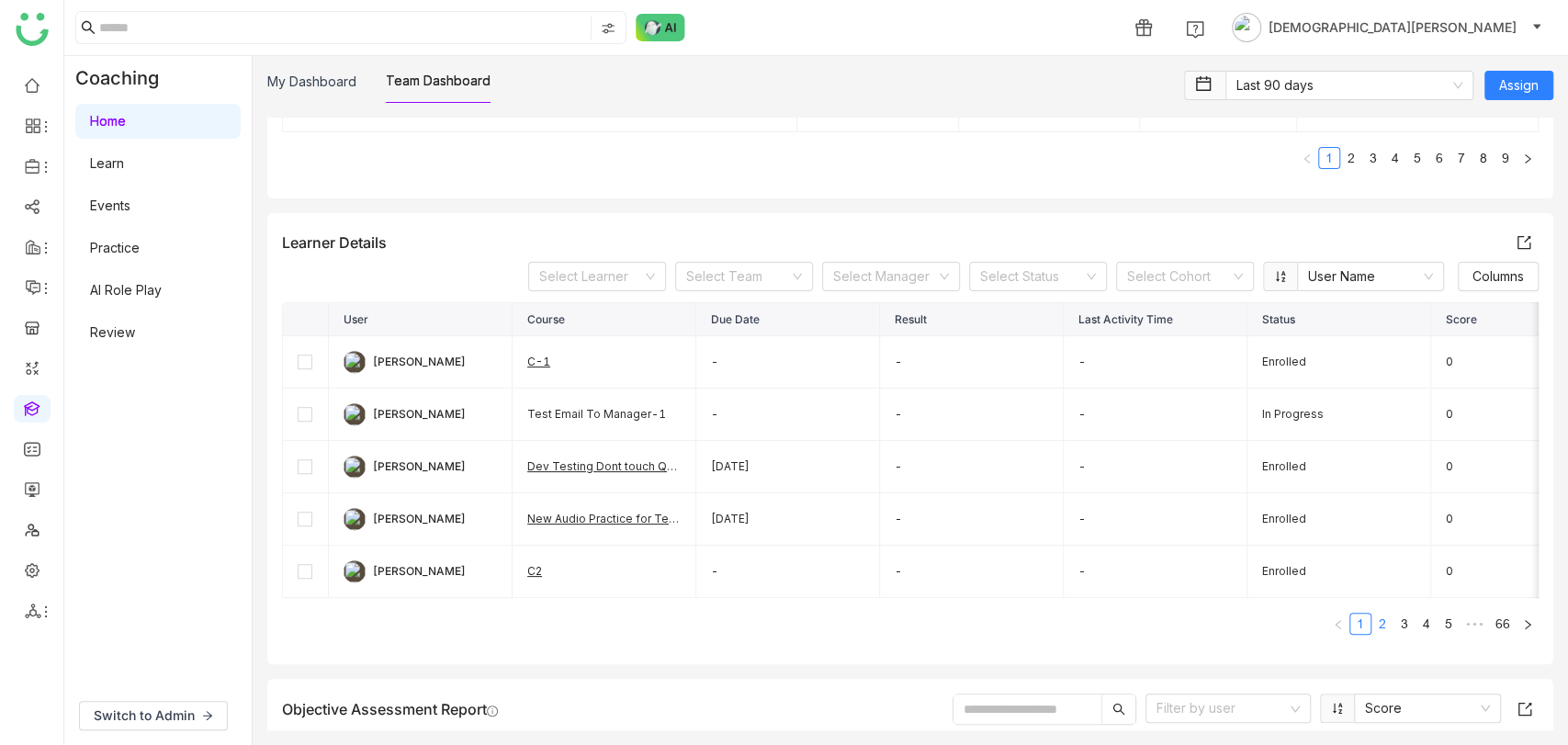
click at [1375, 623] on link "2" at bounding box center [1382, 624] width 20 height 20
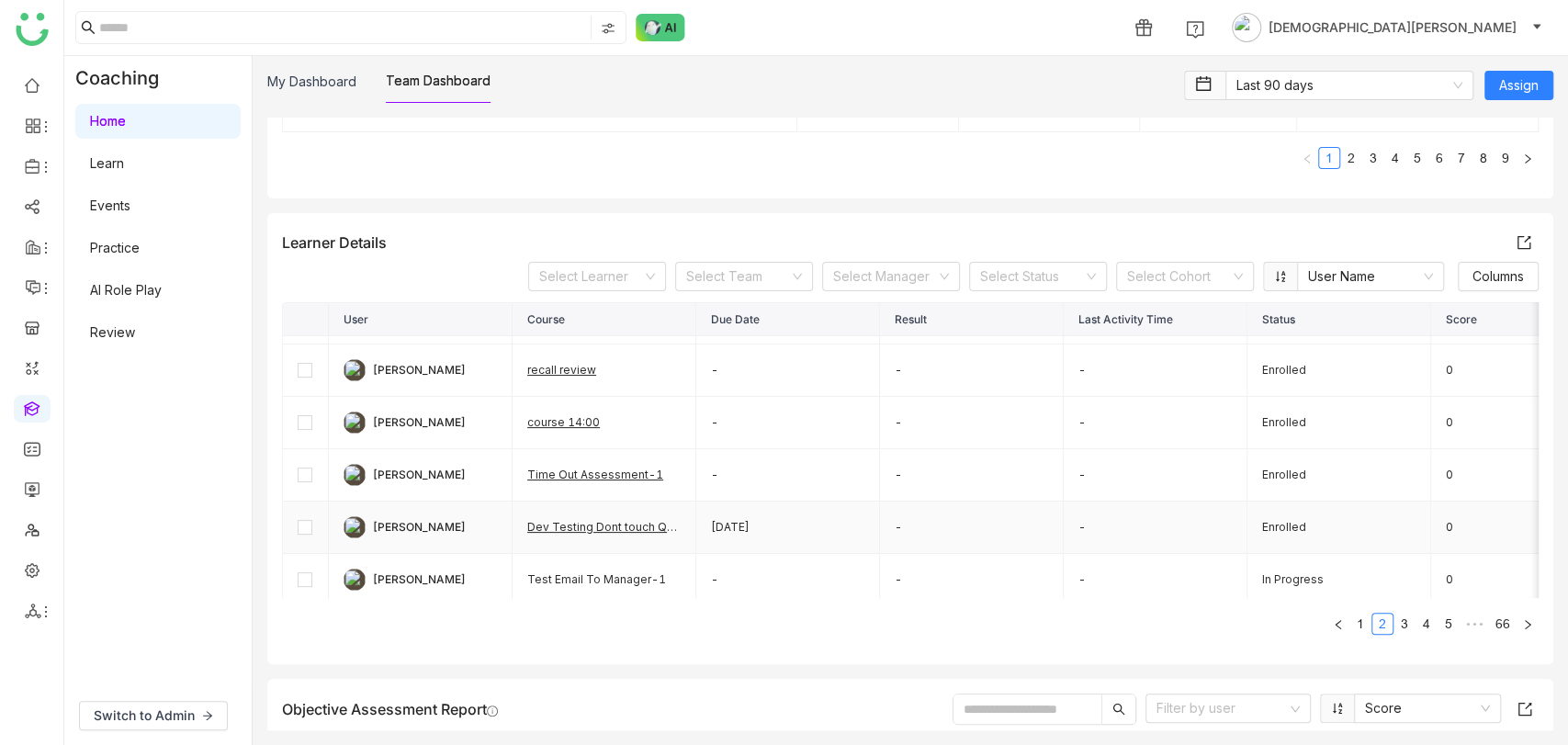
scroll to position [407, 0]
click at [586, 477] on td "Test Email To Manager-1" at bounding box center [605, 478] width 184 height 52
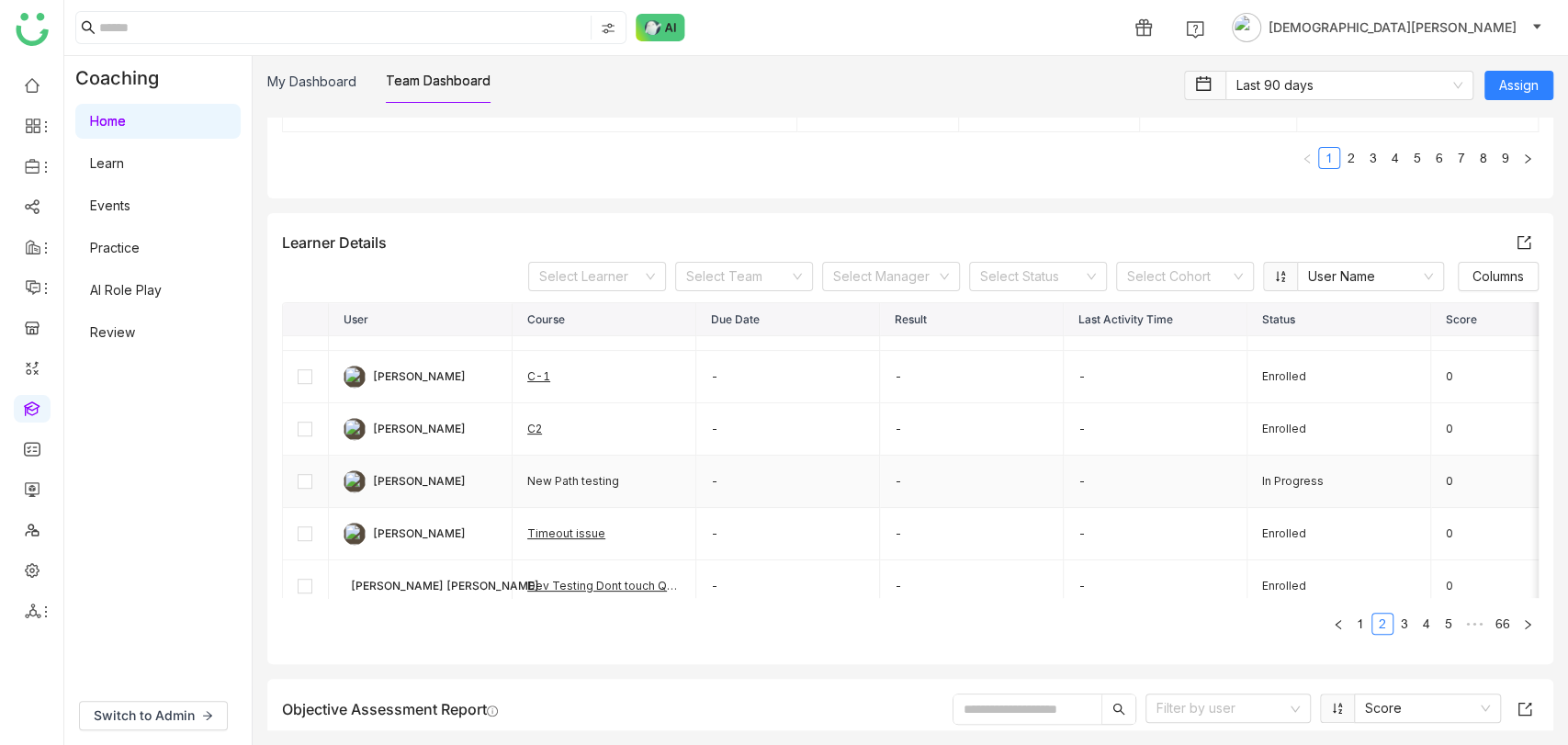
scroll to position [594, 0]
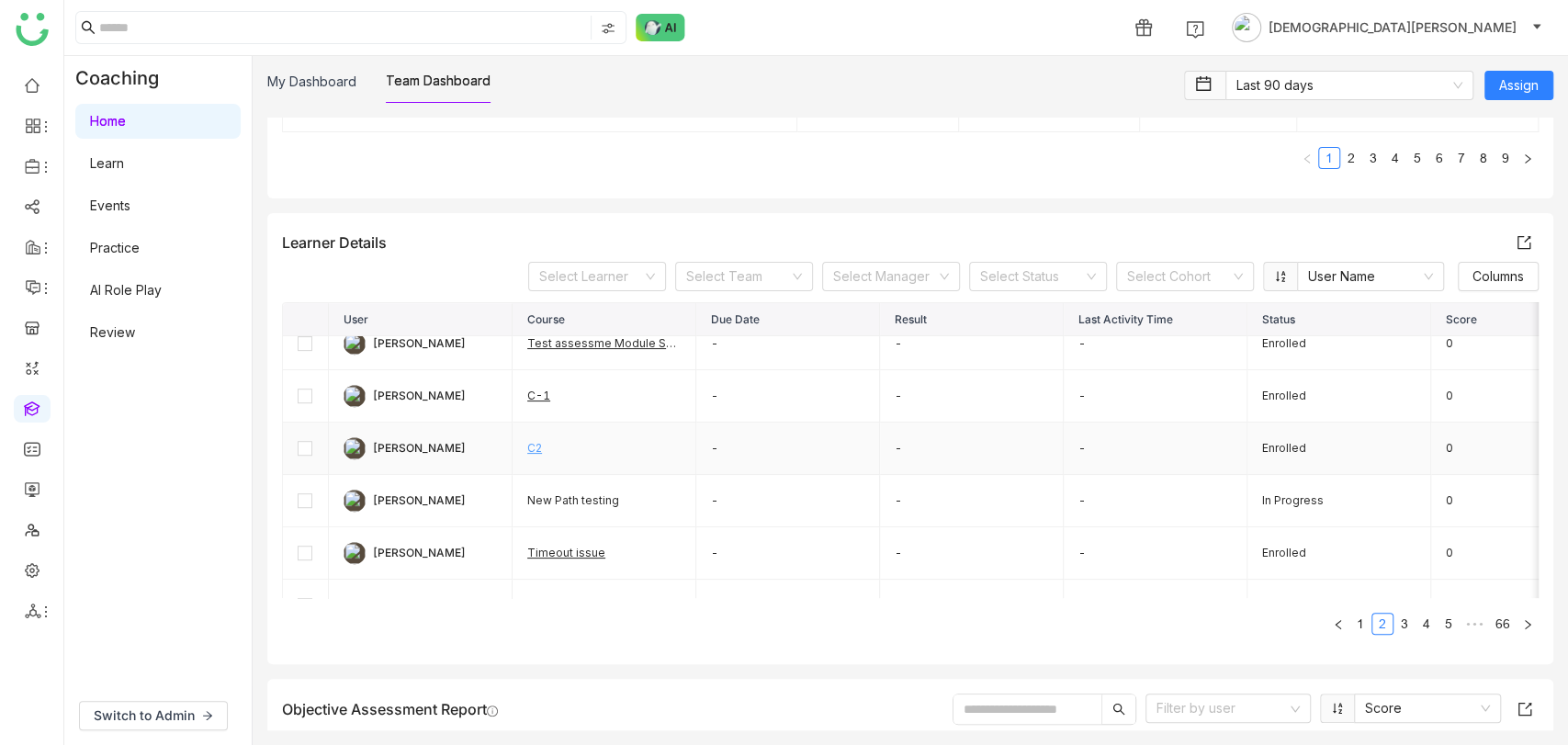
click at [532, 443] on link "C2" at bounding box center [535, 447] width 15 height 14
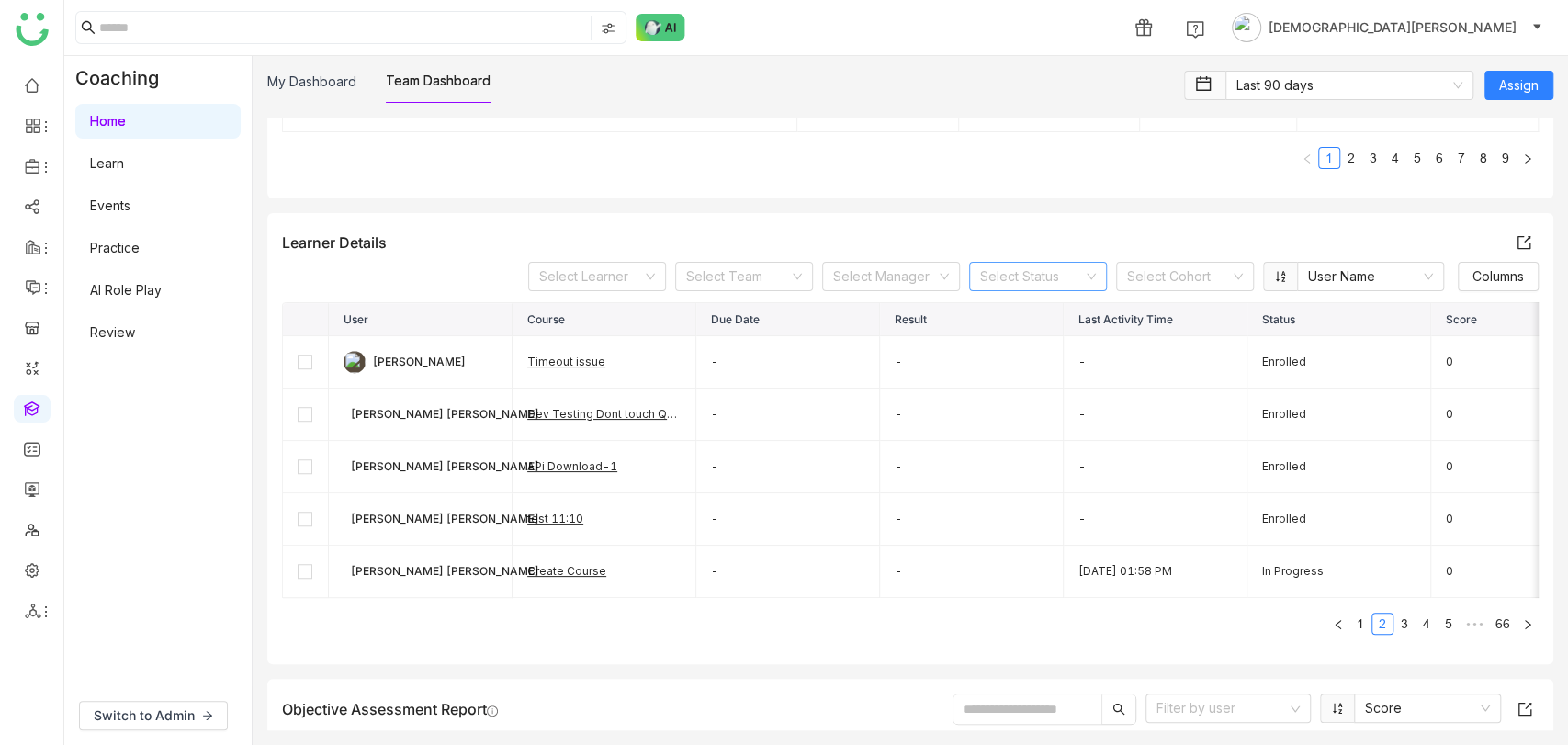
click at [1041, 278] on input at bounding box center [1031, 276] width 103 height 28
click at [1006, 335] on div "Completed" at bounding box center [1020, 341] width 115 height 20
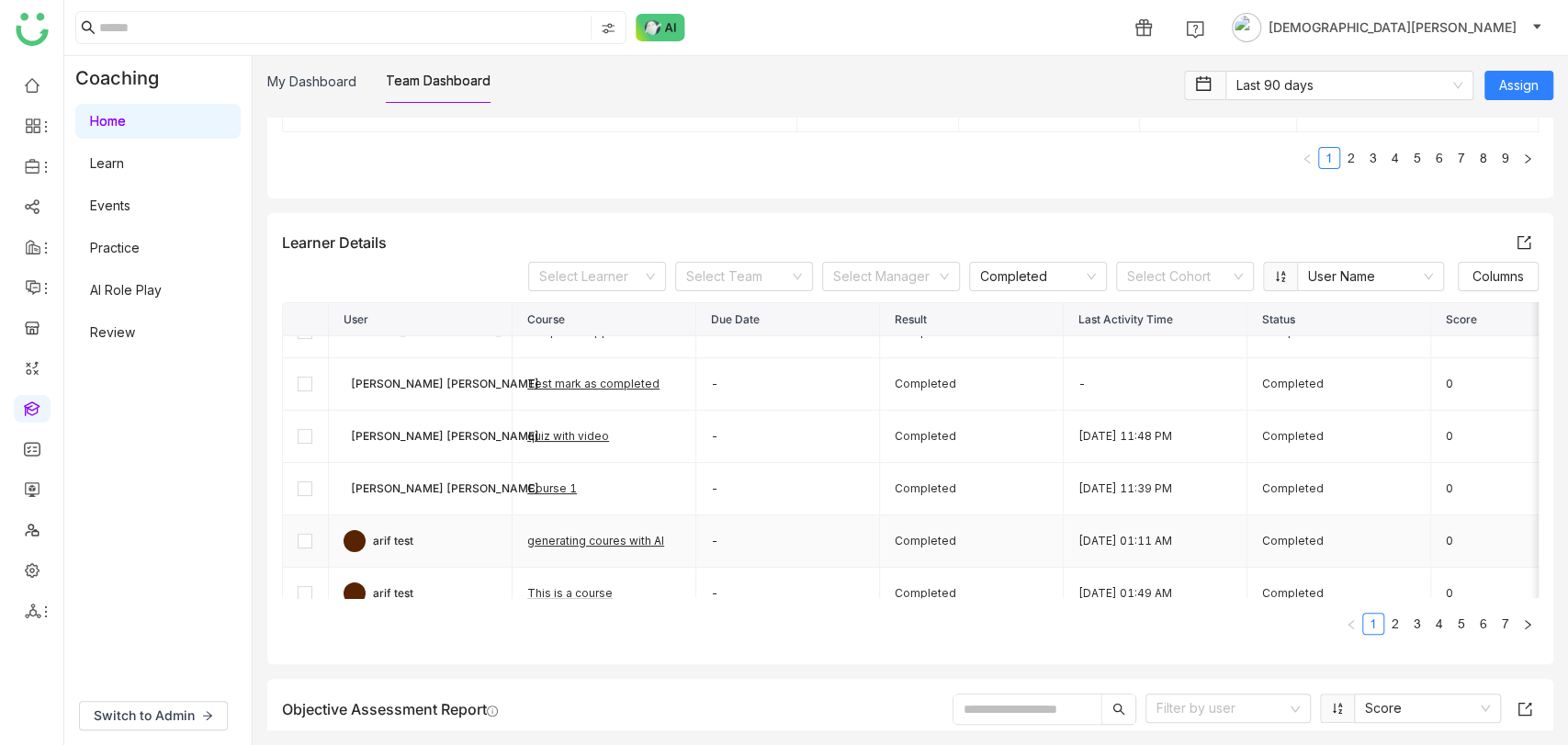
scroll to position [0, 0]
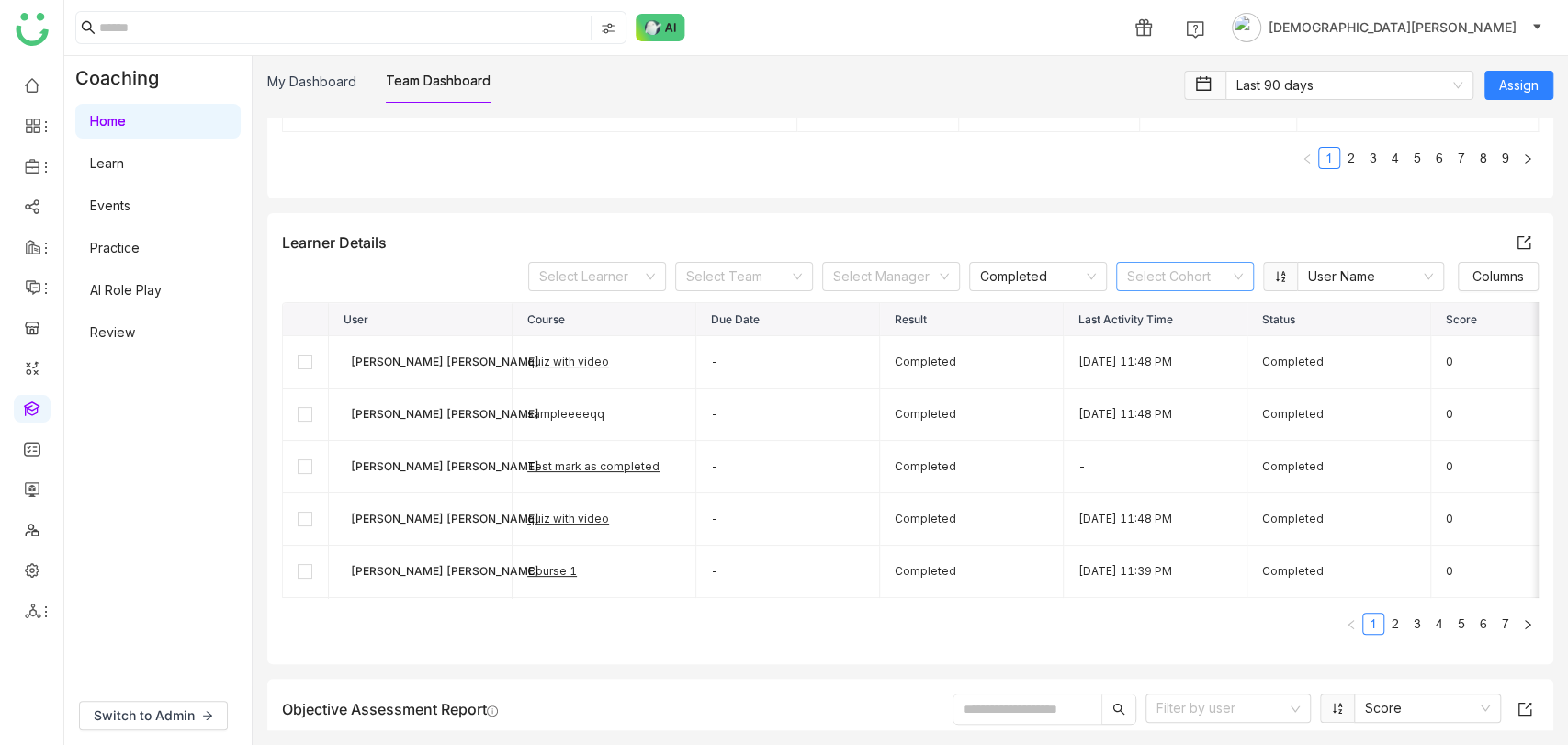
click at [1165, 271] on input at bounding box center [1178, 276] width 103 height 28
click at [867, 270] on input at bounding box center [884, 276] width 103 height 28
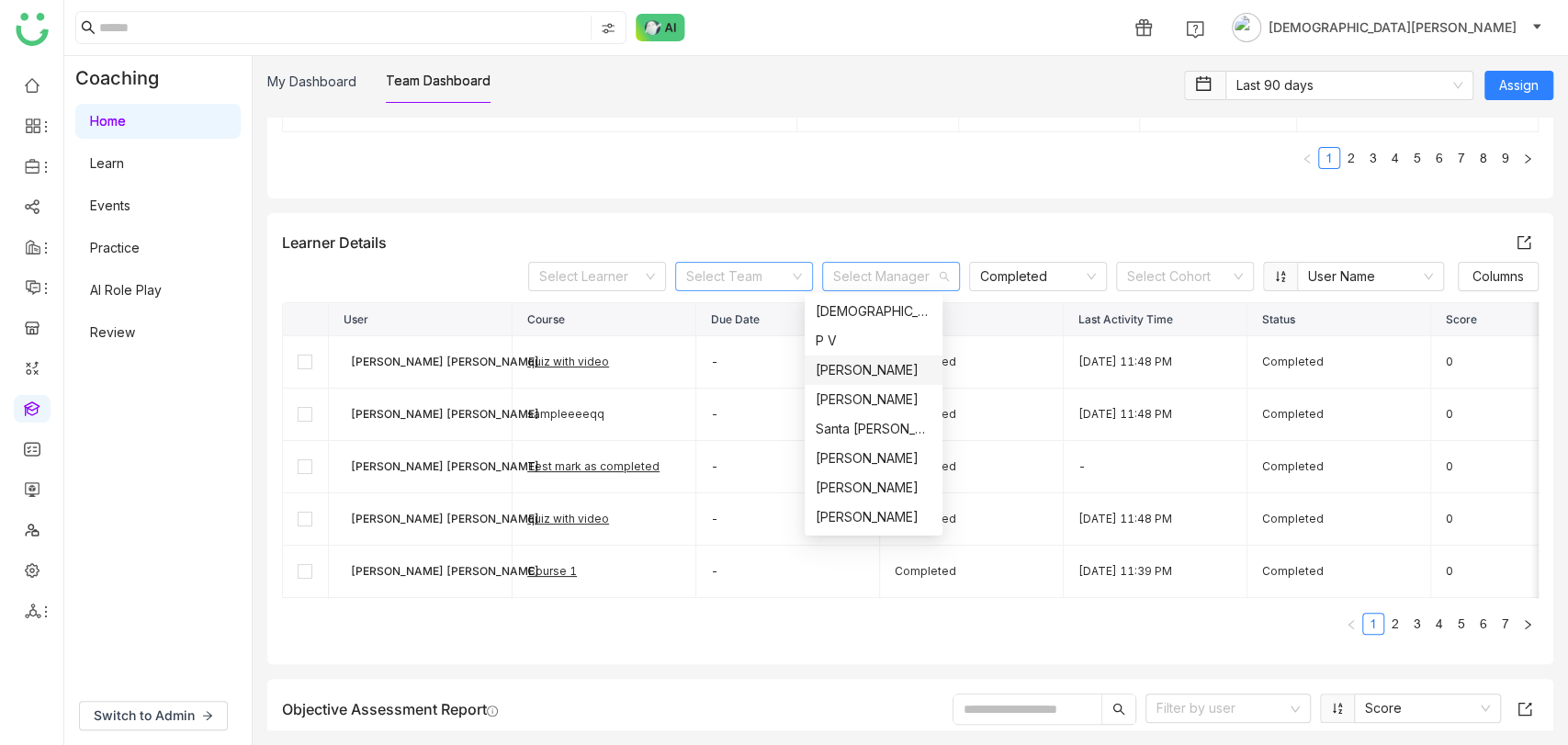
click at [713, 273] on input at bounding box center [737, 276] width 103 height 28
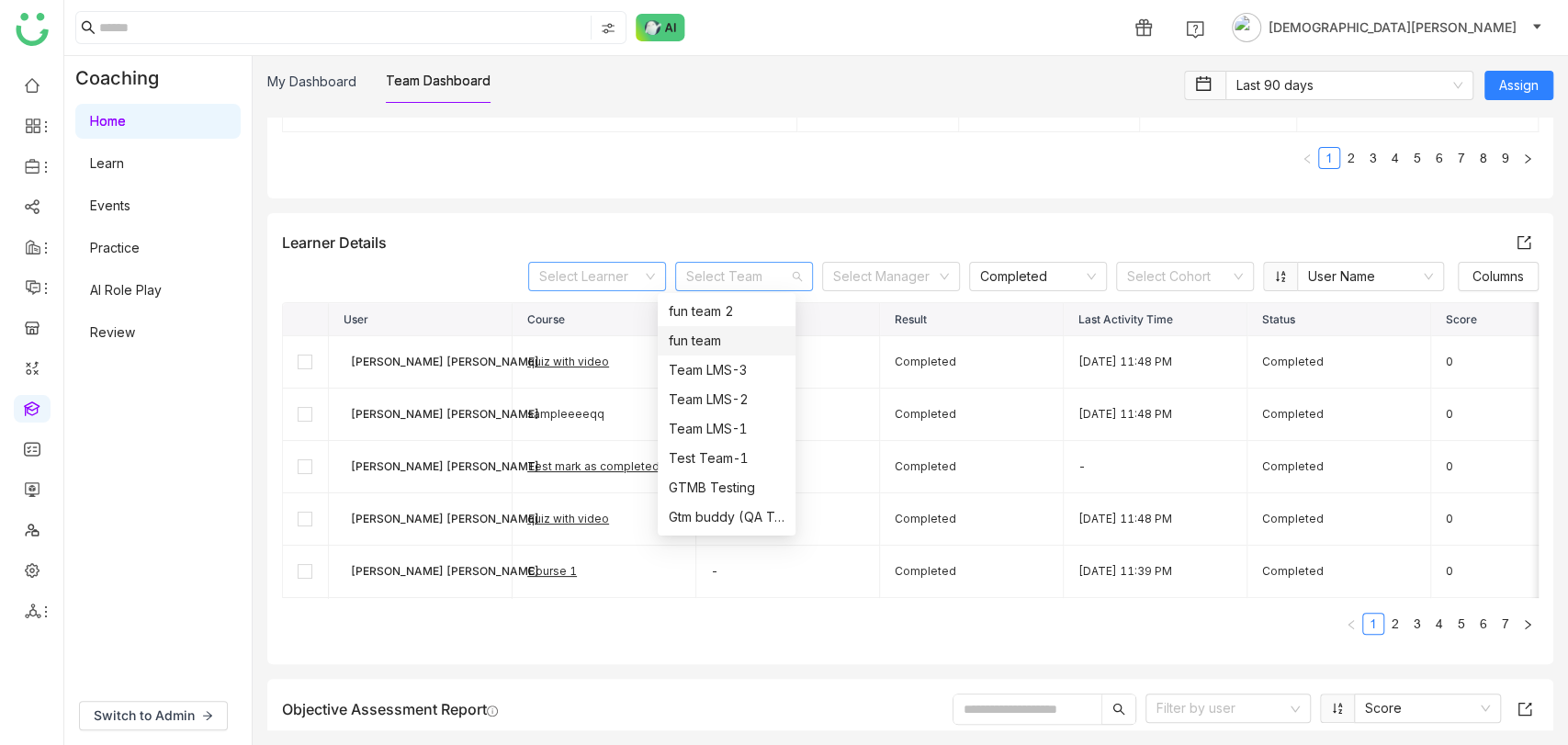
click at [578, 288] on input at bounding box center [591, 276] width 103 height 28
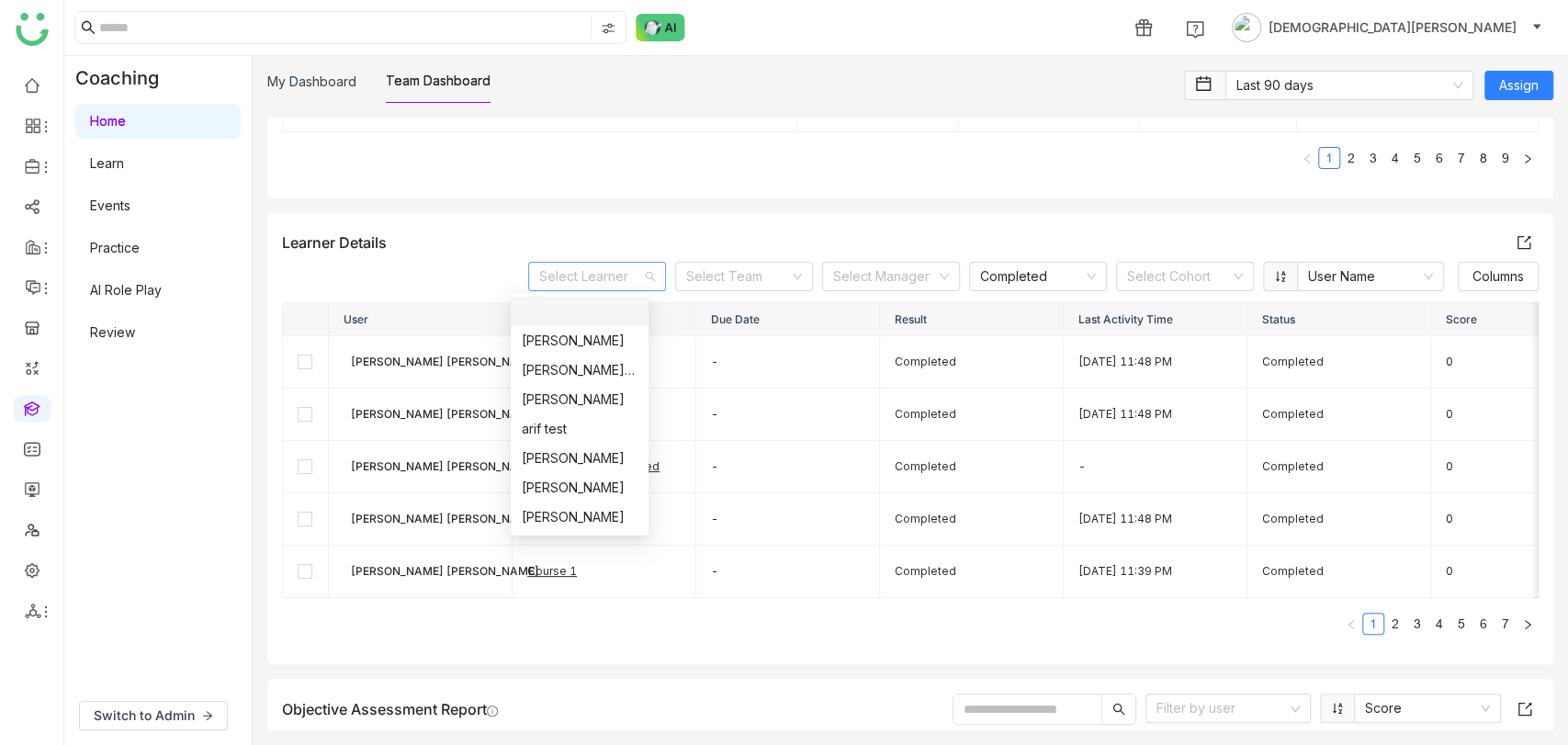
click at [40, 415] on link at bounding box center [33, 407] width 17 height 16
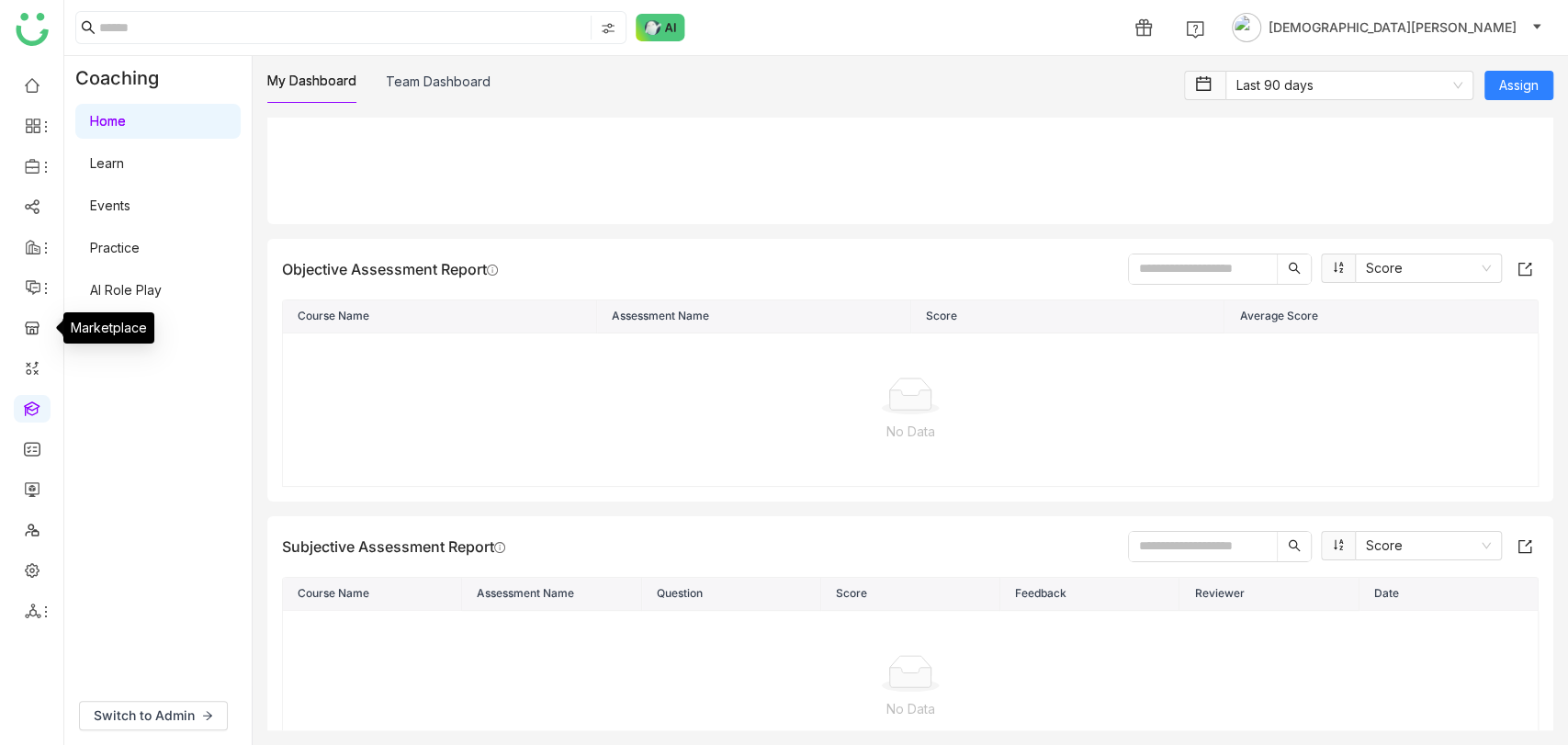
click at [40, 413] on link at bounding box center [33, 407] width 17 height 16
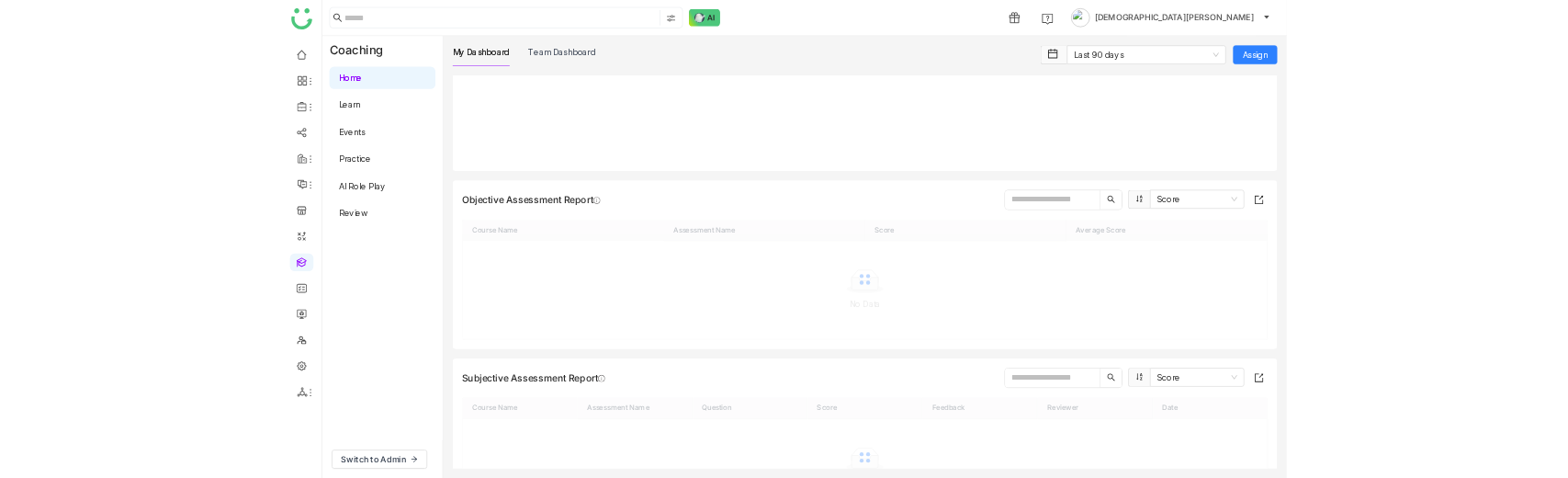
scroll to position [552, 0]
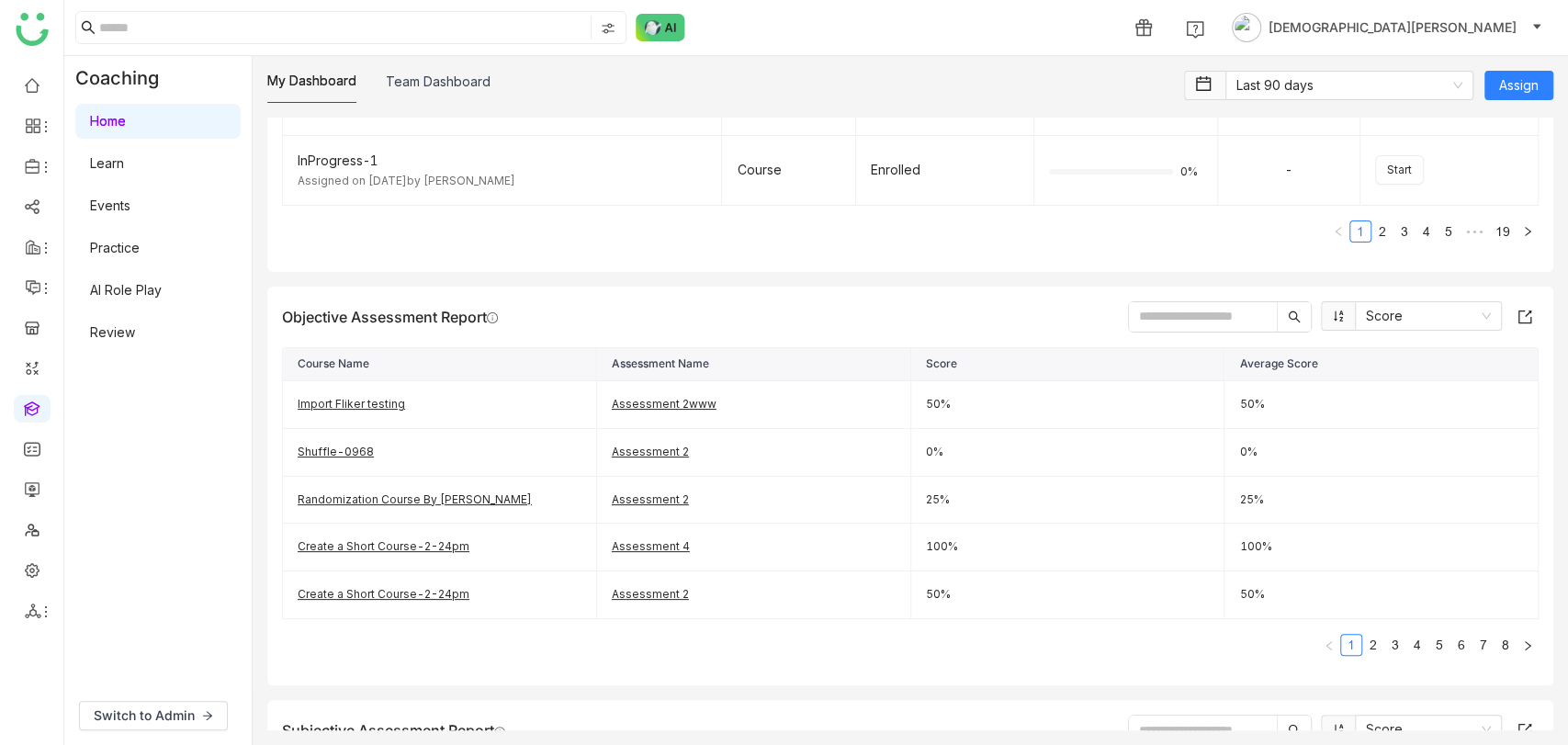
click at [149, 695] on div "Switch to Admin" at bounding box center [157, 715] width 187 height 59
click at [111, 721] on span "Switch to Admin" at bounding box center [144, 715] width 101 height 20
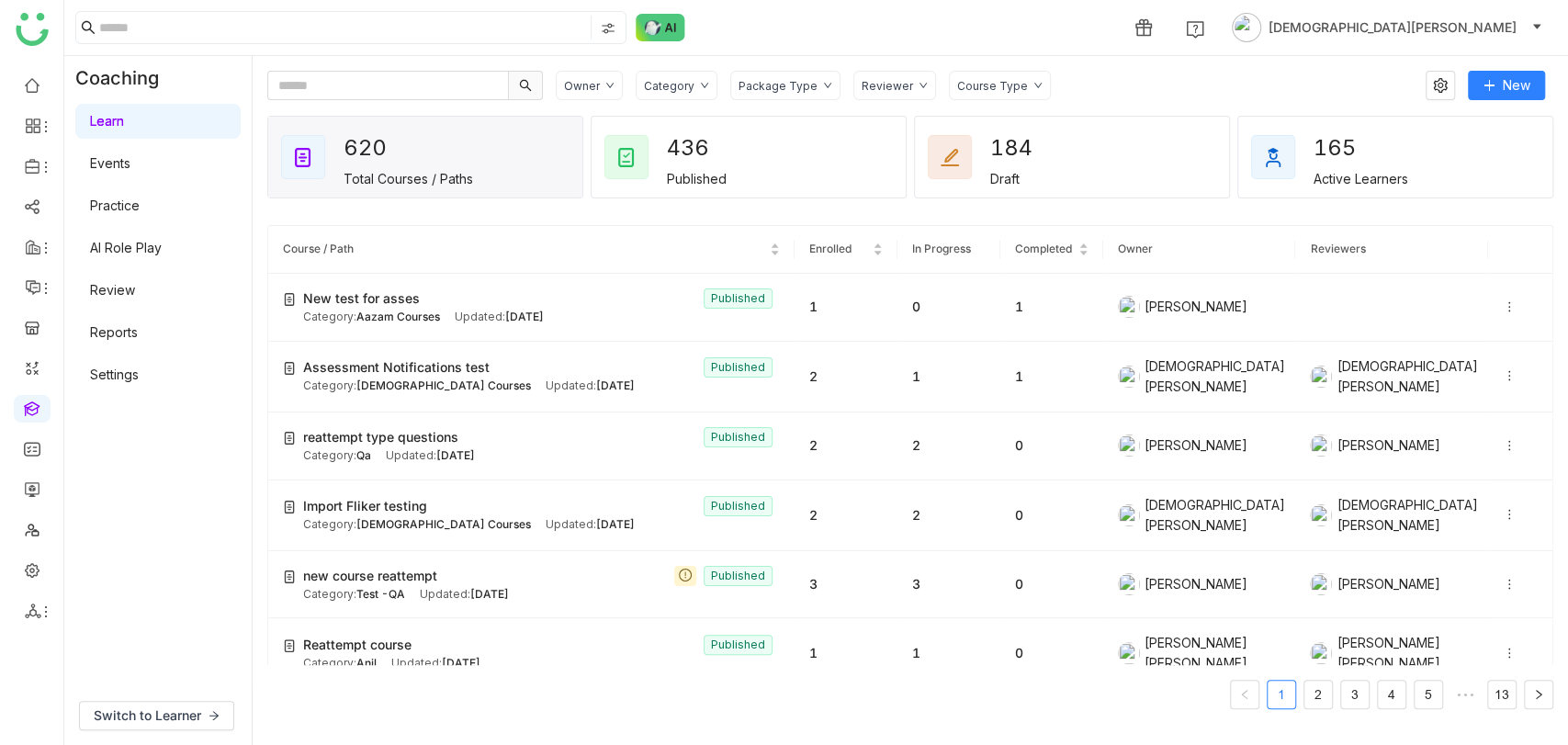
click at [96, 382] on link "Settings" at bounding box center [114, 374] width 48 height 16
click at [111, 377] on link "Settings" at bounding box center [114, 374] width 48 height 16
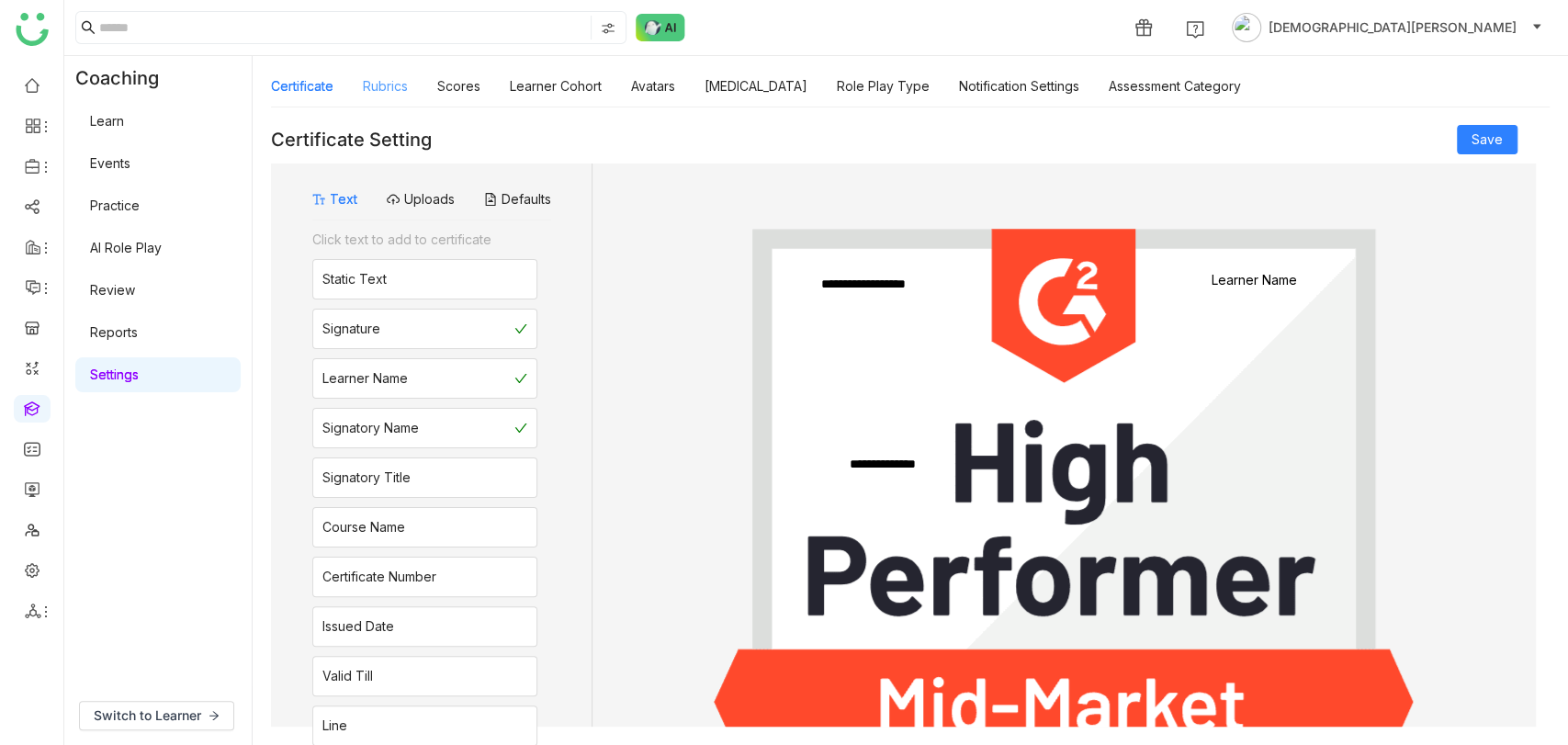
click at [381, 78] on link "Rubrics" at bounding box center [385, 86] width 45 height 16
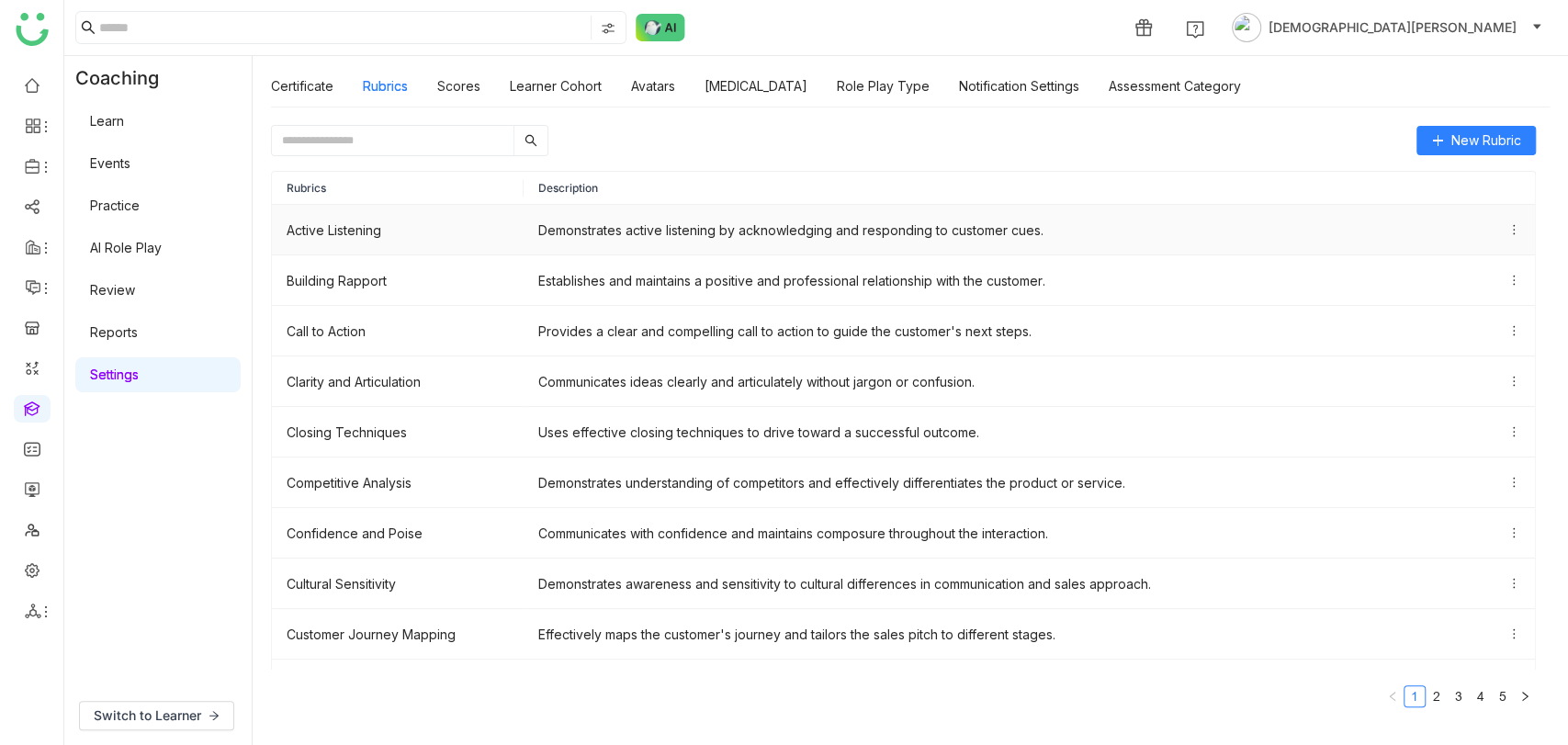
click at [754, 227] on div "Demonstrates active listening by acknowledging and responding to customer cues." at bounding box center [791, 230] width 505 height 20
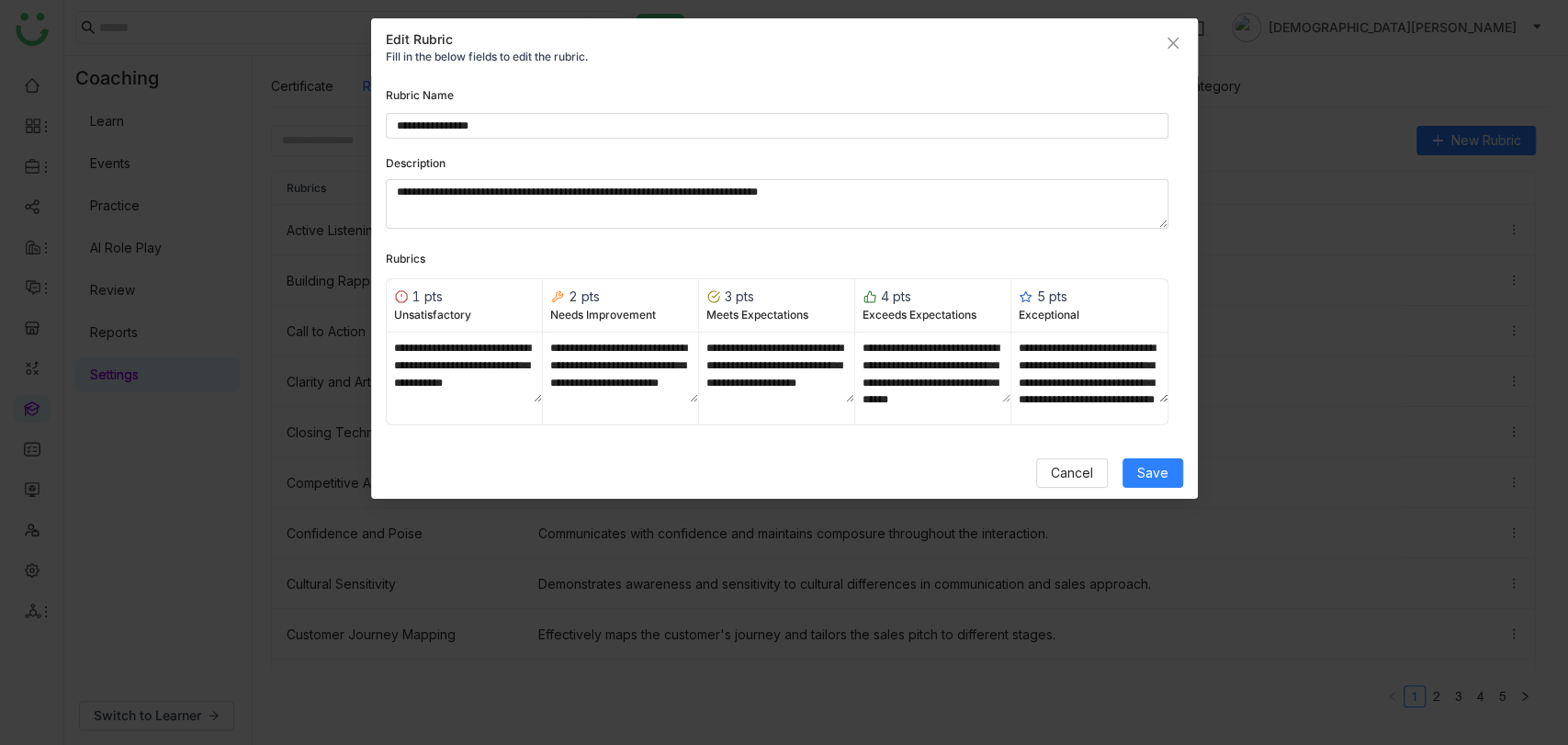
click at [510, 315] on div "1 pts Unsatisfactory" at bounding box center [465, 305] width 156 height 53
click at [517, 340] on textarea "**********" at bounding box center [464, 367] width 155 height 70
type textarea "**********"
click at [1148, 469] on span "Save" at bounding box center [1153, 473] width 32 height 20
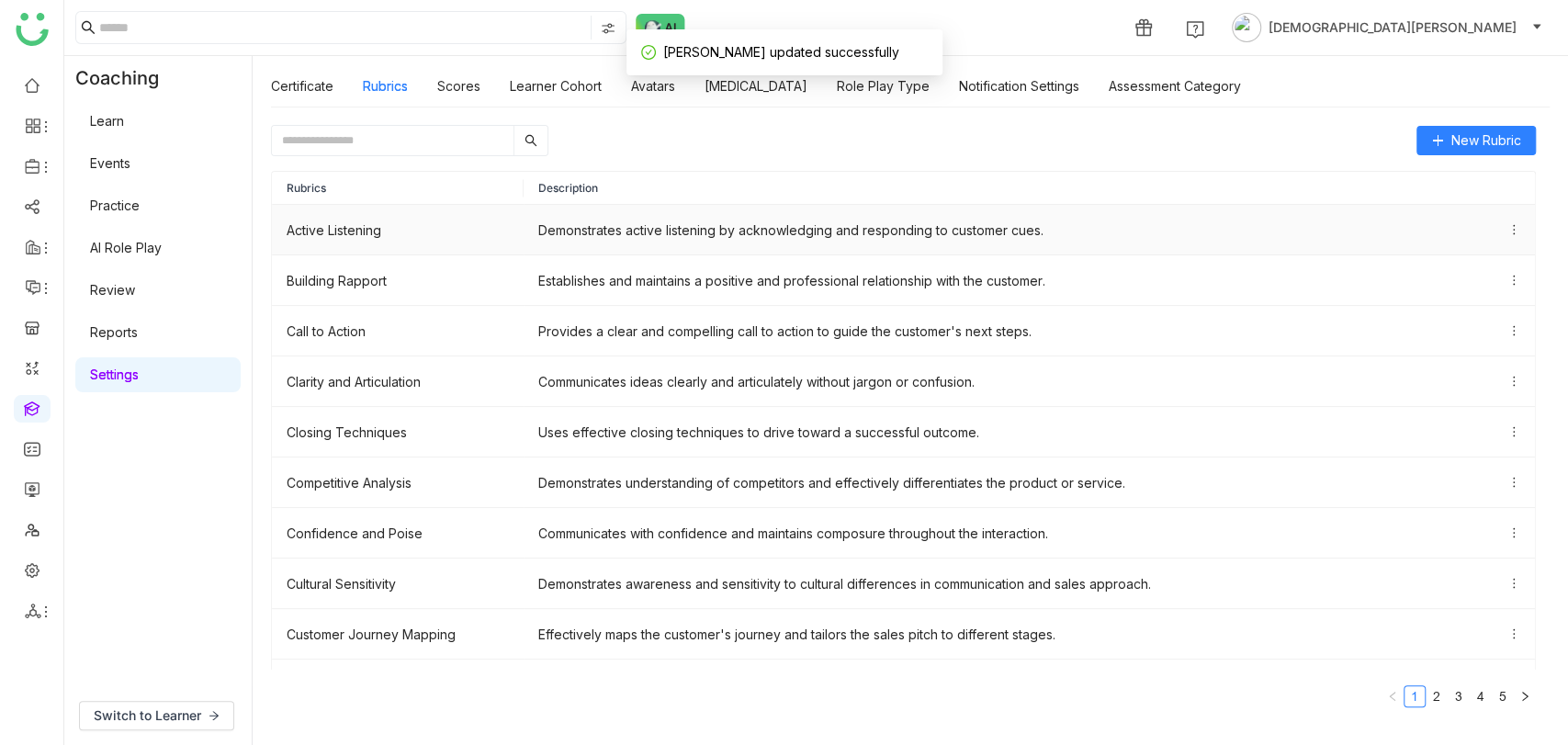
click at [650, 216] on td "Demonstrates active listening by acknowledging and responding to customer cues." at bounding box center [1029, 230] width 1011 height 50
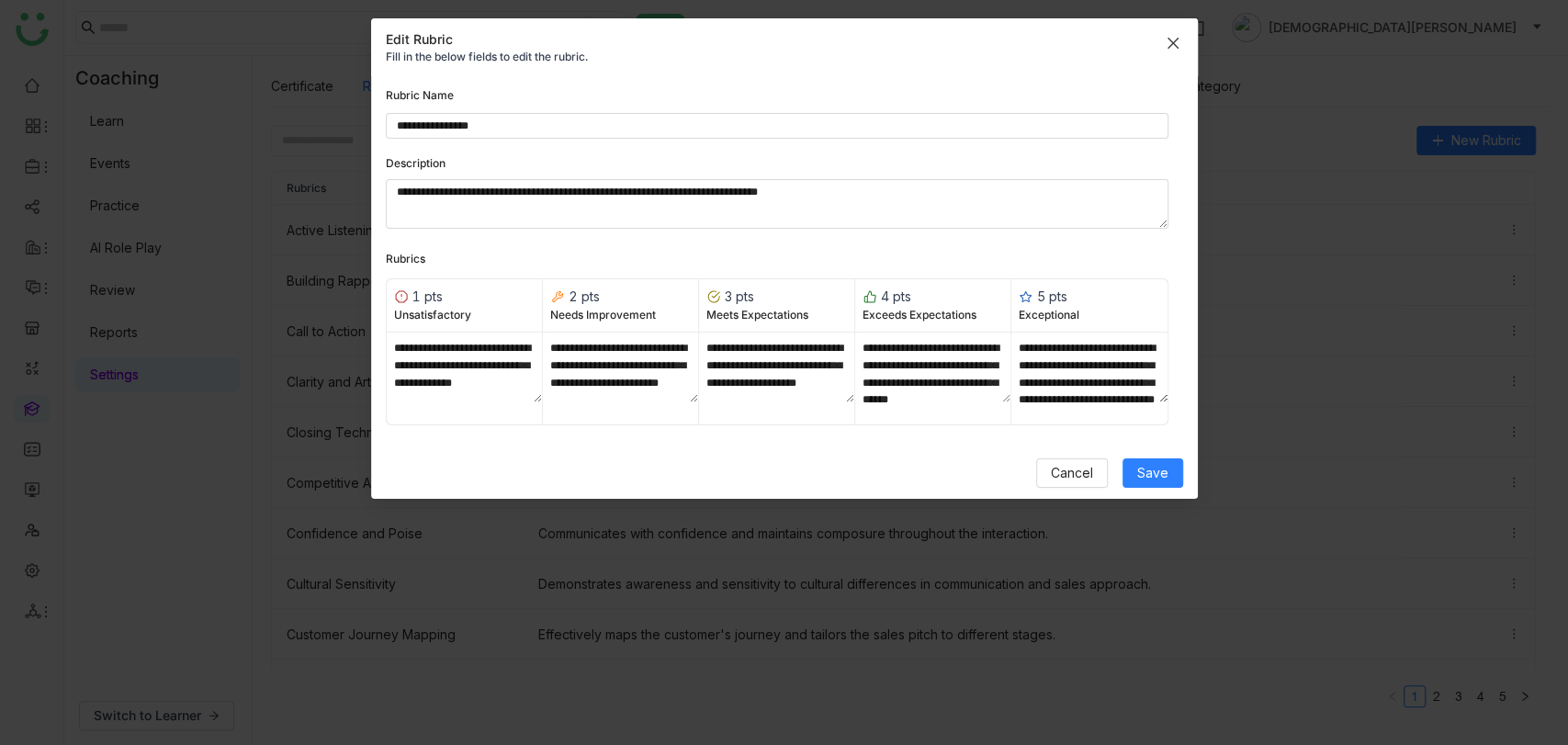
click at [1164, 21] on span "Close" at bounding box center [1172, 43] width 49 height 49
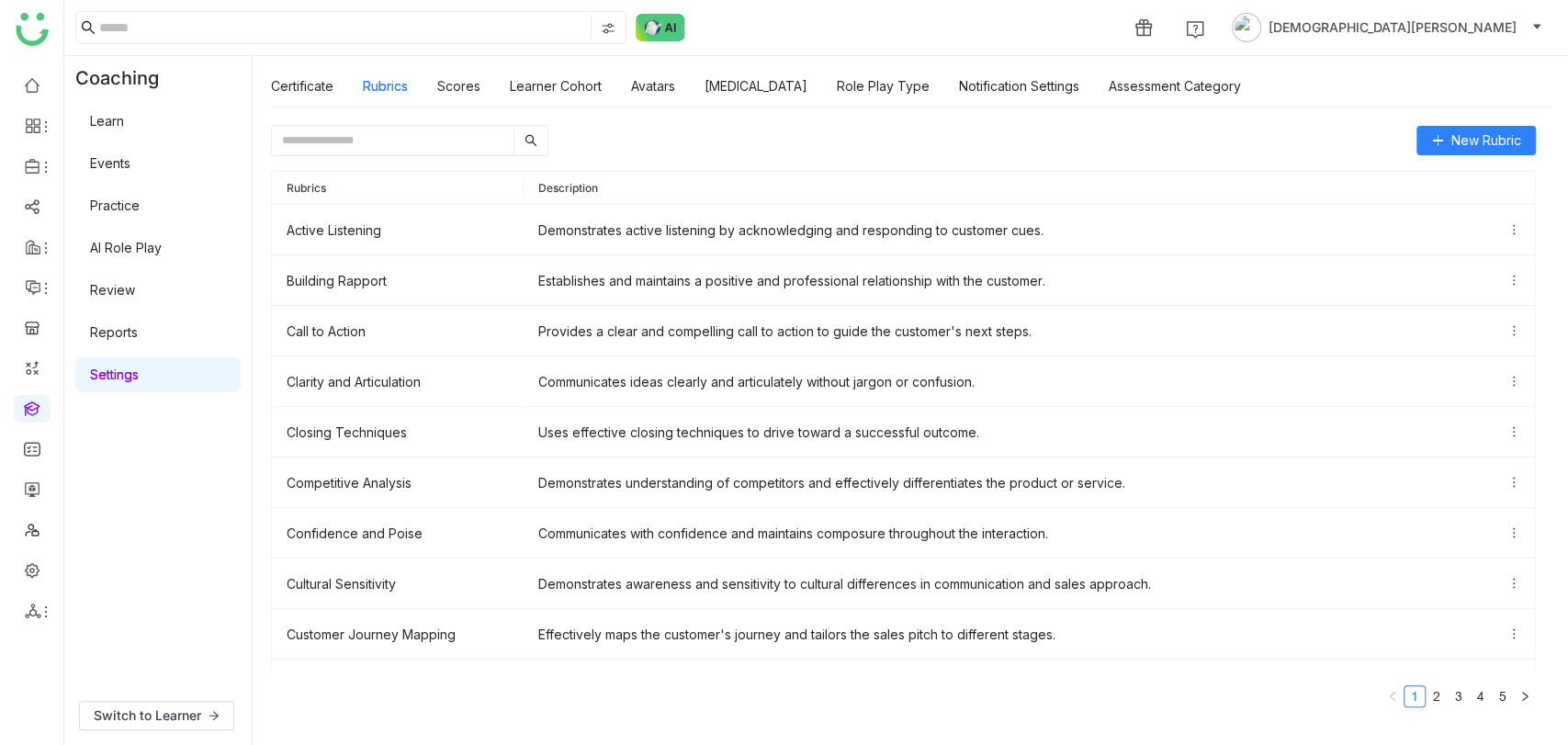
click at [24, 408] on link at bounding box center [33, 407] width 17 height 16
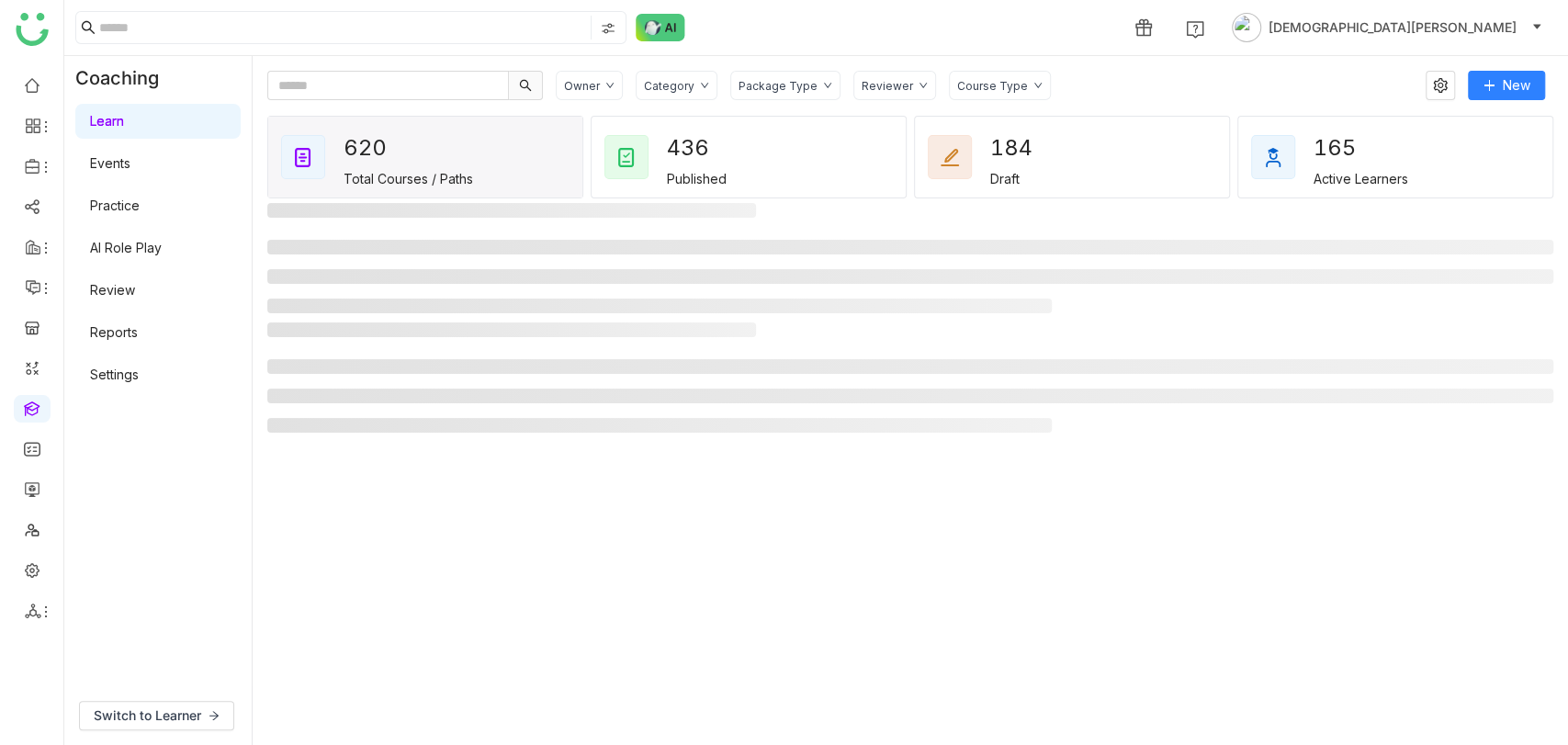
click at [131, 241] on link "AI Role Play" at bounding box center [126, 247] width 72 height 16
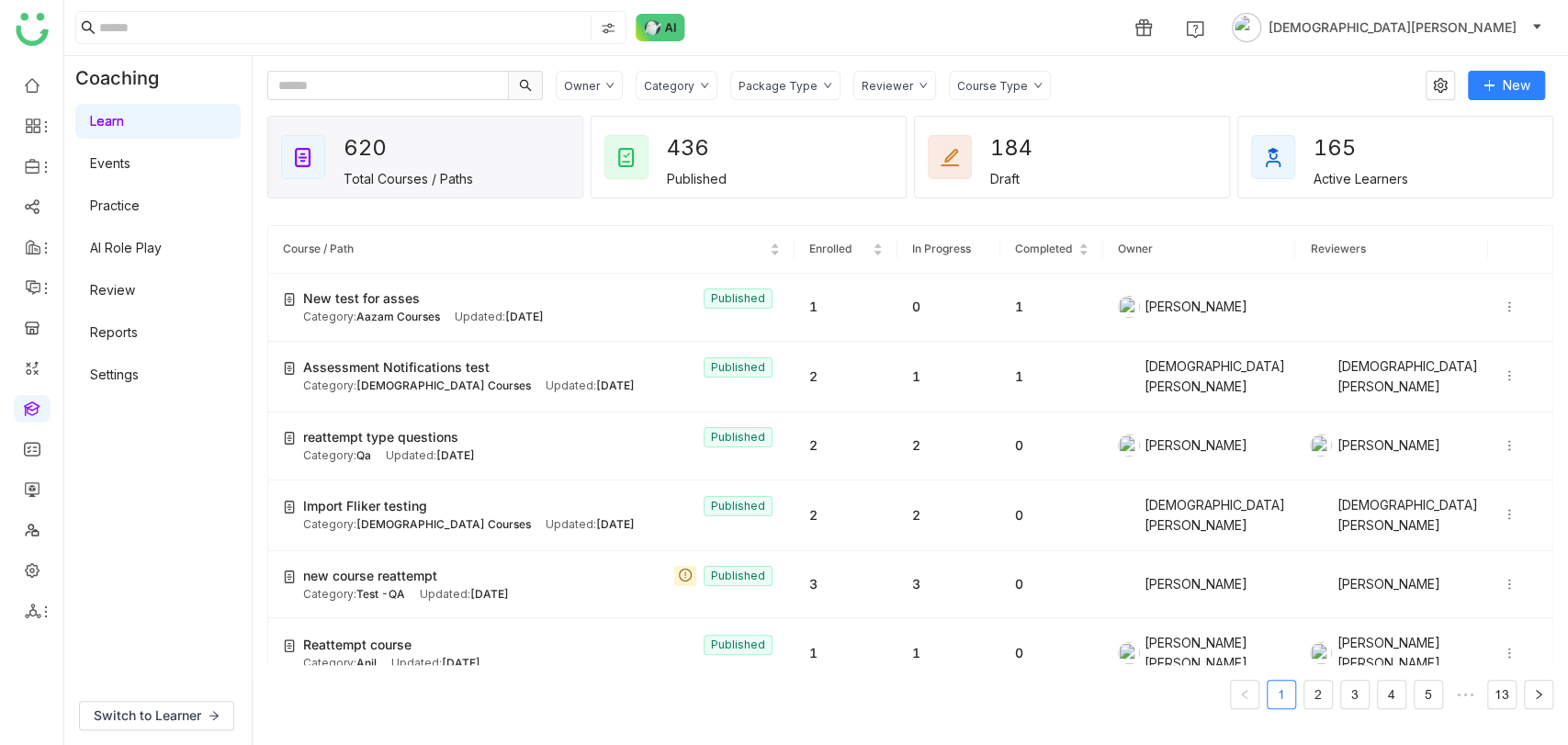
click at [131, 241] on link "AI Role Play" at bounding box center [126, 247] width 72 height 16
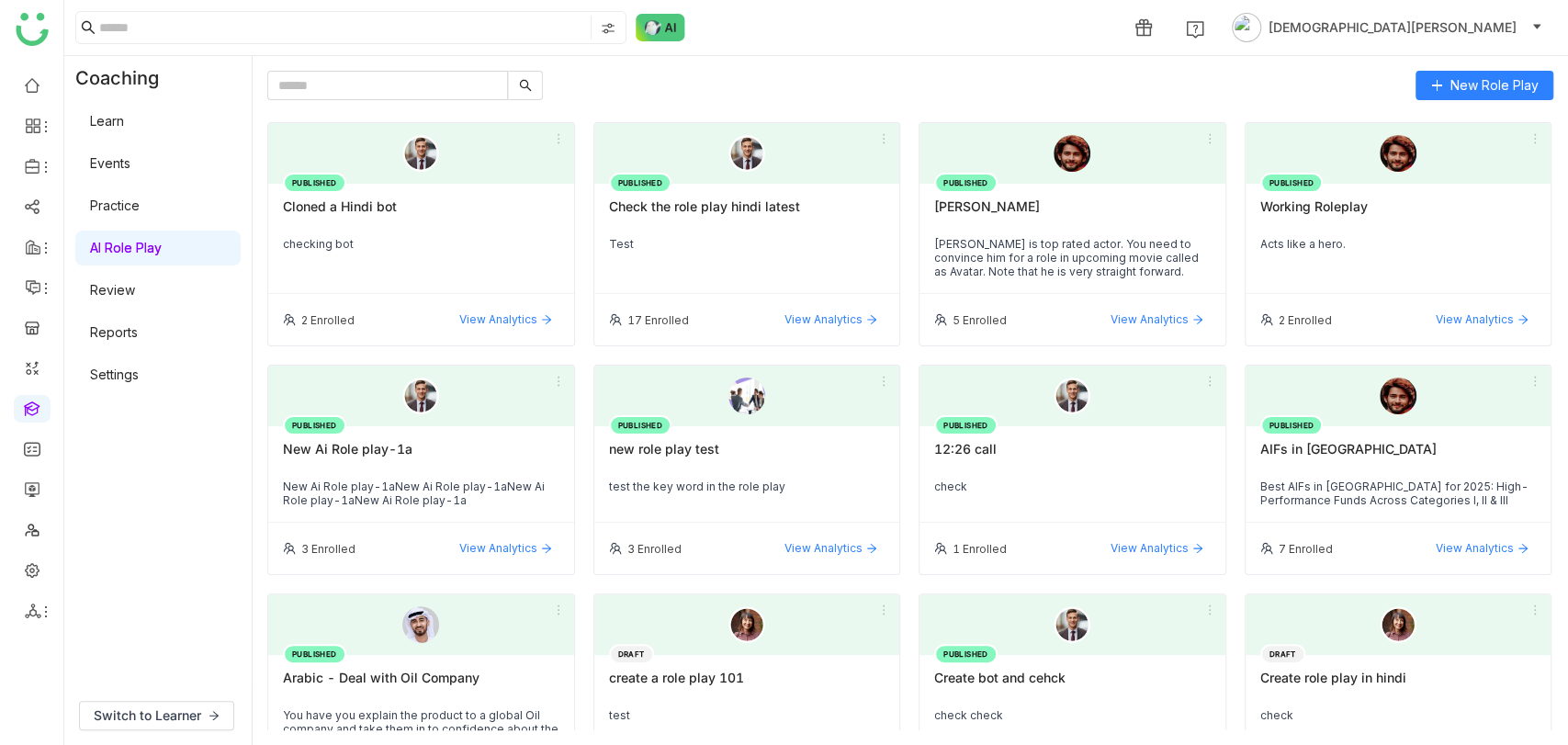
click at [445, 227] on div "Cloned a Hindi bot" at bounding box center [420, 214] width 276 height 32
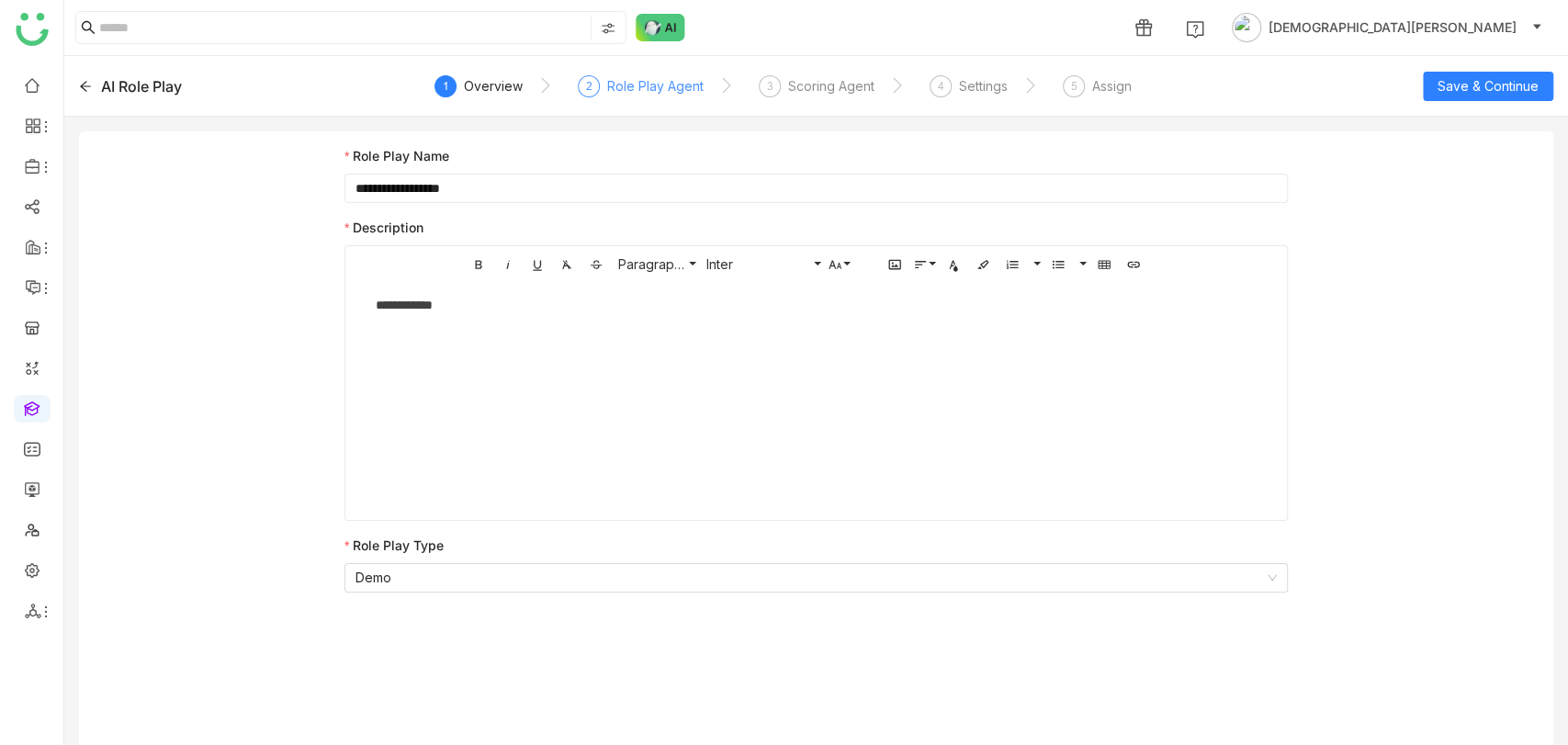
click at [651, 93] on div "Role Play Agent" at bounding box center [656, 86] width 97 height 22
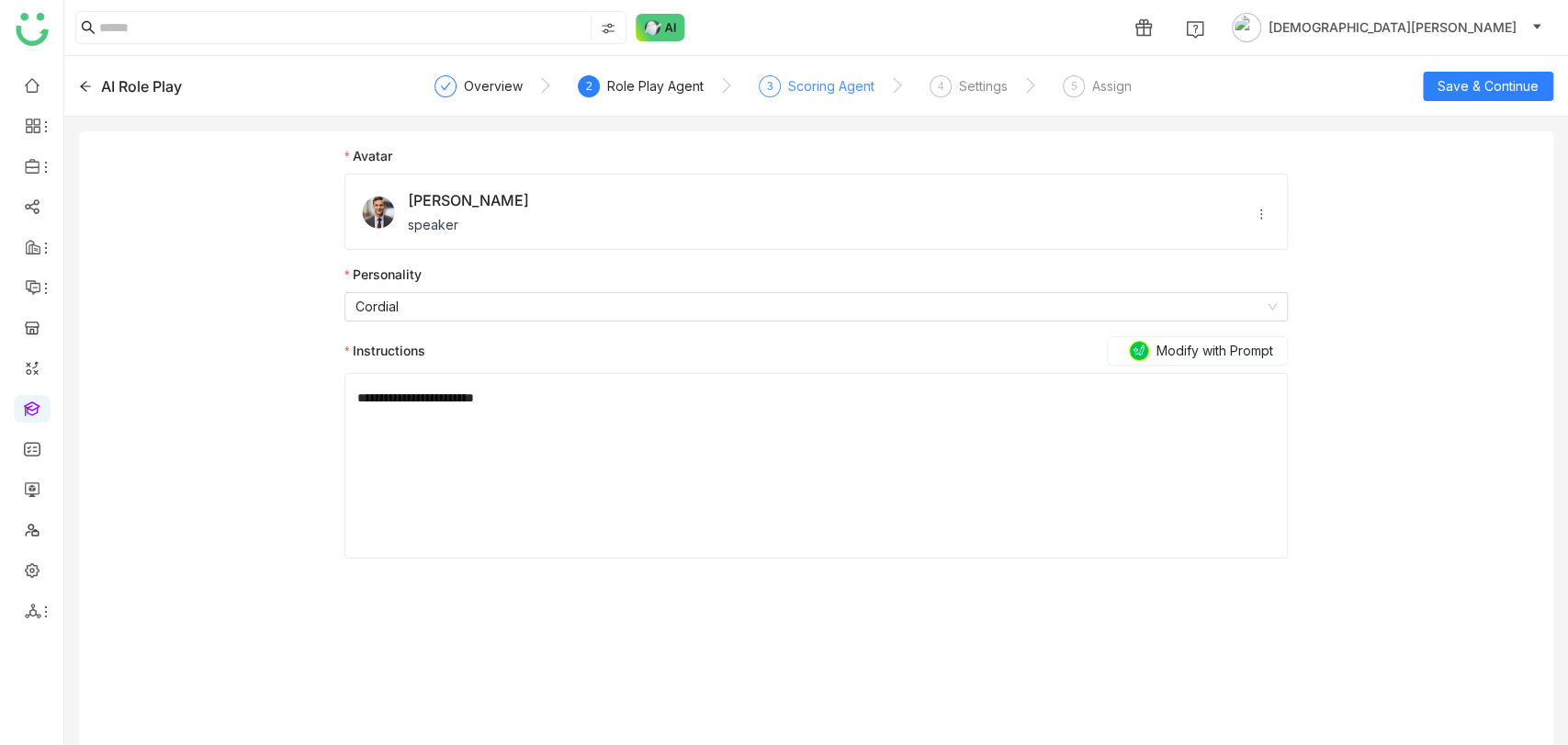
click at [810, 96] on div "Scoring Agent" at bounding box center [831, 86] width 86 height 22
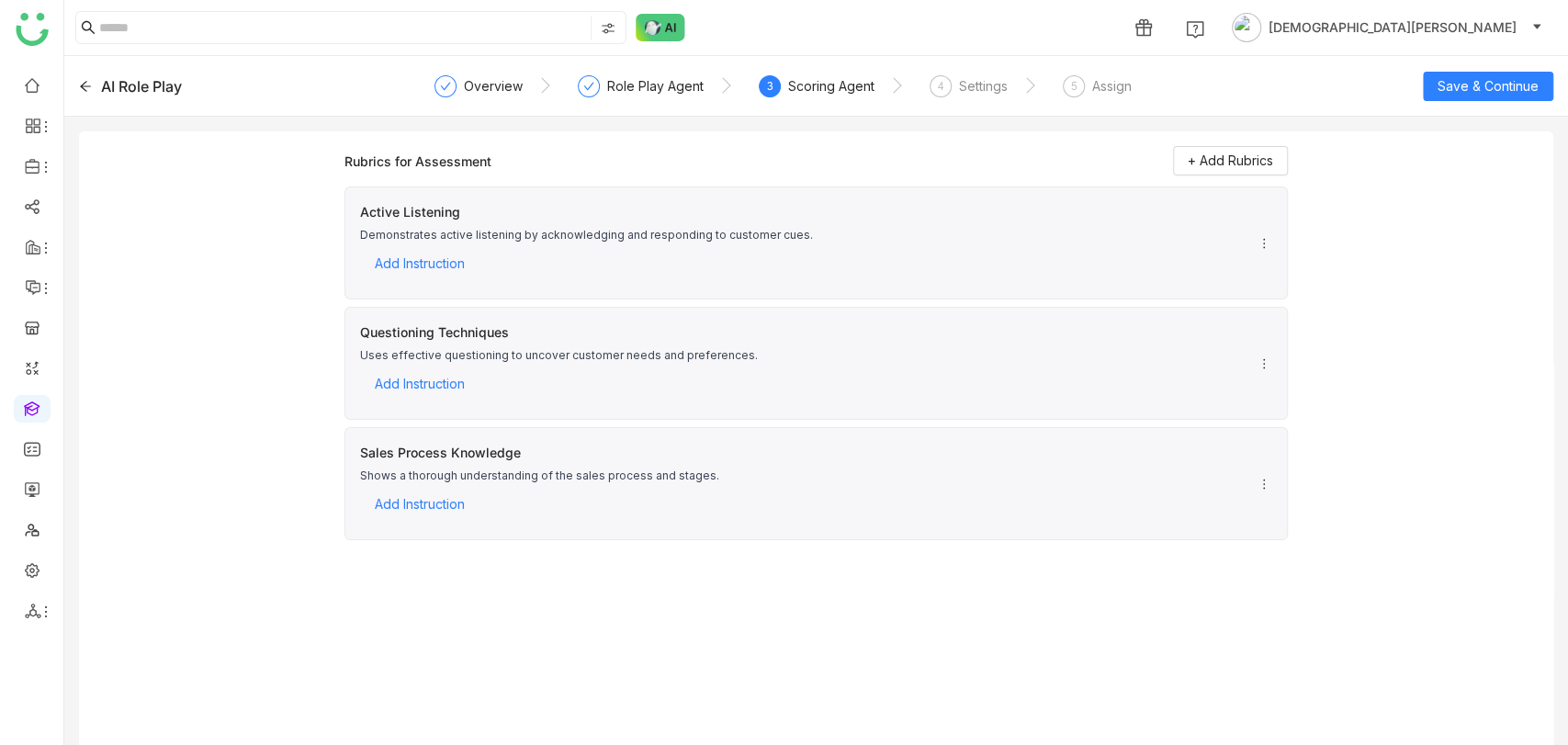
click at [1258, 244] on icon at bounding box center [1264, 244] width 13 height 13
click at [1174, 224] on div "Active Listening Demonstrates active listening by acknowledging and responding …" at bounding box center [816, 242] width 943 height 113
drag, startPoint x: 556, startPoint y: 206, endPoint x: 909, endPoint y: 220, distance: 353.3
click at [555, 206] on div "Active Listening" at bounding box center [586, 211] width 453 height 20
click at [1209, 161] on span "+ Add Rubrics" at bounding box center [1230, 161] width 86 height 20
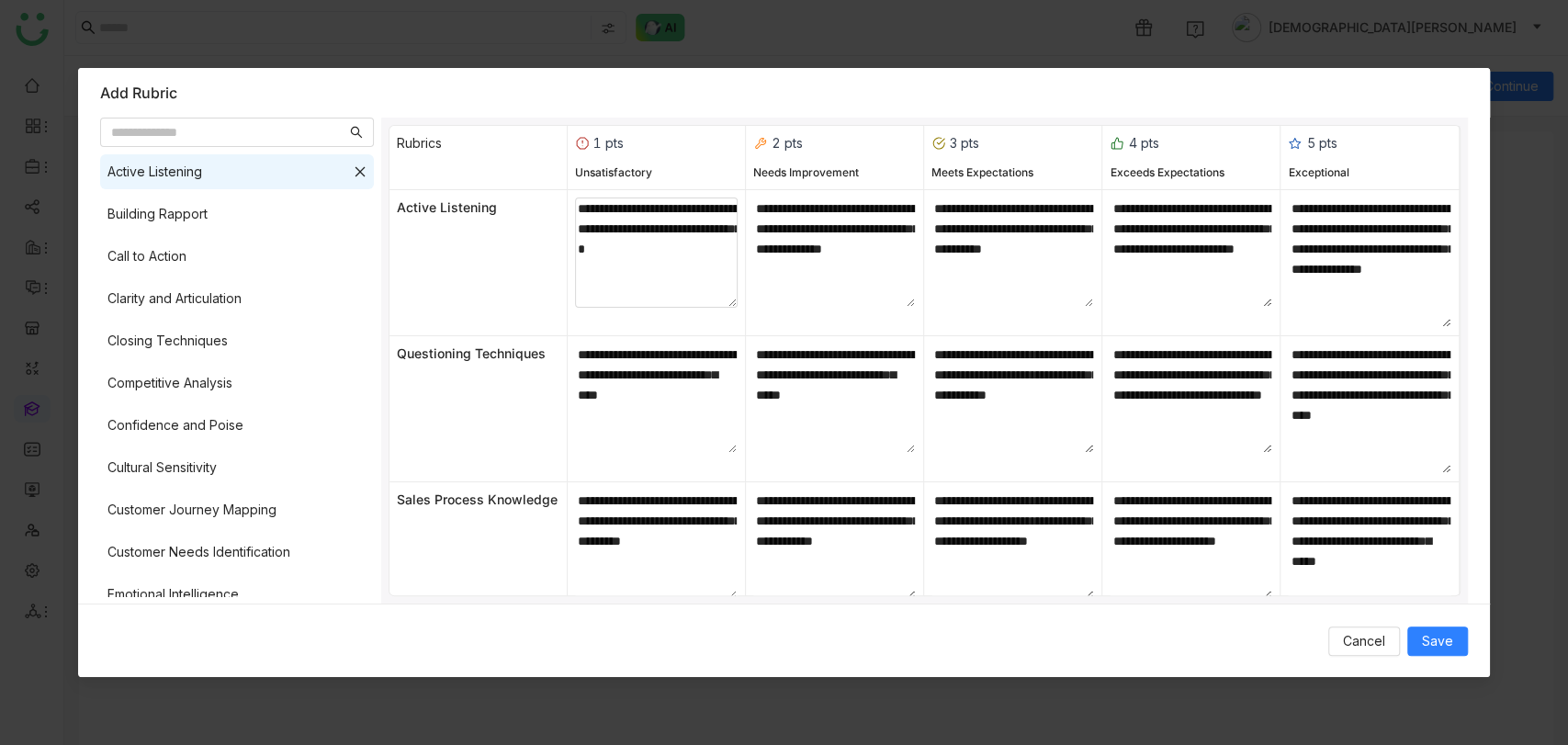
click at [723, 252] on textarea "**********" at bounding box center [656, 252] width 163 height 111
type textarea "**********"
click at [1430, 632] on span "Save" at bounding box center [1438, 641] width 32 height 20
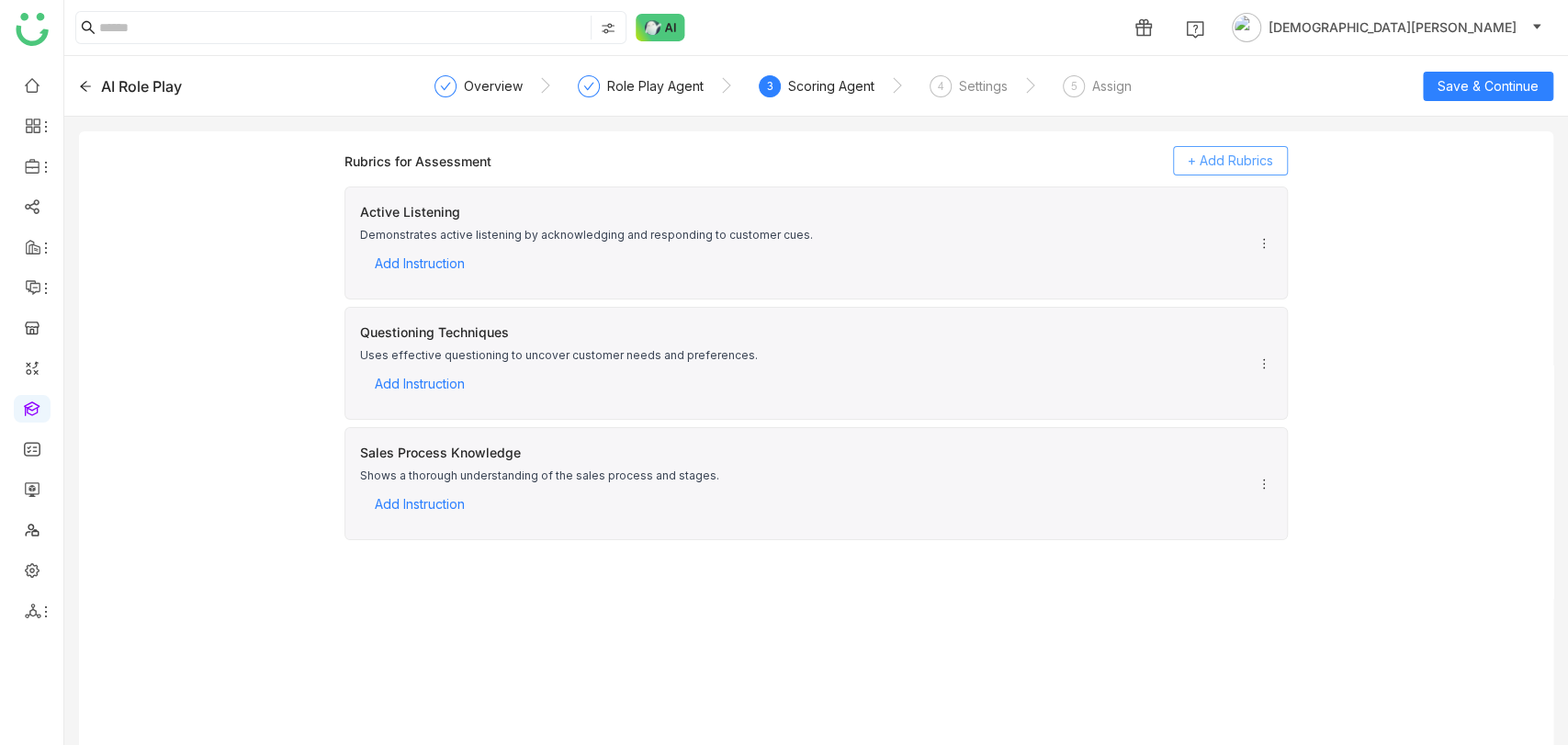
click at [1243, 156] on span "+ Add Rubrics" at bounding box center [1230, 161] width 86 height 20
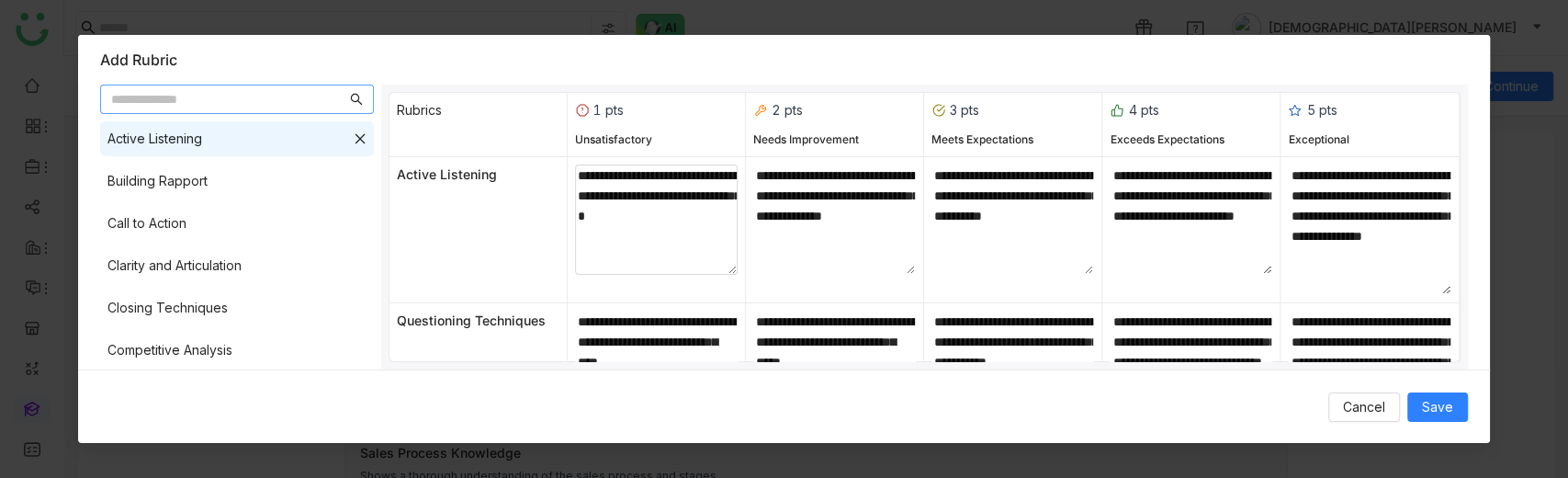
click at [721, 219] on textarea "**********" at bounding box center [656, 219] width 163 height 111
type textarea "**********"
click at [1431, 402] on span "Save" at bounding box center [1438, 407] width 32 height 20
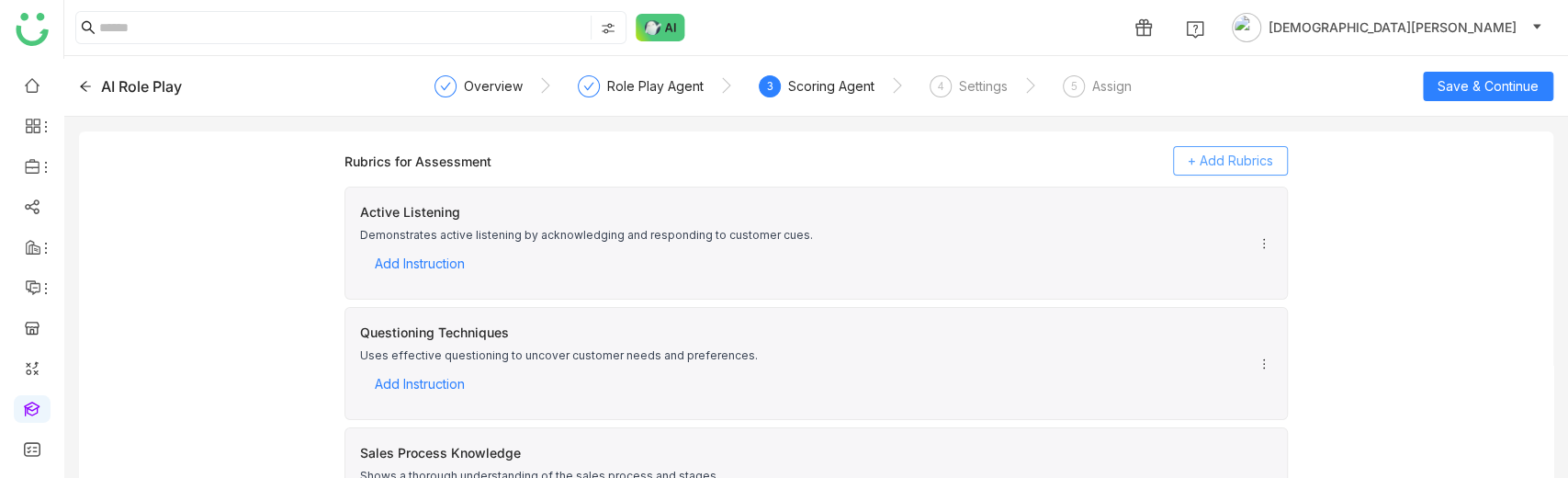
click at [1196, 163] on span "+ Add Rubrics" at bounding box center [1230, 161] width 86 height 20
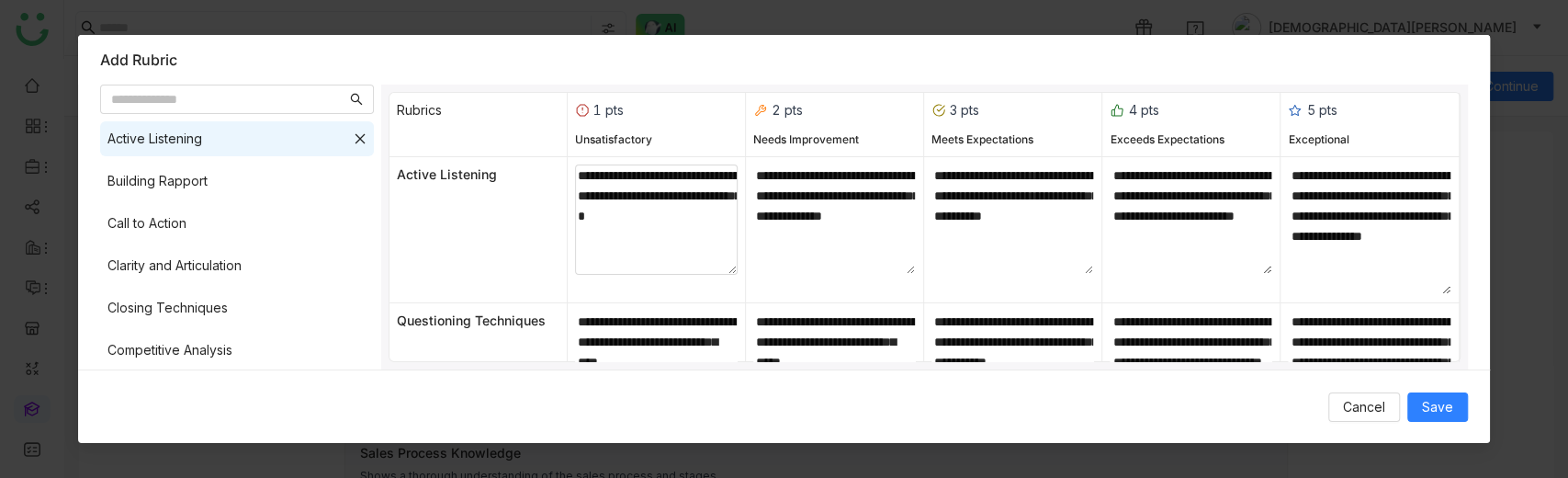
click at [729, 206] on textarea "**********" at bounding box center [656, 219] width 163 height 111
type textarea "**********"
click at [1441, 399] on span "Save" at bounding box center [1438, 407] width 32 height 20
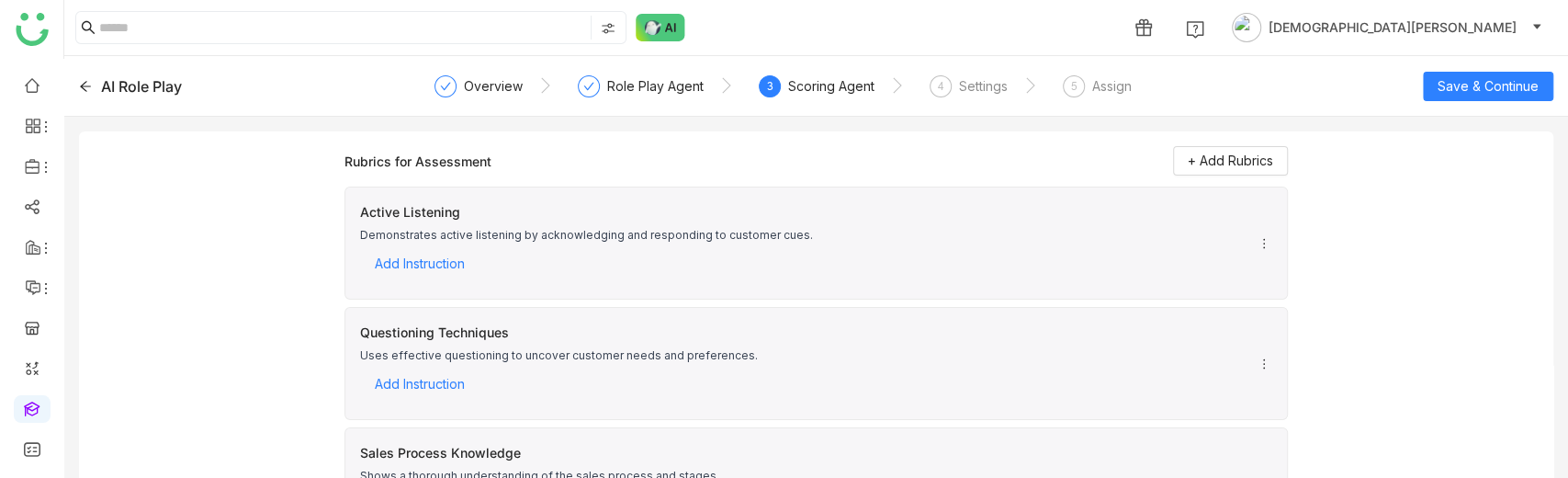
click at [1257, 240] on icon at bounding box center [1264, 244] width 13 height 13
click at [580, 188] on div "Active Listening Demonstrates active listening by acknowledging and responding …" at bounding box center [816, 242] width 943 height 113
click at [1190, 161] on span "+ Add Rubrics" at bounding box center [1230, 161] width 86 height 20
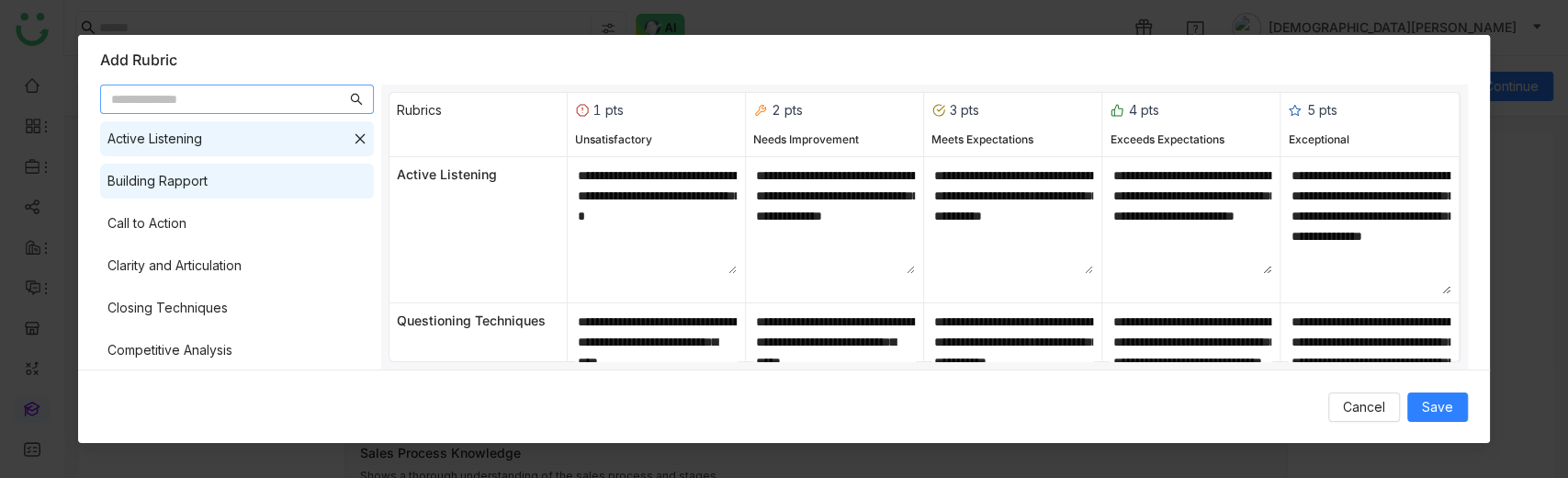
click at [170, 176] on div "Building Rapport" at bounding box center [158, 181] width 100 height 20
click at [161, 169] on div "Building Rapport" at bounding box center [237, 181] width 273 height 35
click at [706, 221] on textarea "**********" at bounding box center [656, 219] width 163 height 111
type textarea "**********"
click at [138, 196] on div "Building Rapport" at bounding box center [237, 181] width 273 height 35
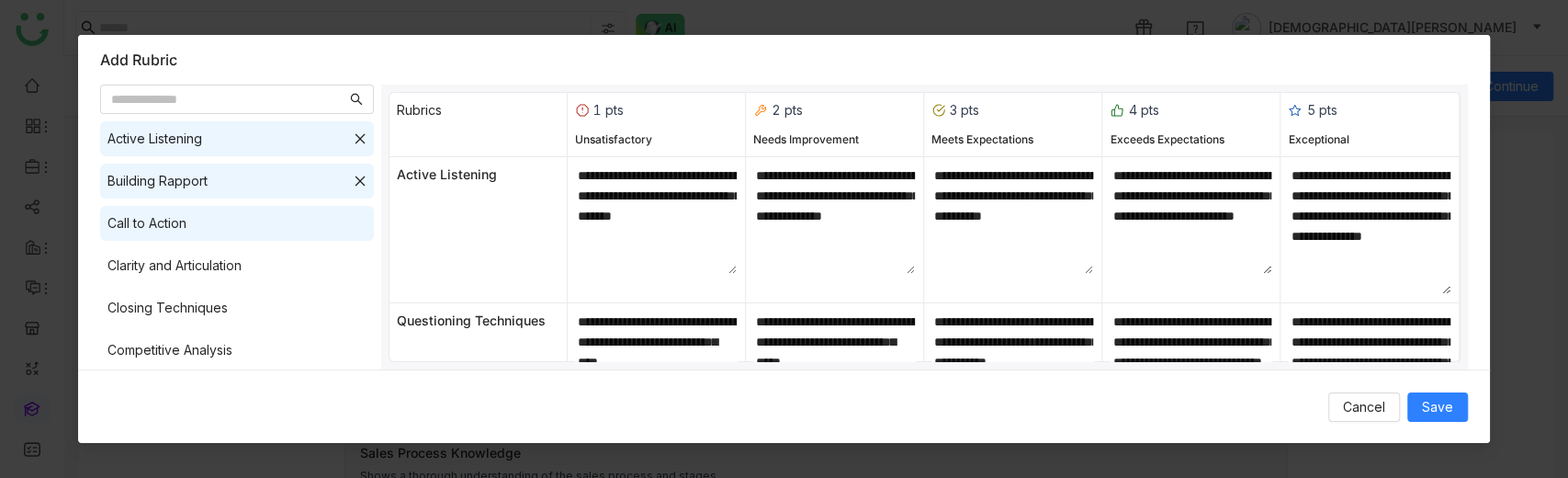
click at [153, 216] on div "Call to Action" at bounding box center [147, 223] width 79 height 20
click at [162, 252] on div "Clarity and Articulation" at bounding box center [237, 266] width 273 height 35
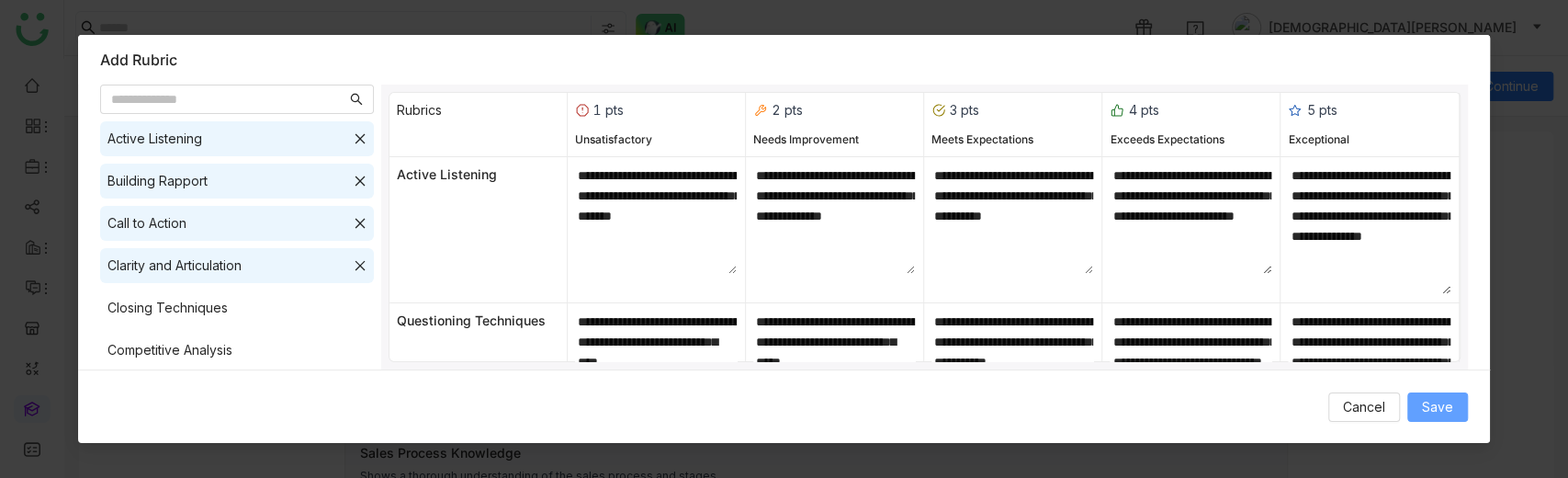
click at [1447, 413] on span "Save" at bounding box center [1438, 407] width 32 height 20
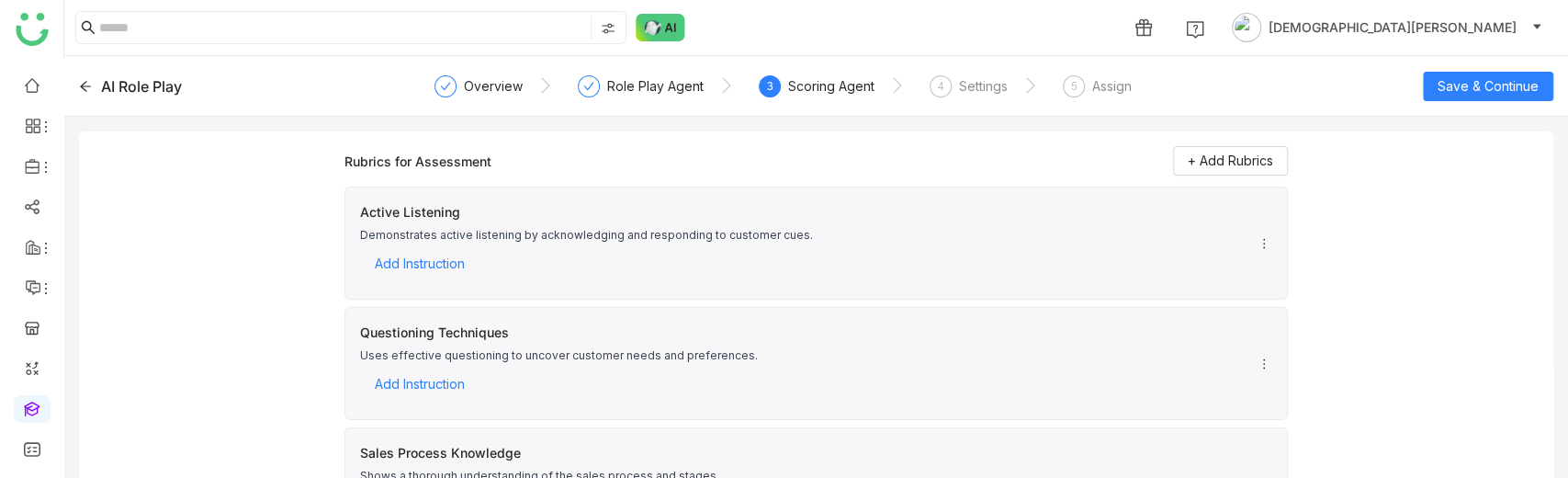
click at [1257, 237] on icon at bounding box center [1264, 244] width 13 height 13
click at [1213, 153] on span "+ Add Rubrics" at bounding box center [1230, 161] width 86 height 20
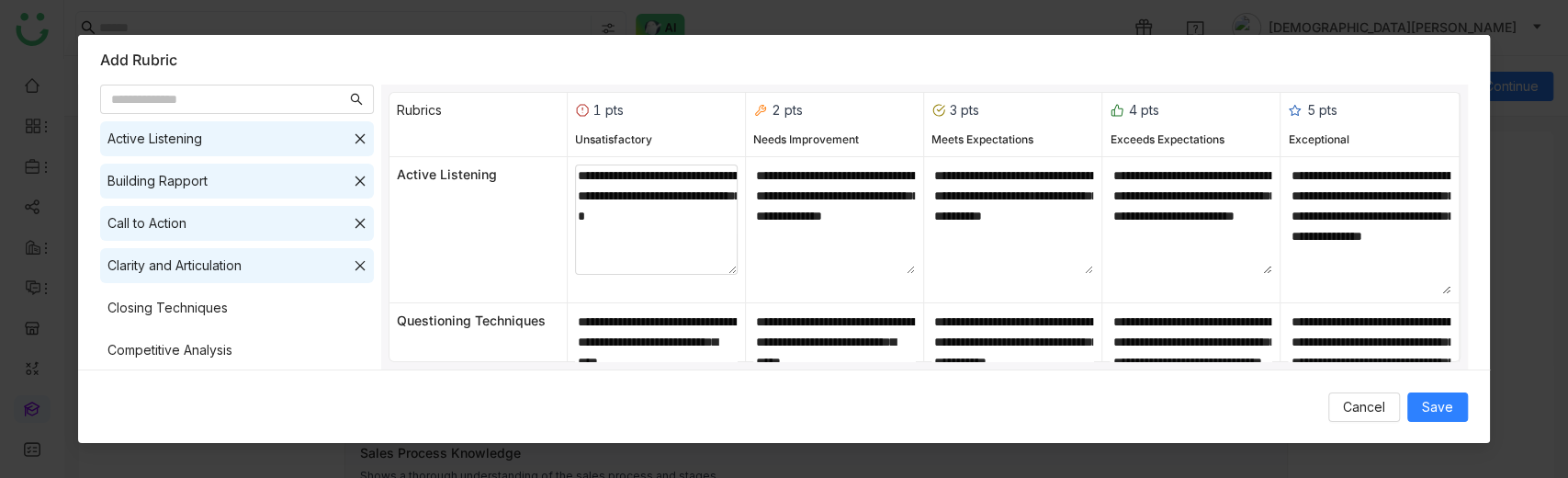
click at [729, 216] on textarea "**********" at bounding box center [656, 219] width 163 height 111
type textarea "**********"
click at [1442, 399] on span "Save" at bounding box center [1438, 407] width 32 height 20
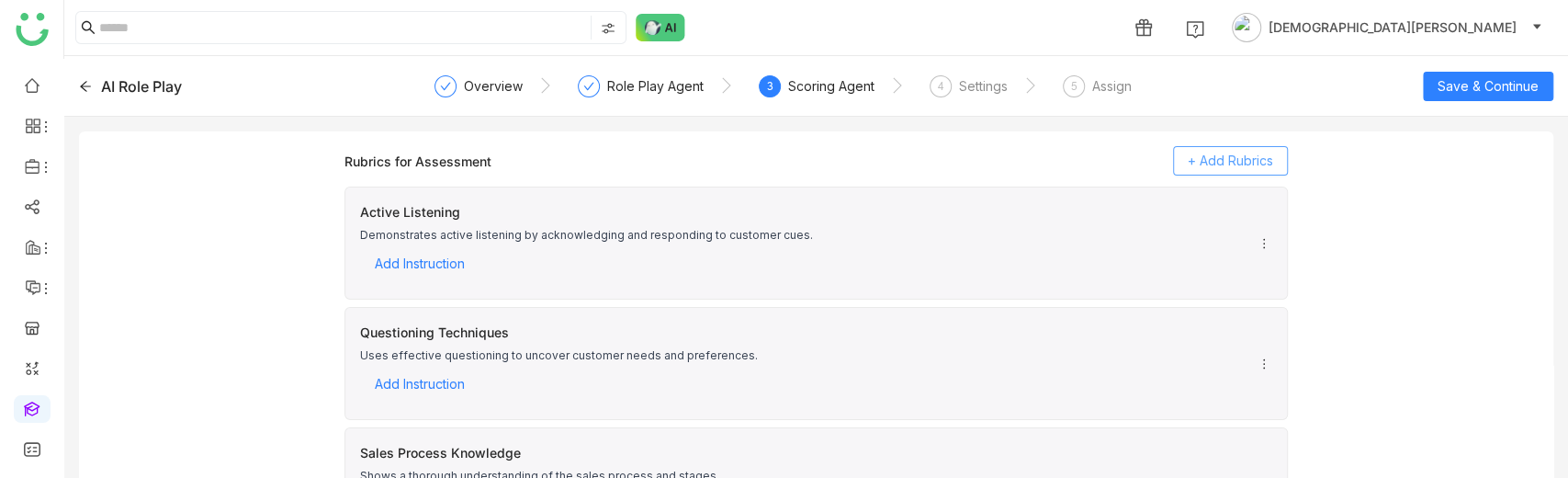
click at [1228, 163] on span "+ Add Rubrics" at bounding box center [1230, 161] width 86 height 20
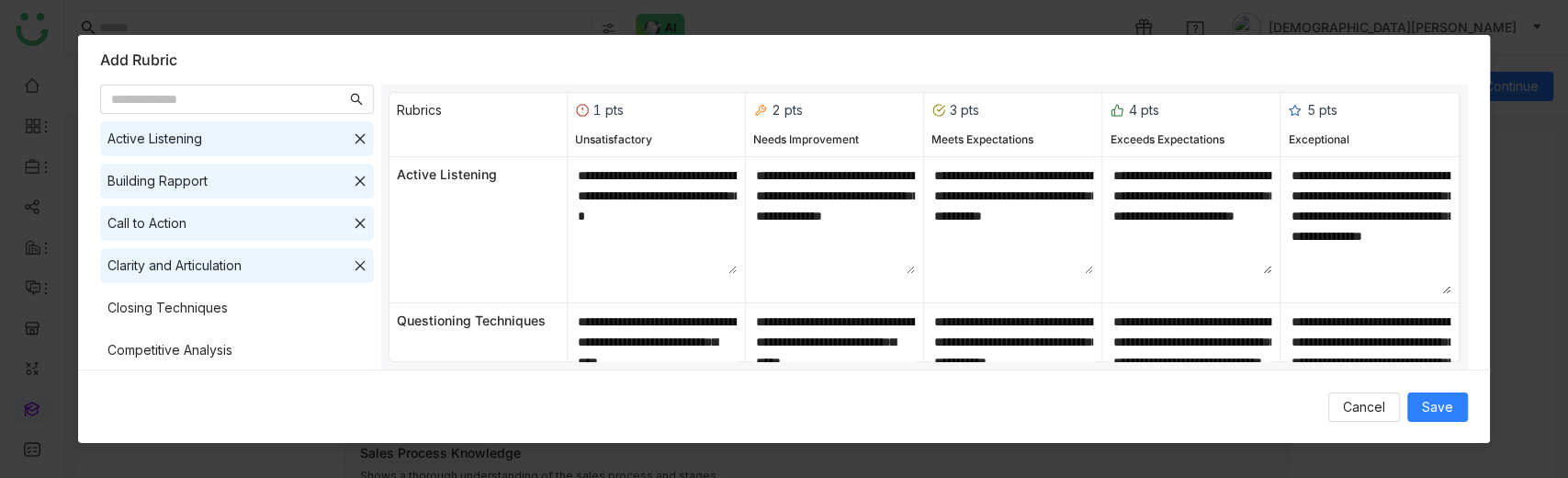
click at [193, 140] on div "Active Listening" at bounding box center [155, 139] width 95 height 20
click at [202, 138] on div "Active Listening" at bounding box center [155, 139] width 95 height 20
click at [218, 191] on div "Building Rapport" at bounding box center [237, 181] width 273 height 35
click at [204, 230] on div "Call to Action" at bounding box center [237, 223] width 273 height 35
click at [184, 281] on div "Clarity and Articulation" at bounding box center [237, 266] width 273 height 35
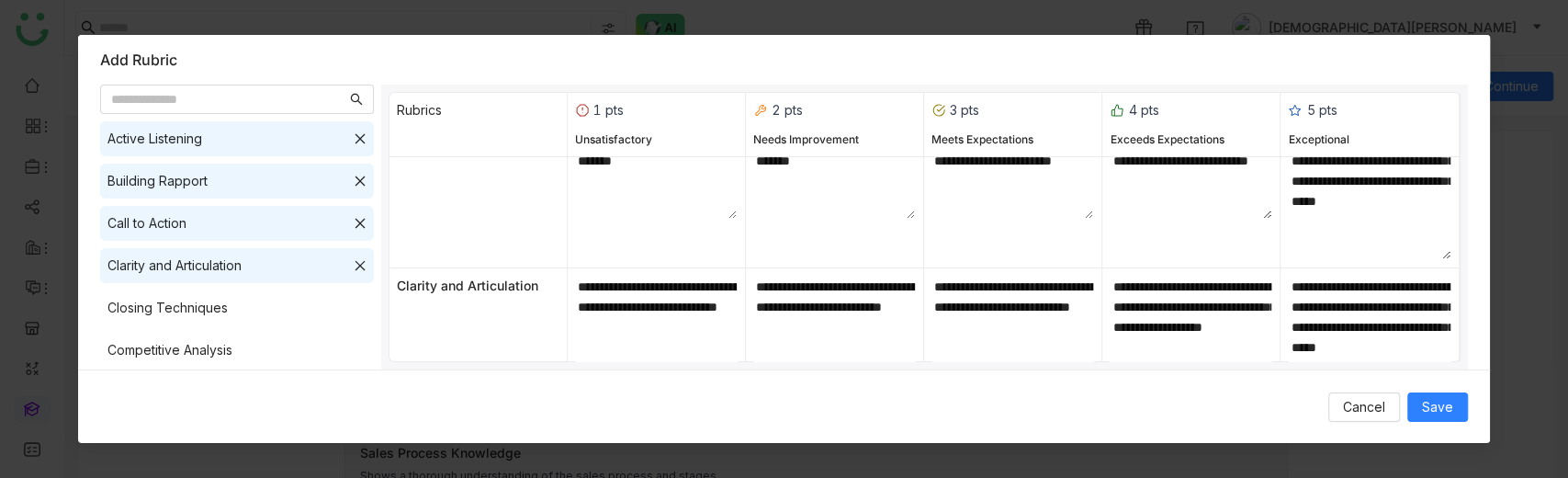
scroll to position [691, 0]
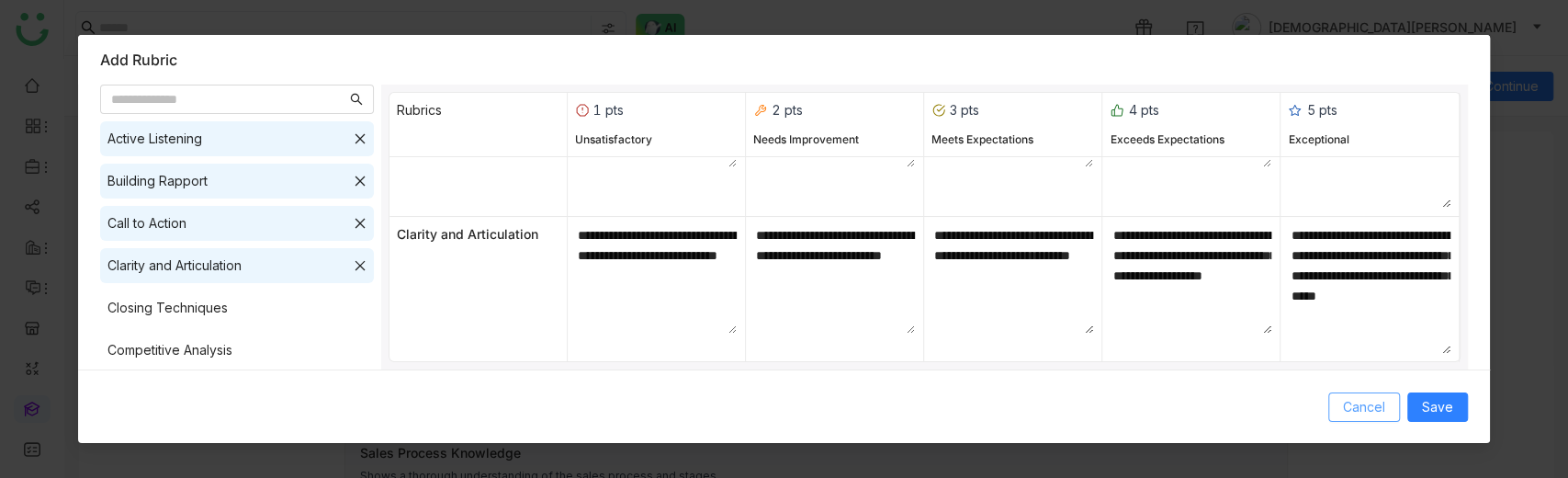
click at [1368, 410] on span "Cancel" at bounding box center [1363, 407] width 42 height 20
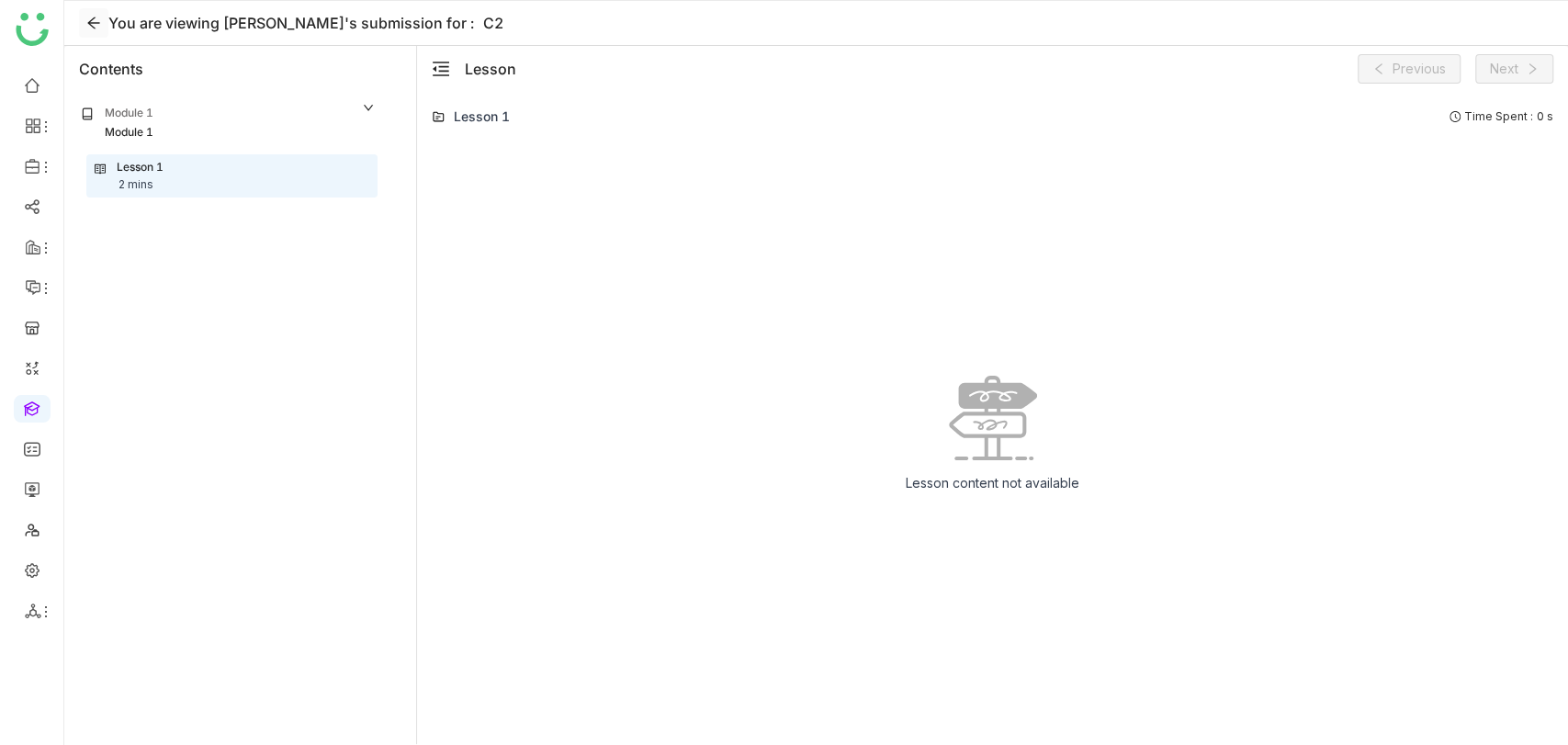
click at [99, 26] on icon at bounding box center [94, 23] width 15 height 15
